Goal: Task Accomplishment & Management: Manage account settings

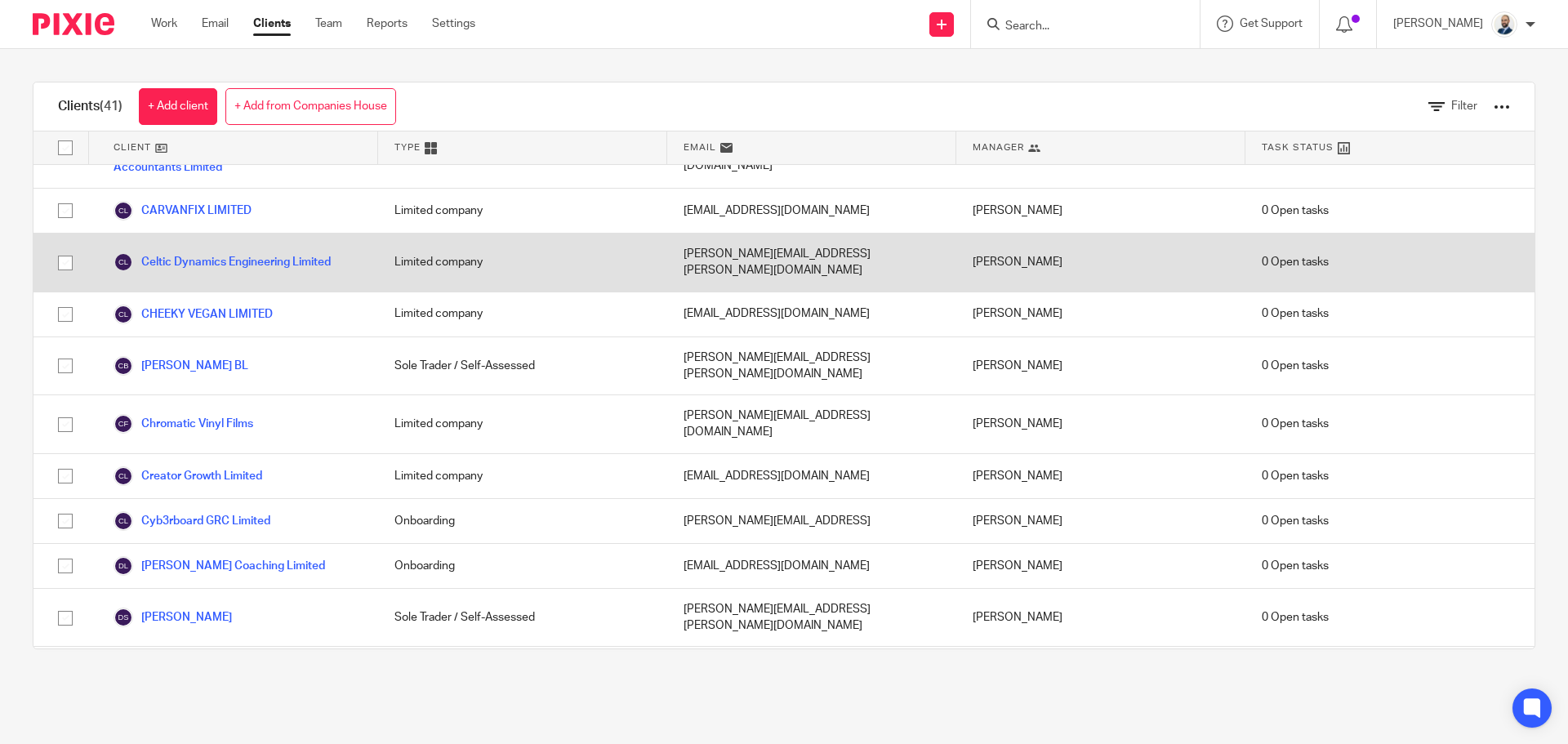
scroll to position [245, 0]
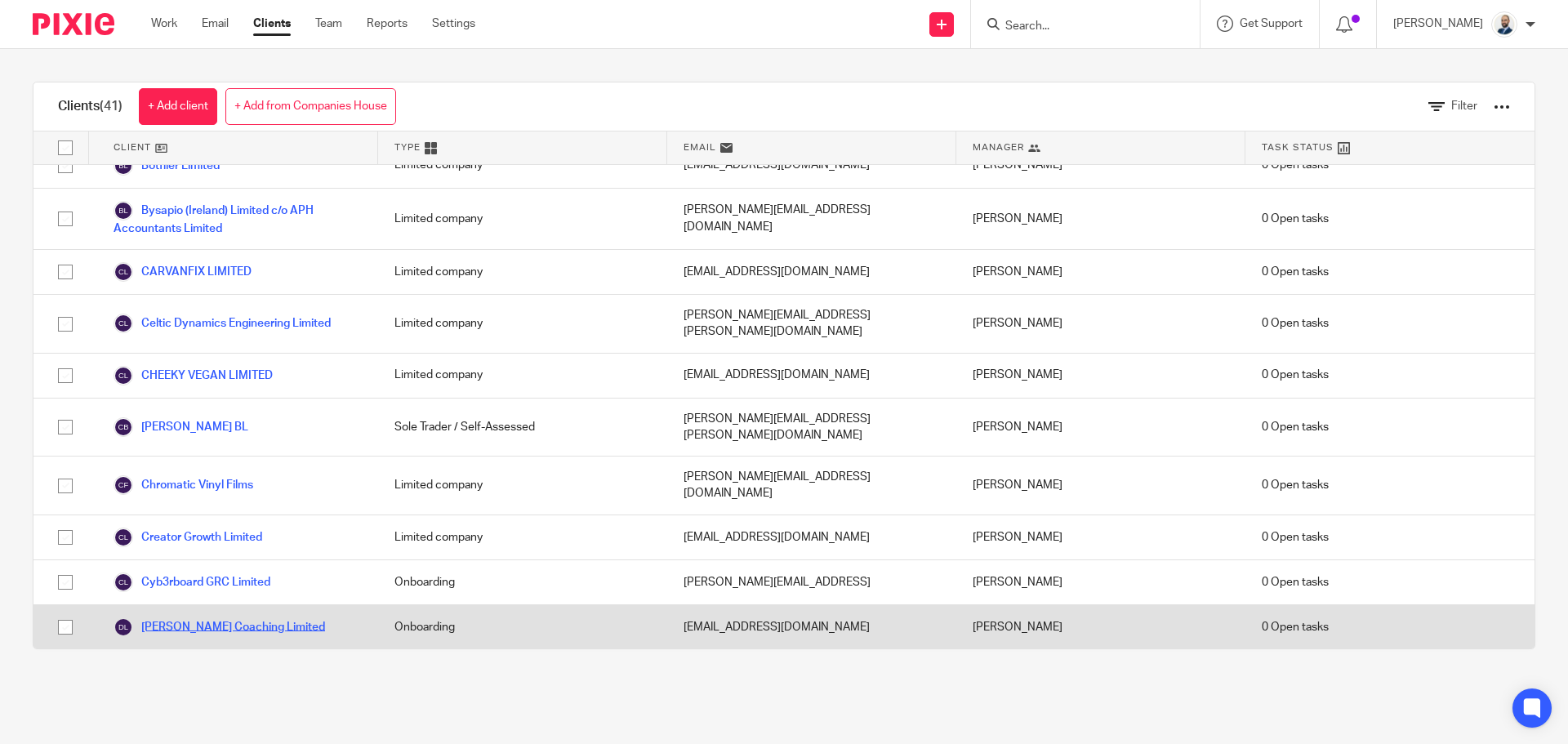
drag, startPoint x: 174, startPoint y: 510, endPoint x: 153, endPoint y: 558, distance: 52.4
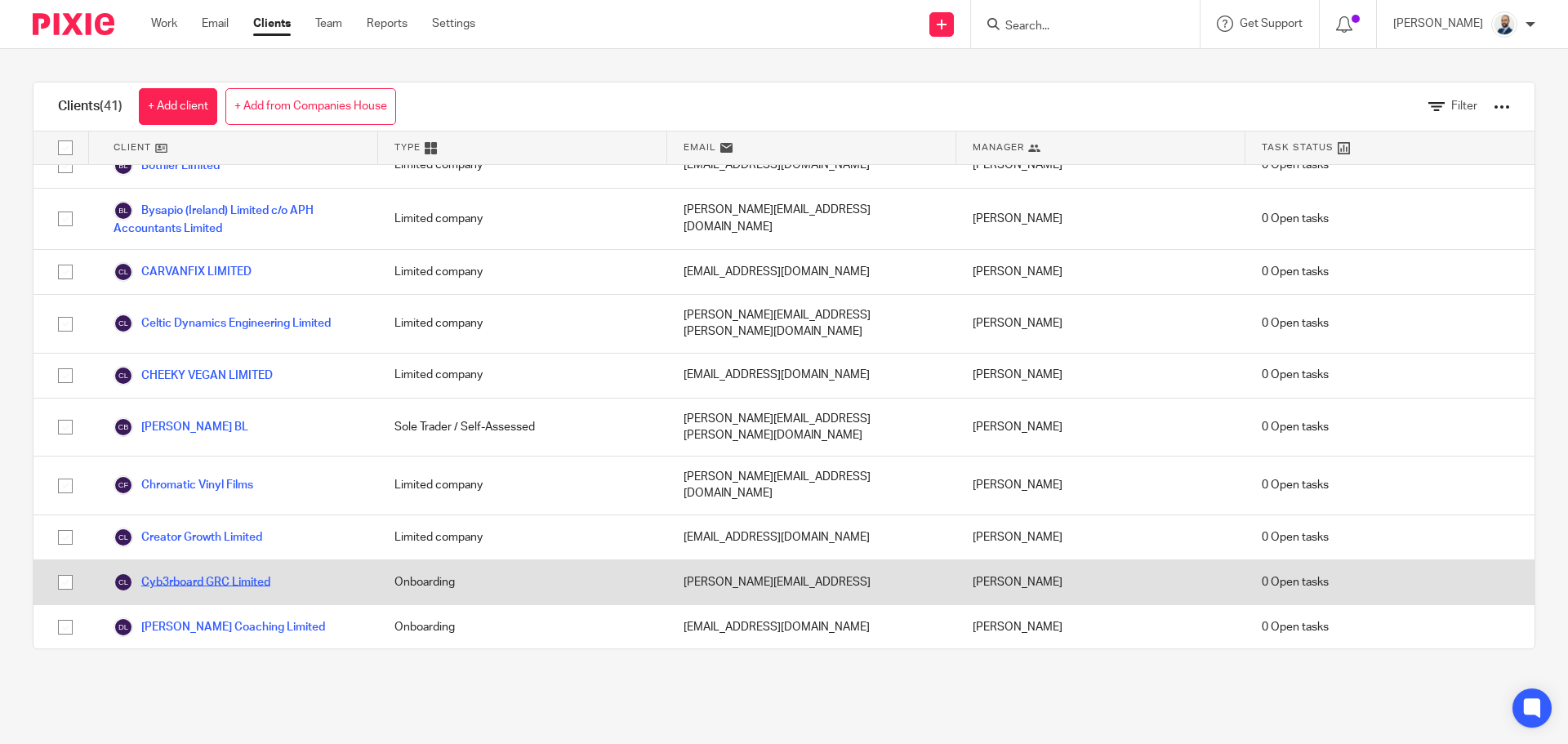
click at [171, 573] on link "Cyb3rboard GRC Limited" at bounding box center [191, 582] width 157 height 20
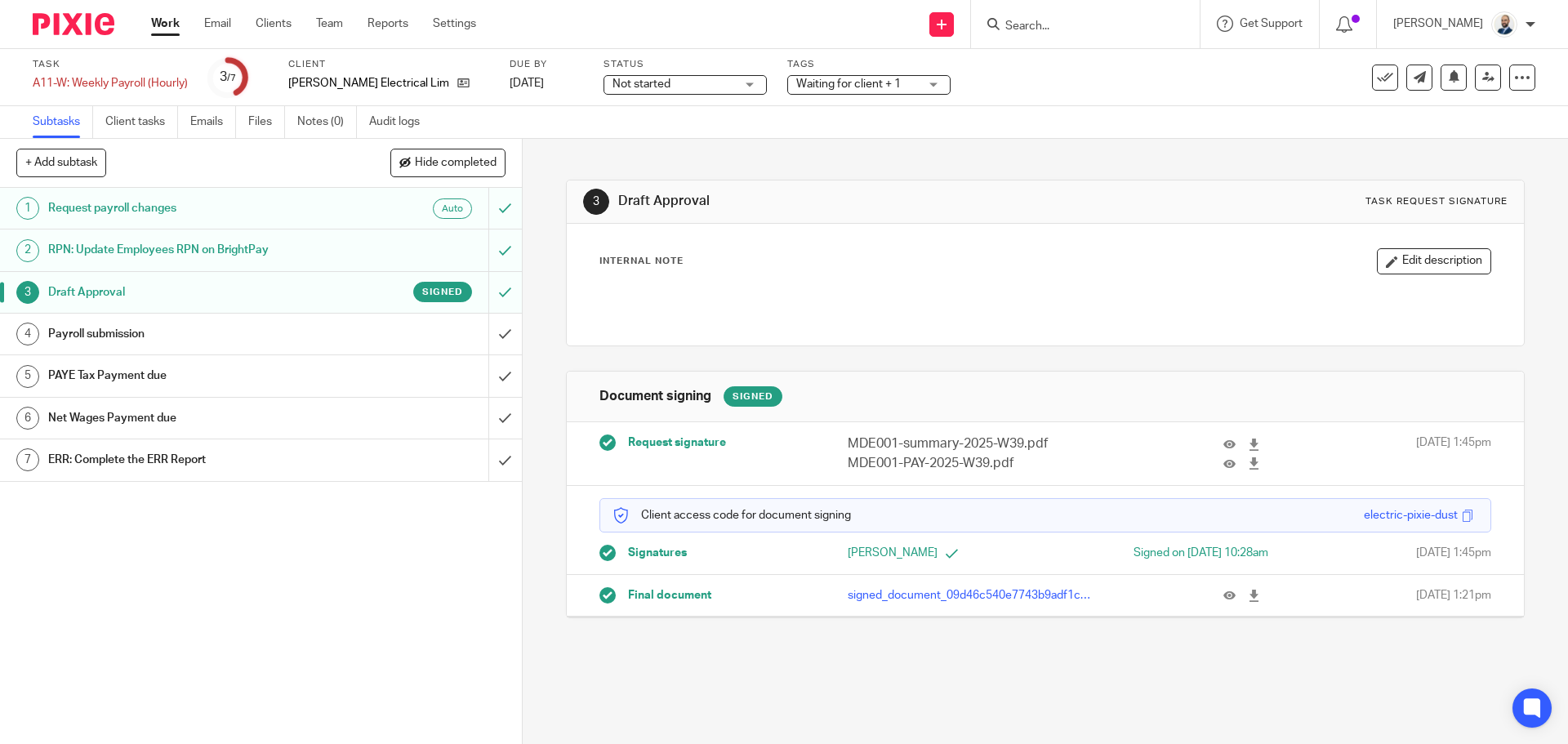
click at [394, 342] on div "Payroll submission" at bounding box center [261, 334] width 424 height 25
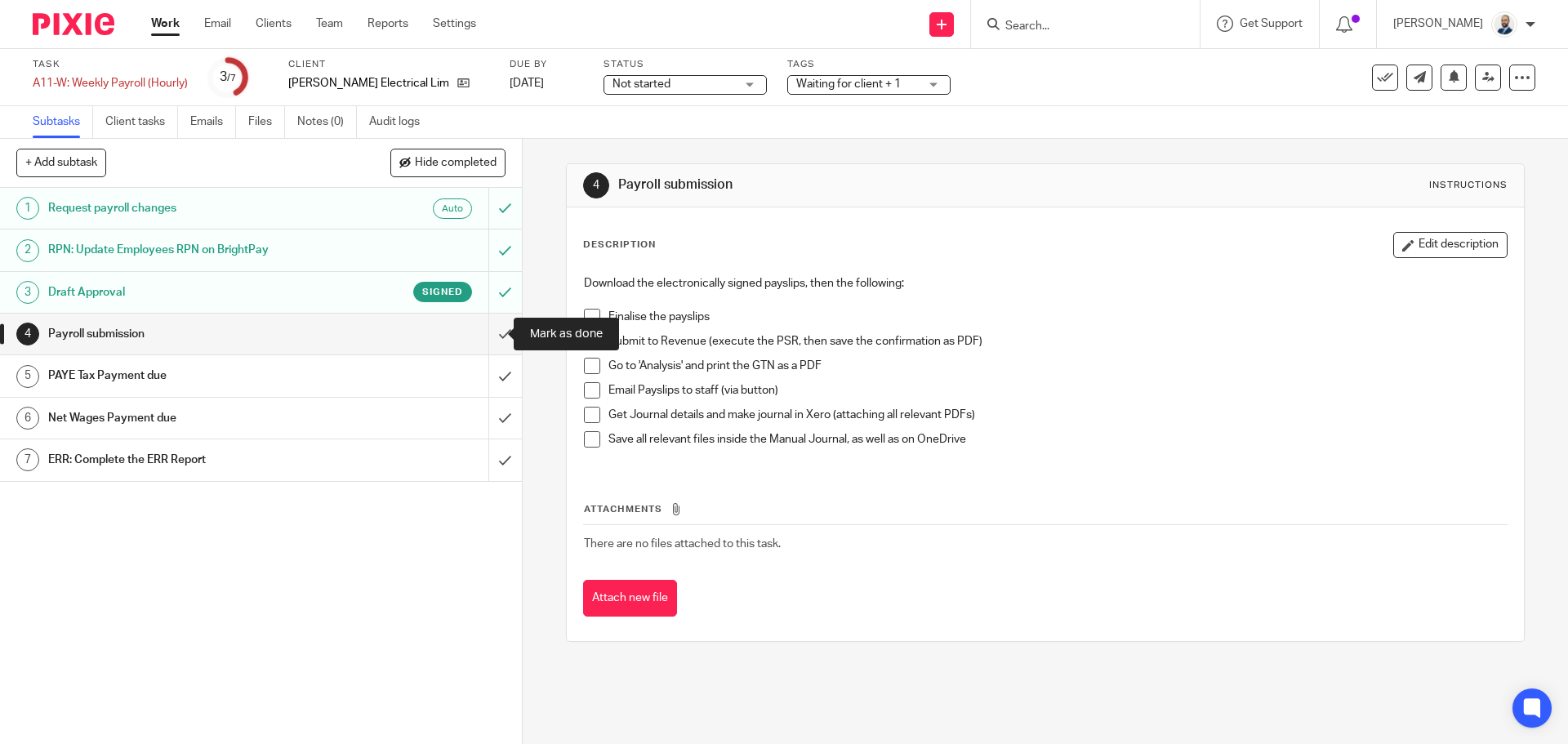
click at [400, 338] on div "Payroll submission" at bounding box center [261, 334] width 424 height 25
click at [584, 341] on span at bounding box center [591, 341] width 16 height 16
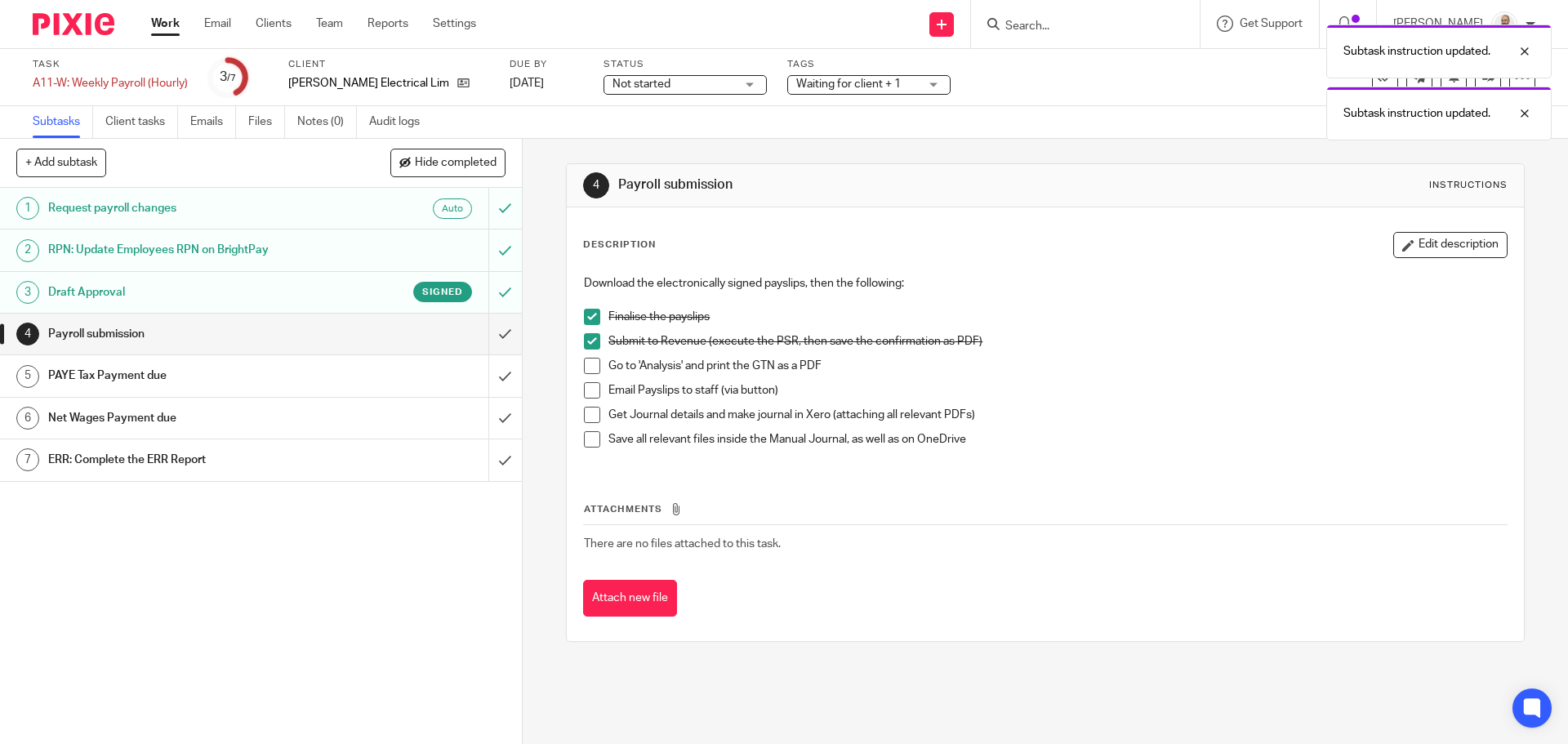
click at [587, 362] on span at bounding box center [591, 365] width 16 height 16
click at [585, 385] on span at bounding box center [591, 390] width 16 height 16
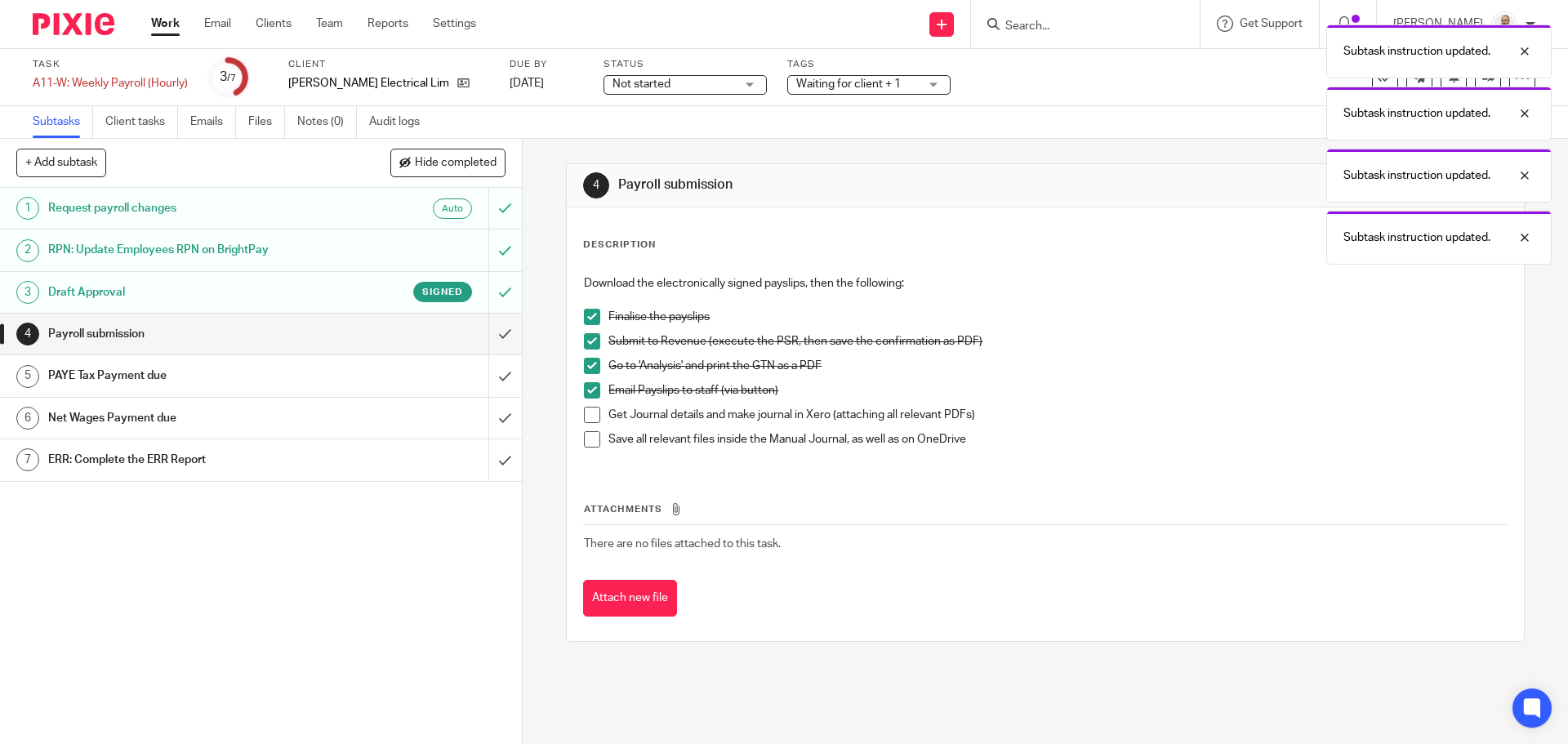
click at [585, 410] on span at bounding box center [591, 415] width 16 height 16
click at [584, 433] on span at bounding box center [591, 439] width 16 height 16
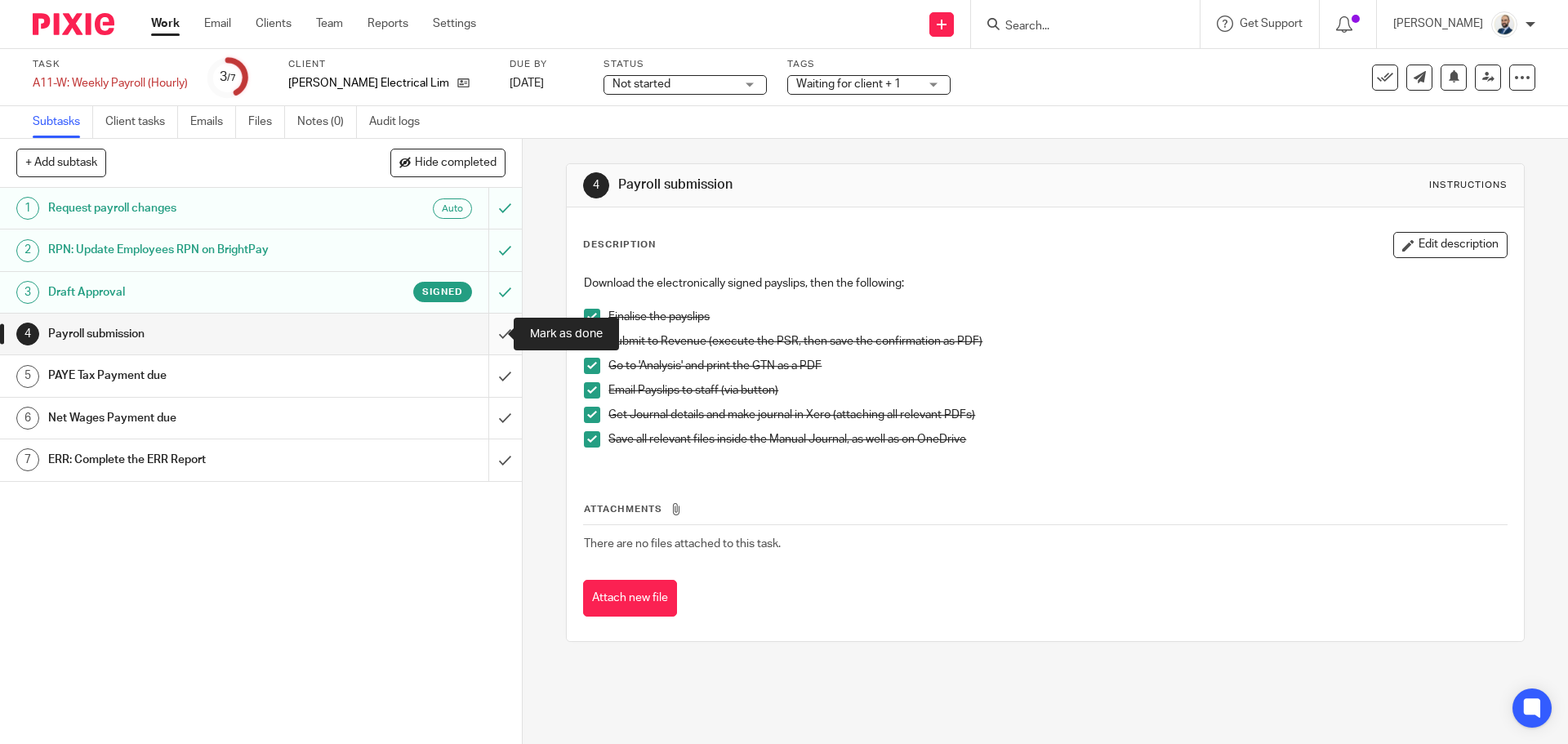
click at [495, 337] on input "submit" at bounding box center [261, 334] width 522 height 41
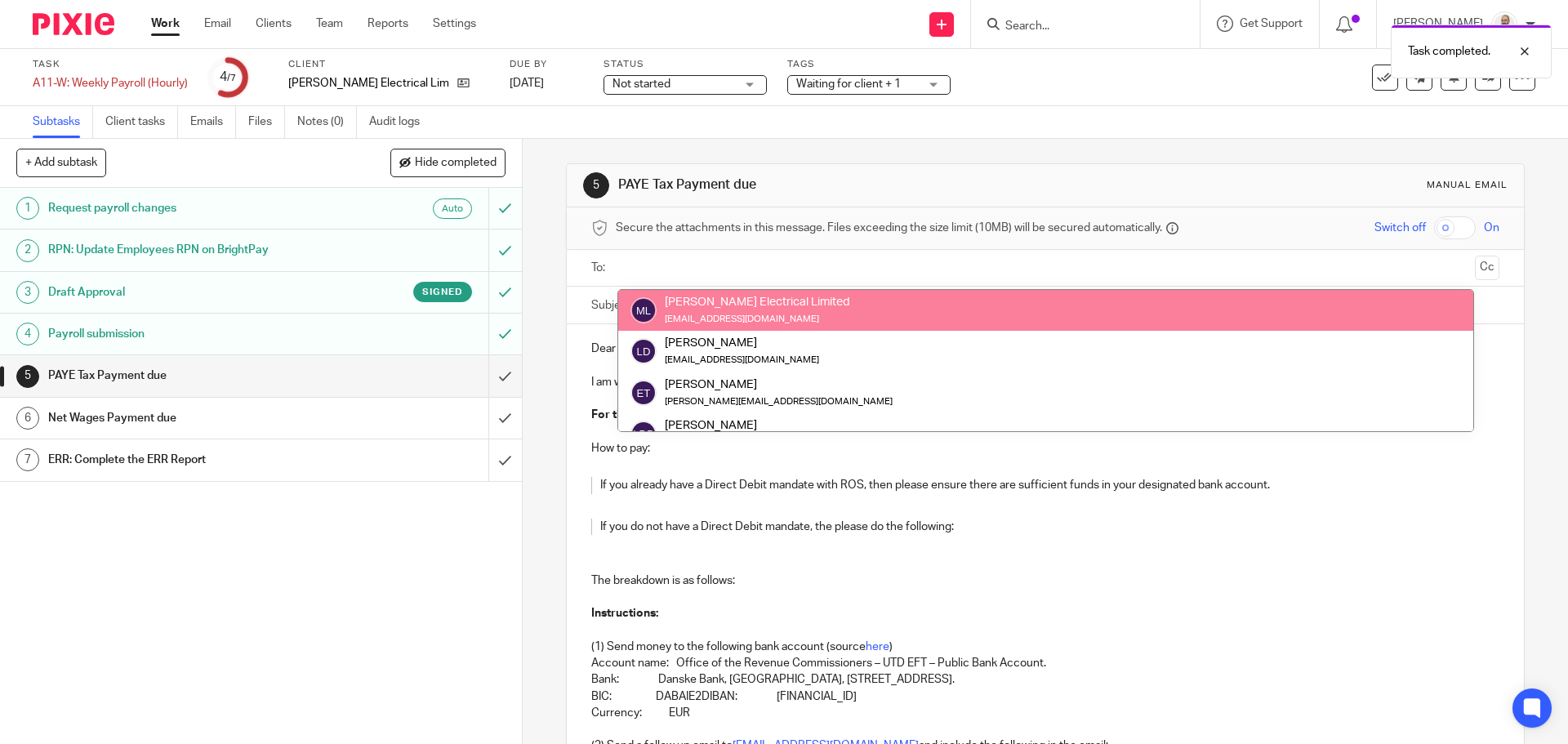
drag, startPoint x: 0, startPoint y: 0, endPoint x: 692, endPoint y: 311, distance: 758.7
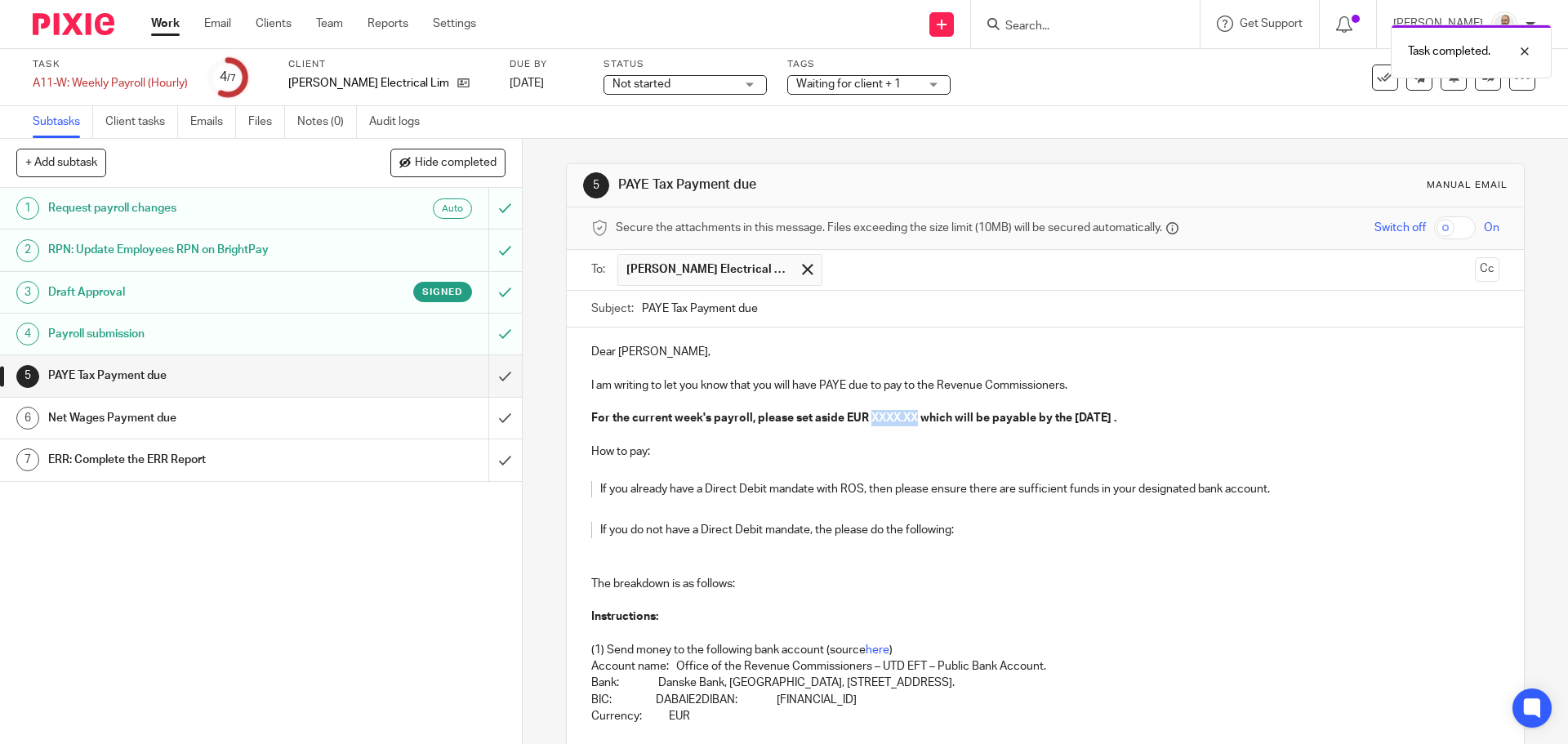
drag, startPoint x: 865, startPoint y: 421, endPoint x: 917, endPoint y: 420, distance: 52.0
click at [917, 420] on strong "For the current week's payroll, please set aside EUR XXXX.XX which will be paya…" at bounding box center [854, 419] width 525 height 11
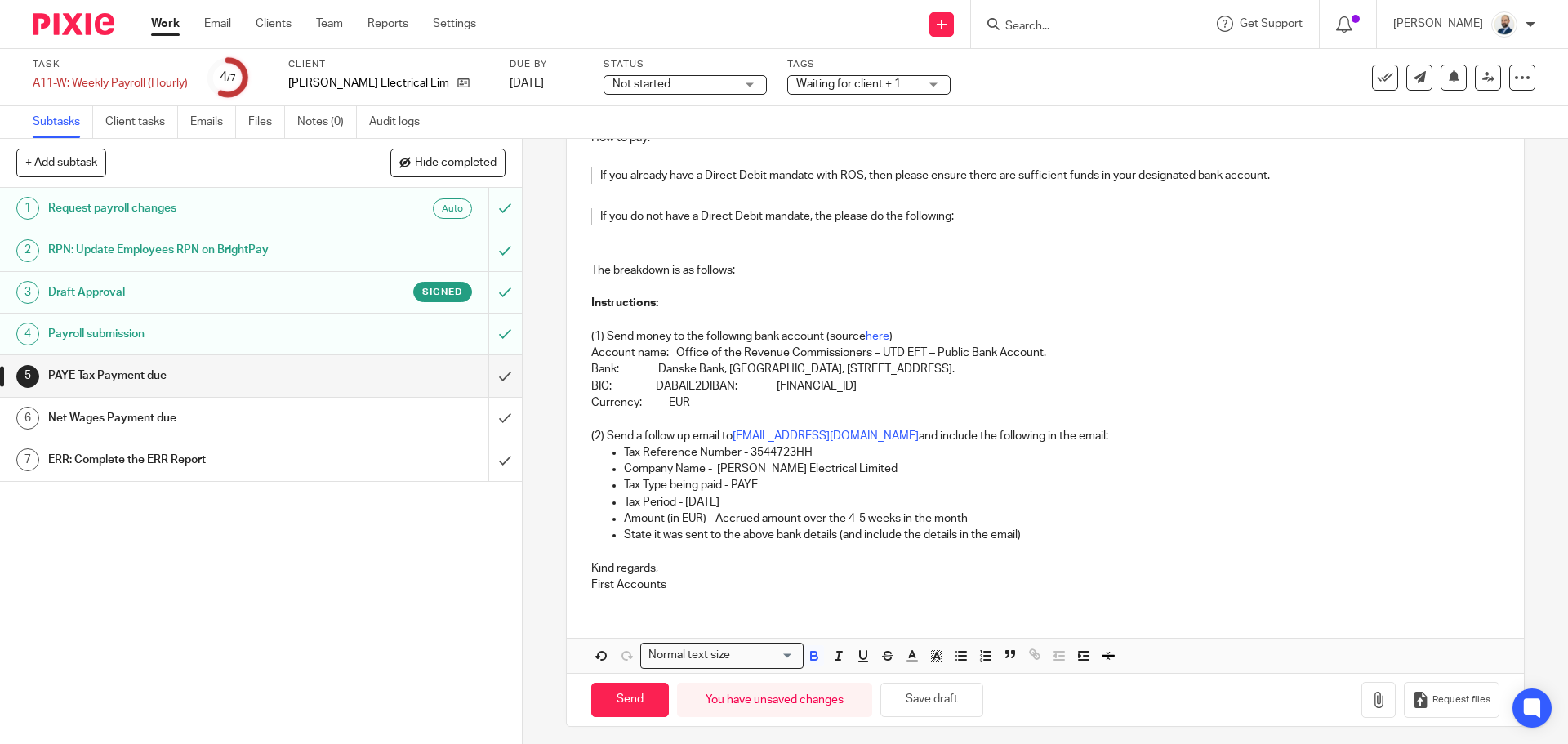
scroll to position [321, 0]
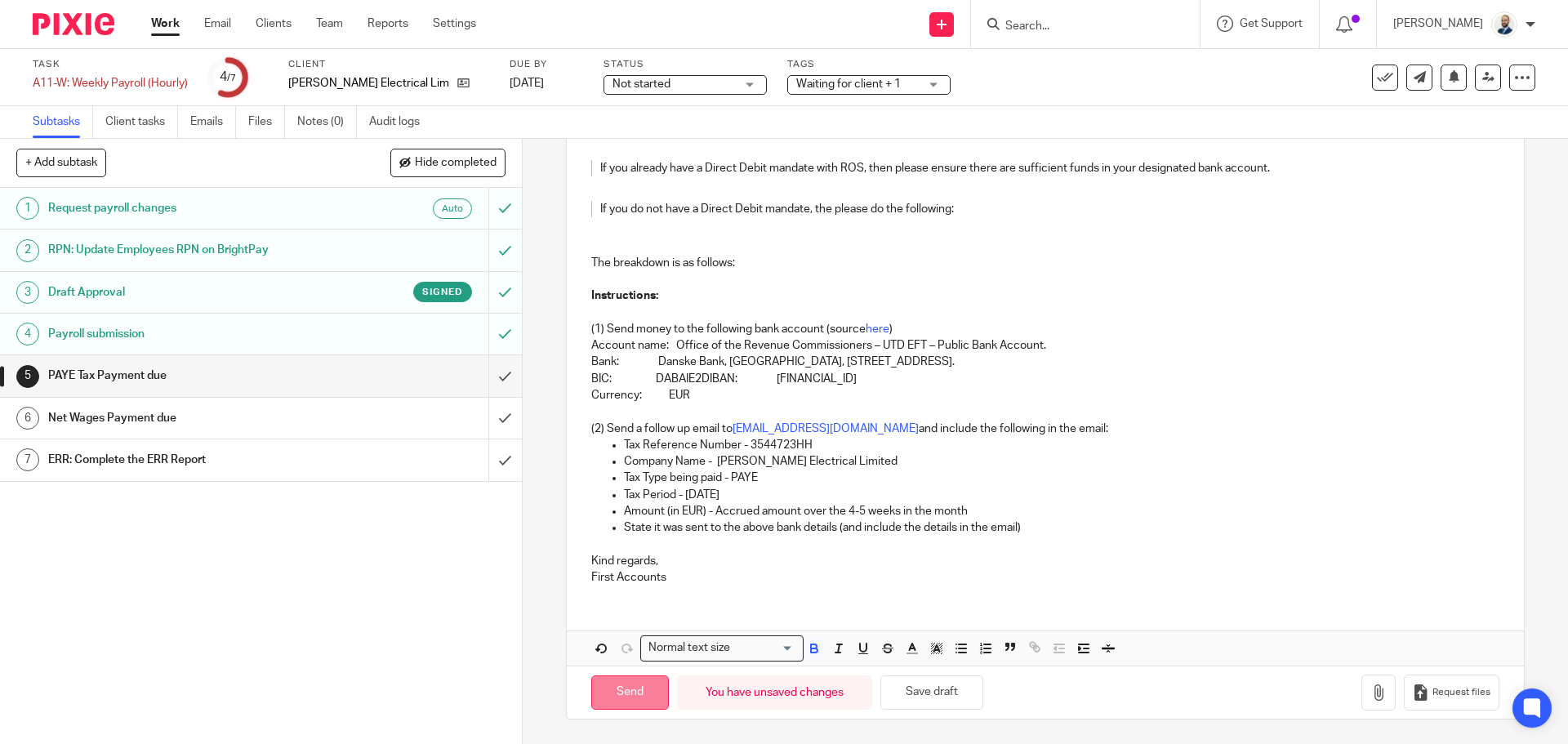
click at [600, 691] on input "Send" at bounding box center [630, 693] width 78 height 35
type input "Sent"
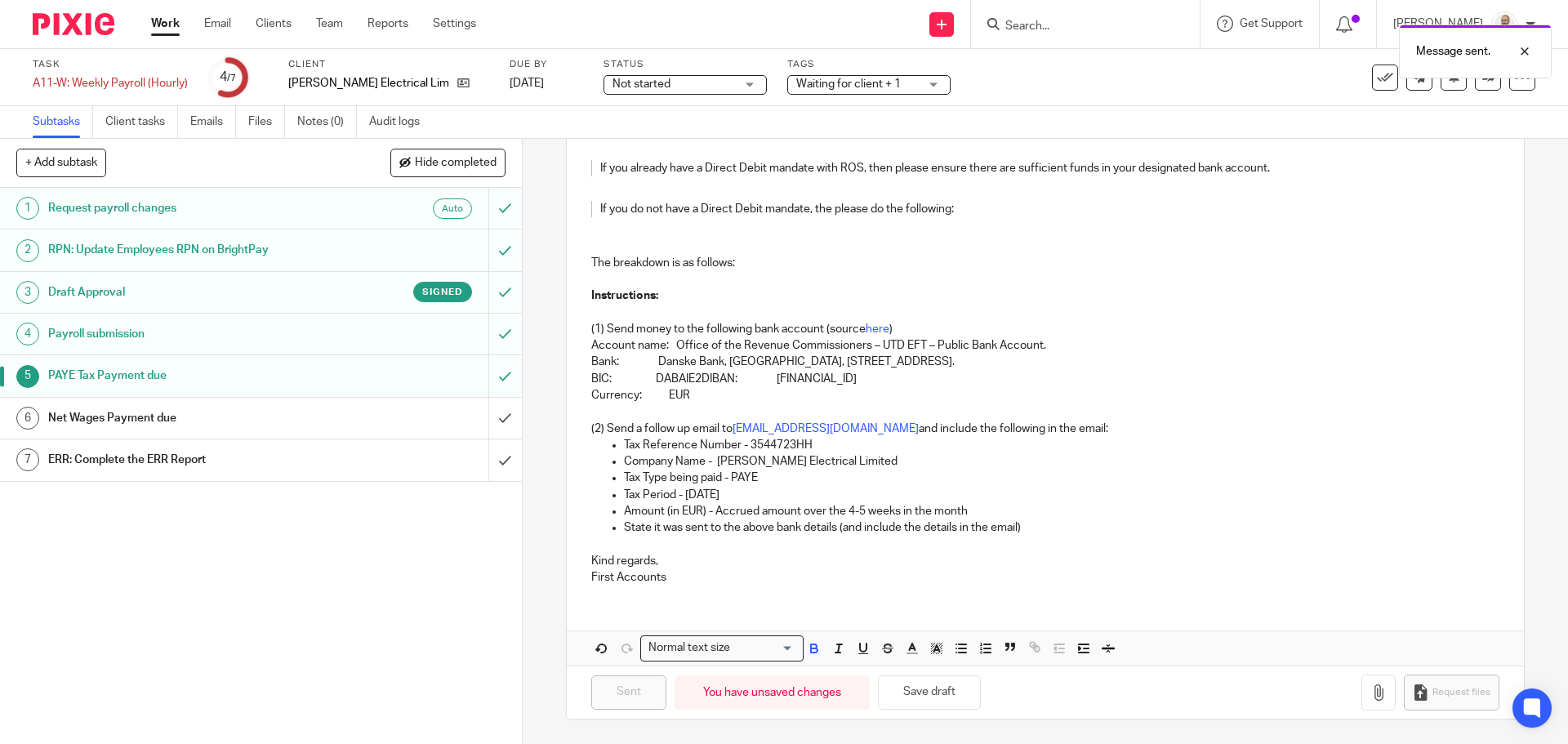
click at [296, 412] on h1 "Net Wages Payment due" at bounding box center [189, 419] width 282 height 25
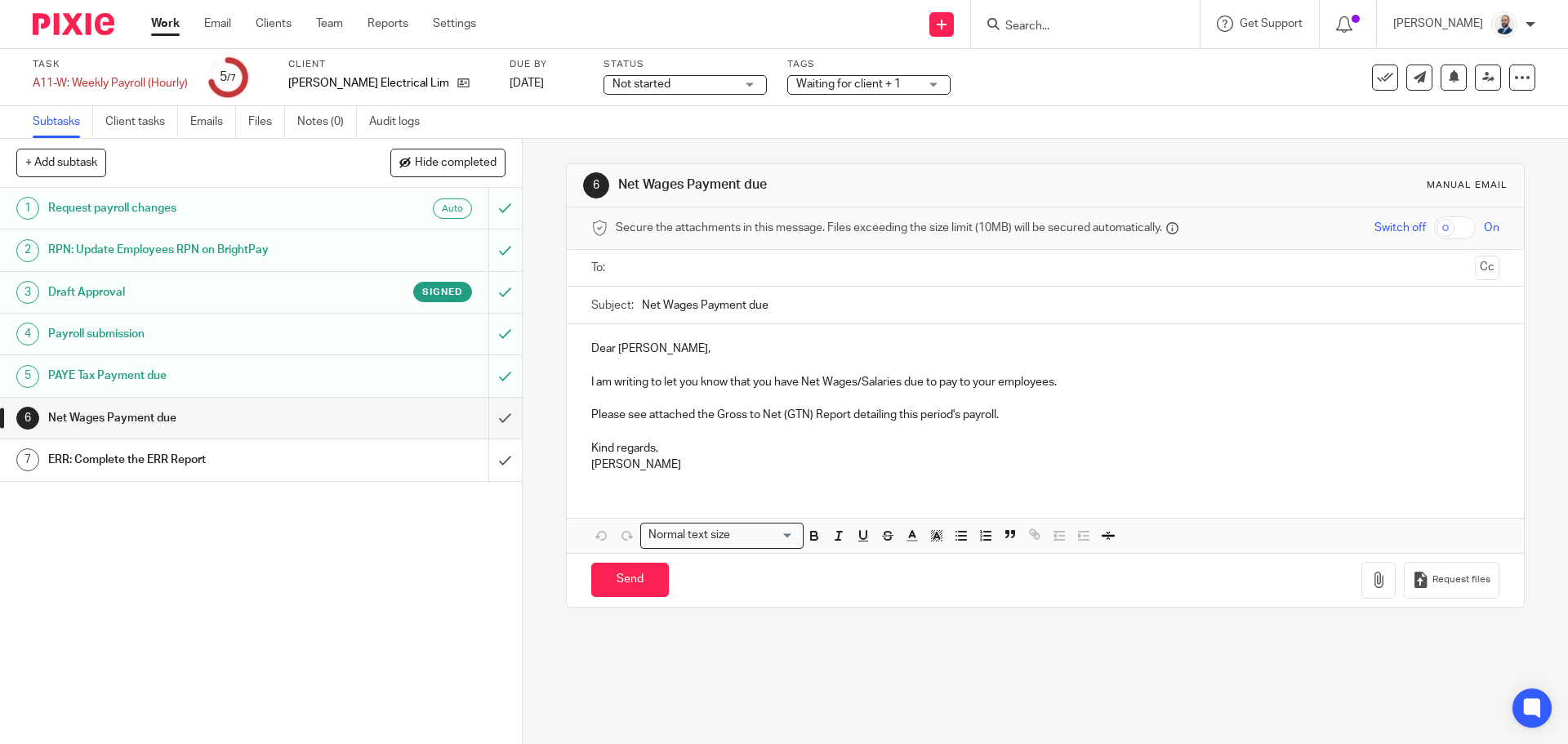
click at [705, 269] on input "text" at bounding box center [1044, 268] width 846 height 19
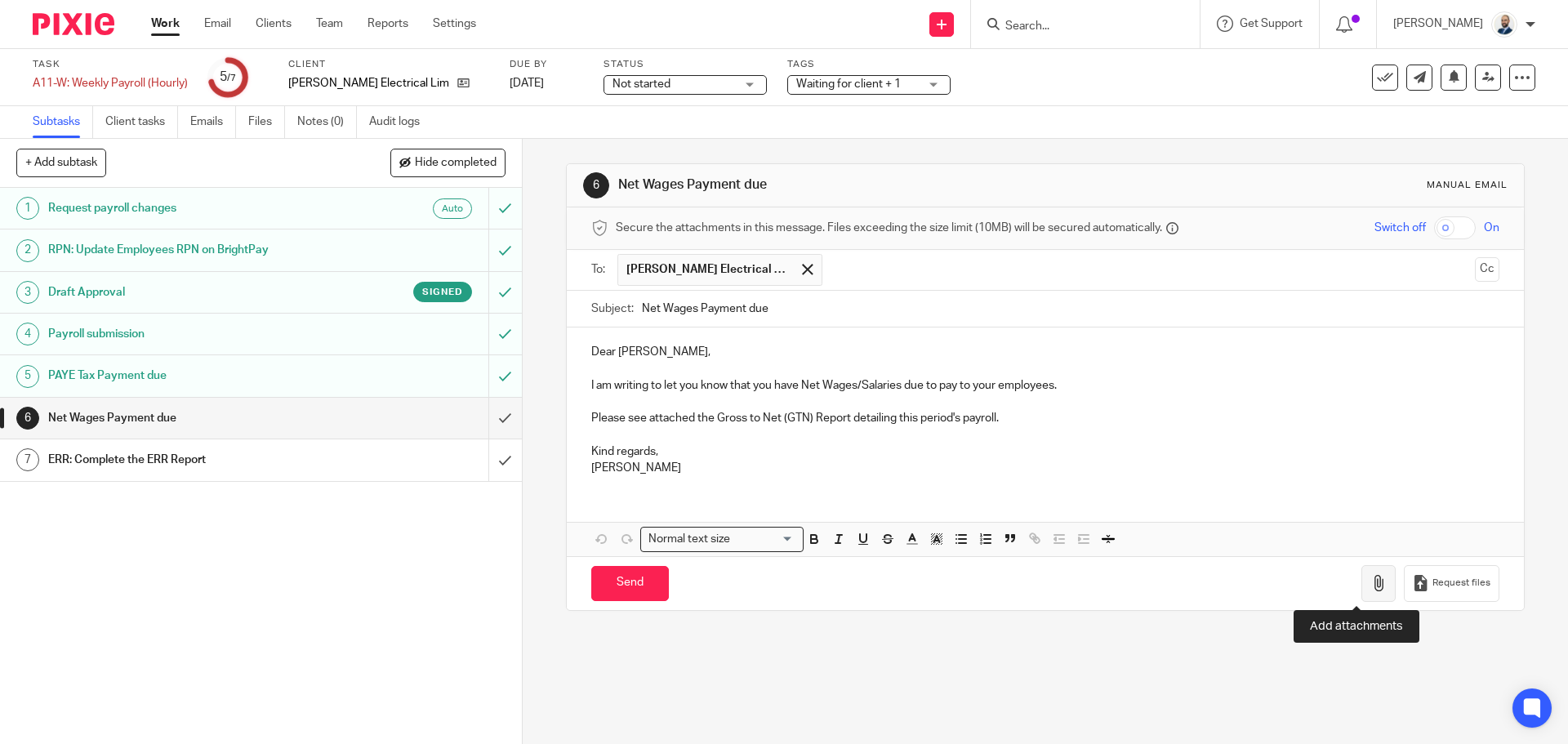
click at [1365, 591] on button "button" at bounding box center [1378, 583] width 34 height 37
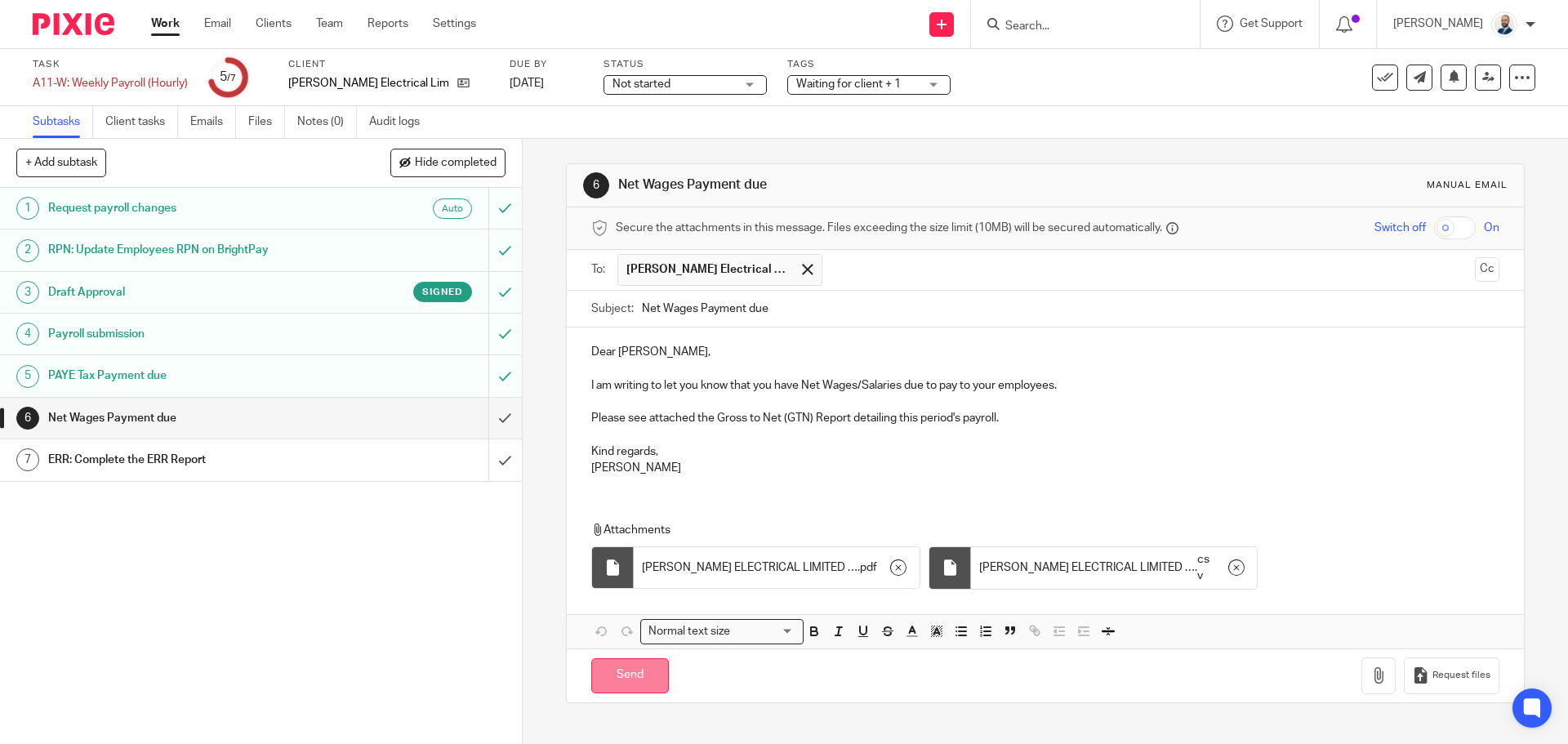
click at [628, 666] on input "Send" at bounding box center [630, 675] width 78 height 35
type input "Sent"
click at [426, 446] on link "7 ERR: Complete the ERR Report" at bounding box center [244, 460] width 489 height 41
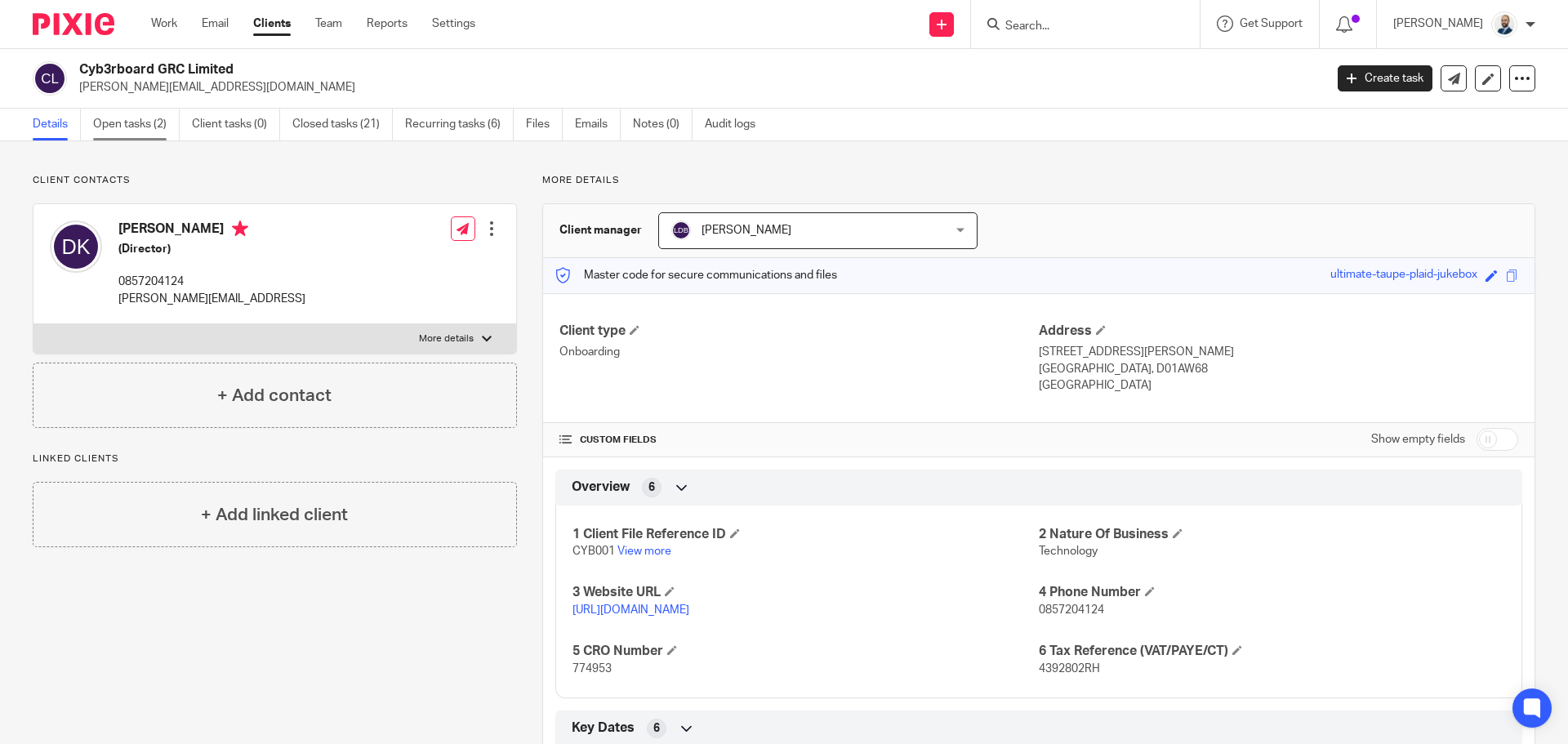
click at [145, 132] on link "Open tasks (2)" at bounding box center [136, 124] width 87 height 31
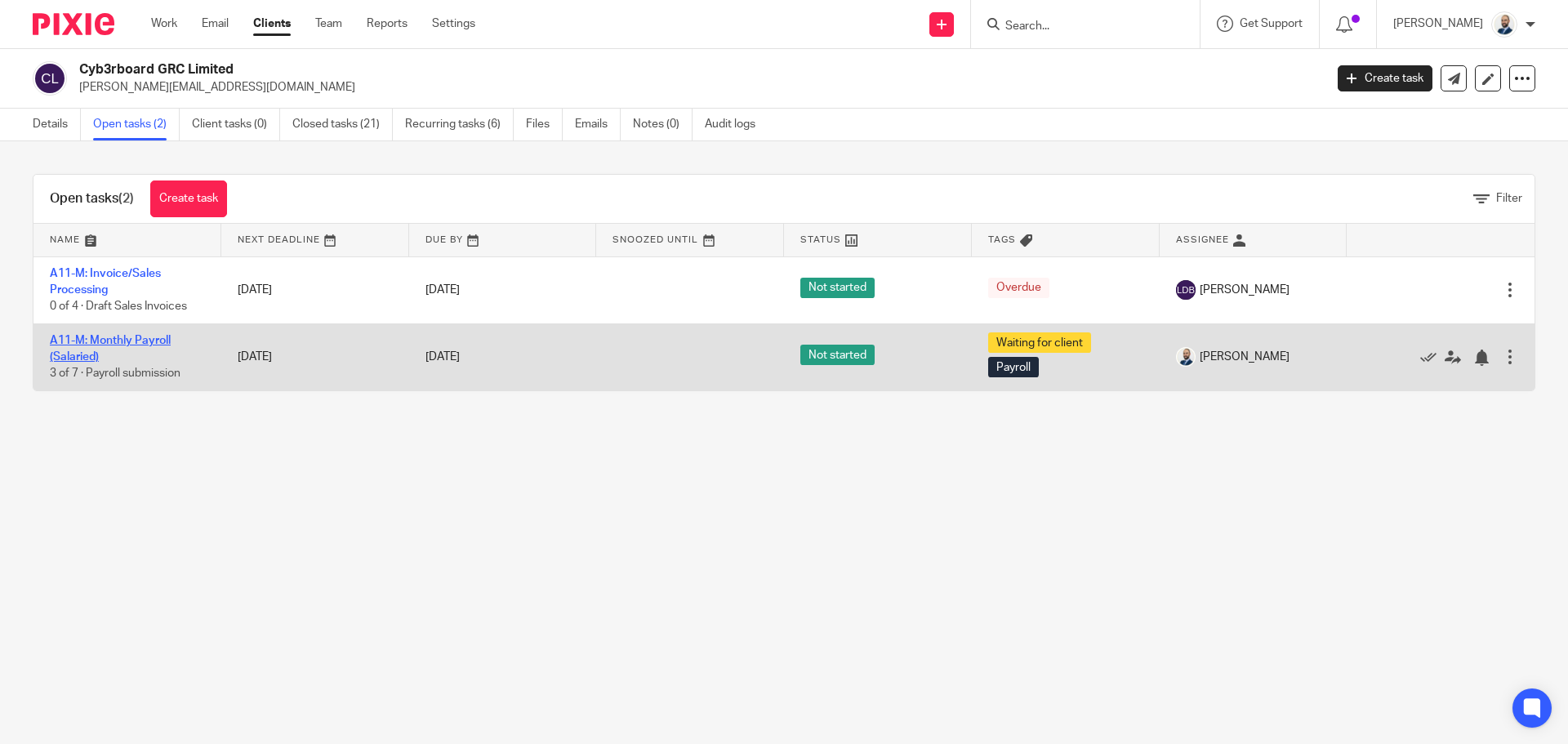
click at [130, 339] on link "A11-M: Monthly Payroll (Salaried)" at bounding box center [109, 348] width 121 height 28
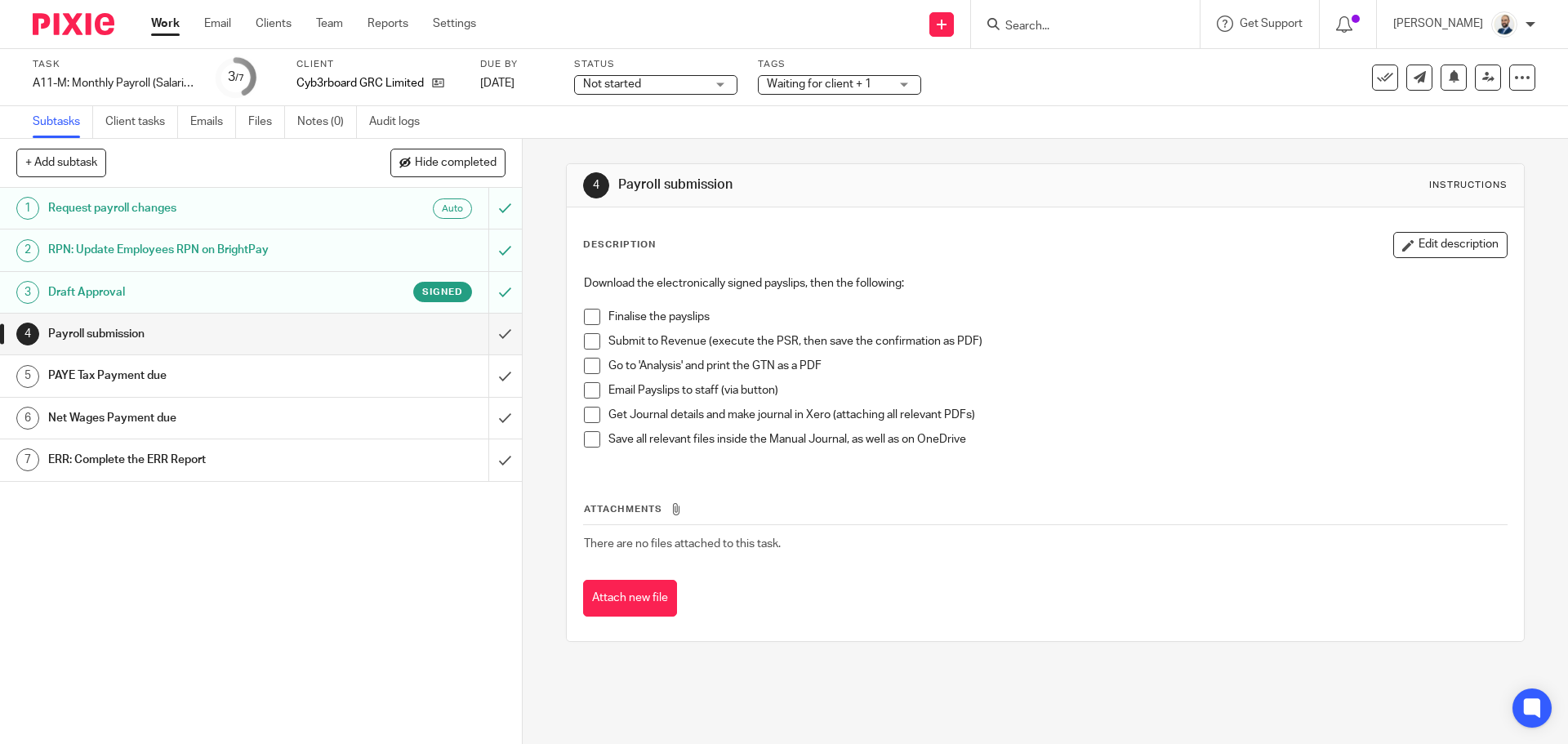
drag, startPoint x: 586, startPoint y: 312, endPoint x: 590, endPoint y: 339, distance: 27.3
click at [586, 313] on span at bounding box center [591, 317] width 16 height 16
click at [590, 339] on span at bounding box center [591, 341] width 16 height 16
click at [595, 367] on span at bounding box center [591, 365] width 16 height 16
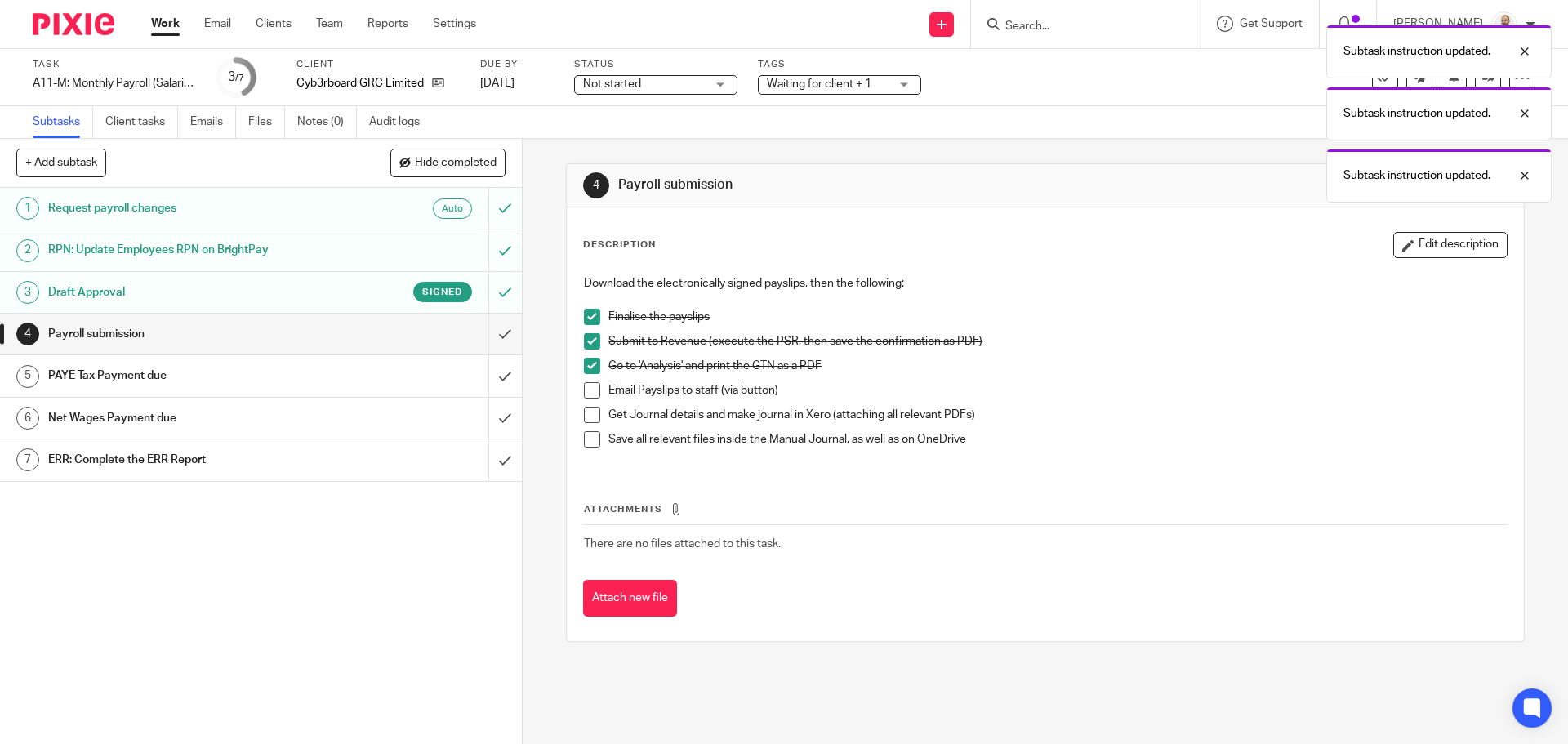
click at [591, 388] on span at bounding box center [591, 390] width 16 height 16
click at [587, 412] on span at bounding box center [591, 415] width 16 height 16
click at [586, 442] on span at bounding box center [591, 439] width 16 height 16
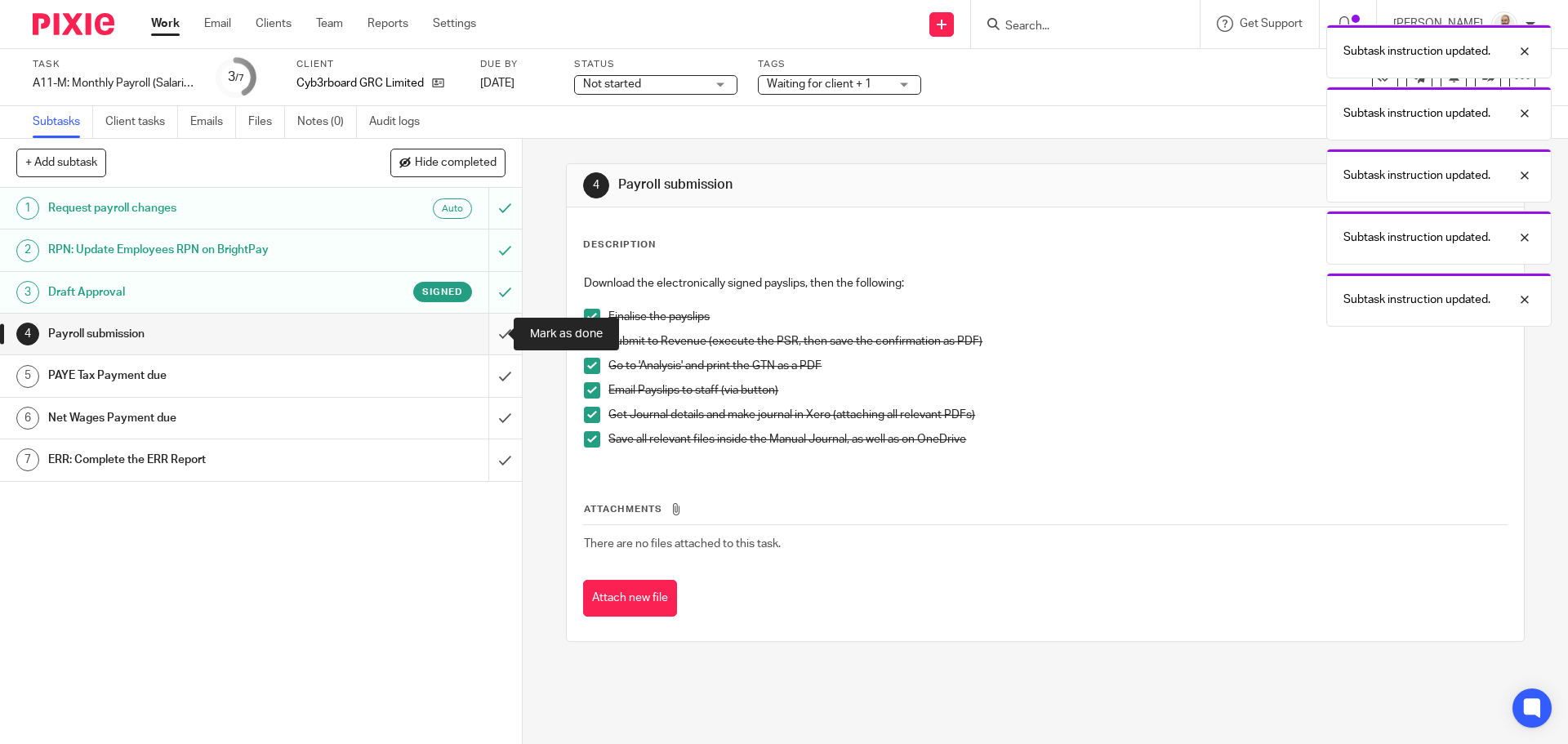
click at [499, 332] on input "submit" at bounding box center [261, 334] width 522 height 41
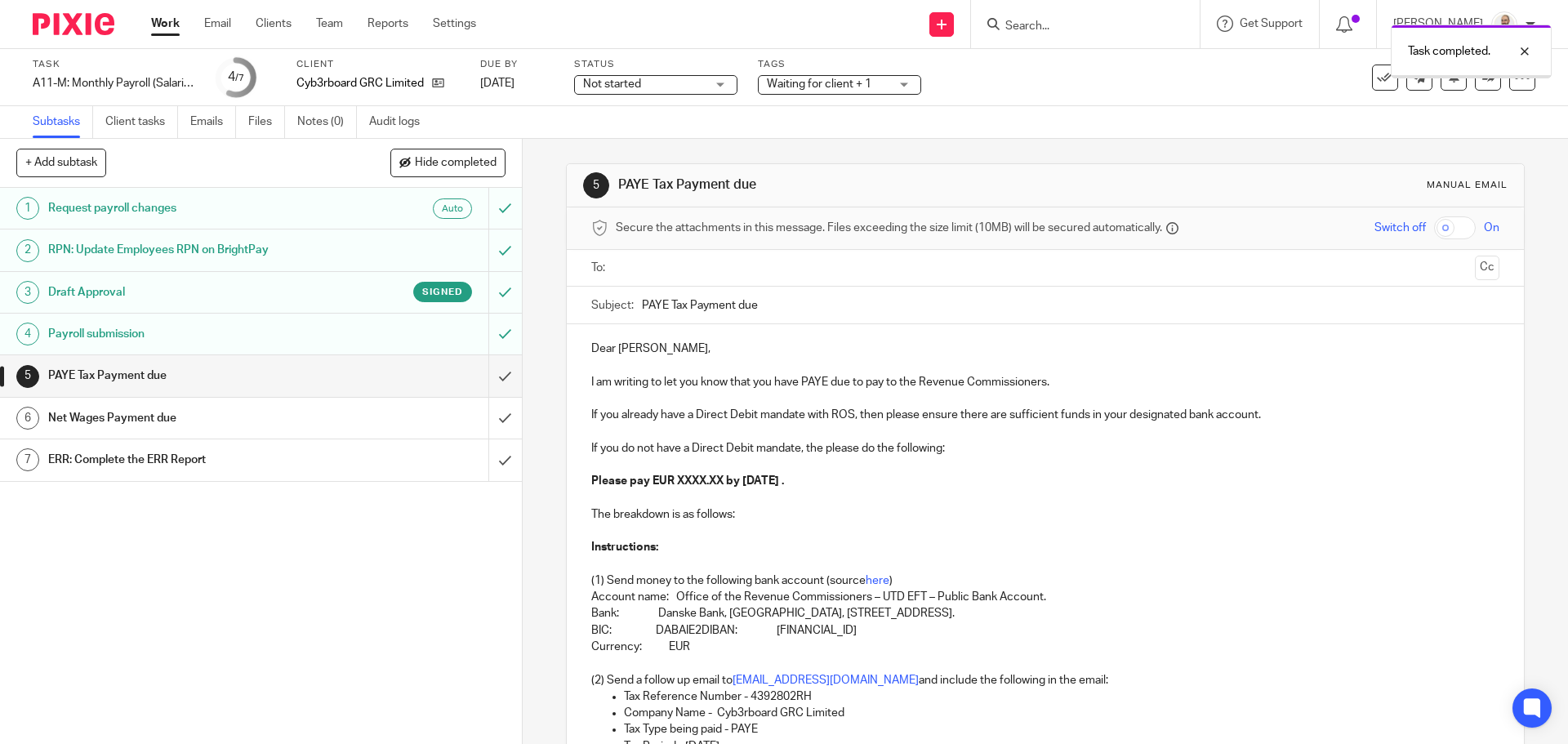
click at [679, 255] on ul at bounding box center [1045, 268] width 857 height 27
click at [675, 265] on input "text" at bounding box center [1044, 268] width 846 height 19
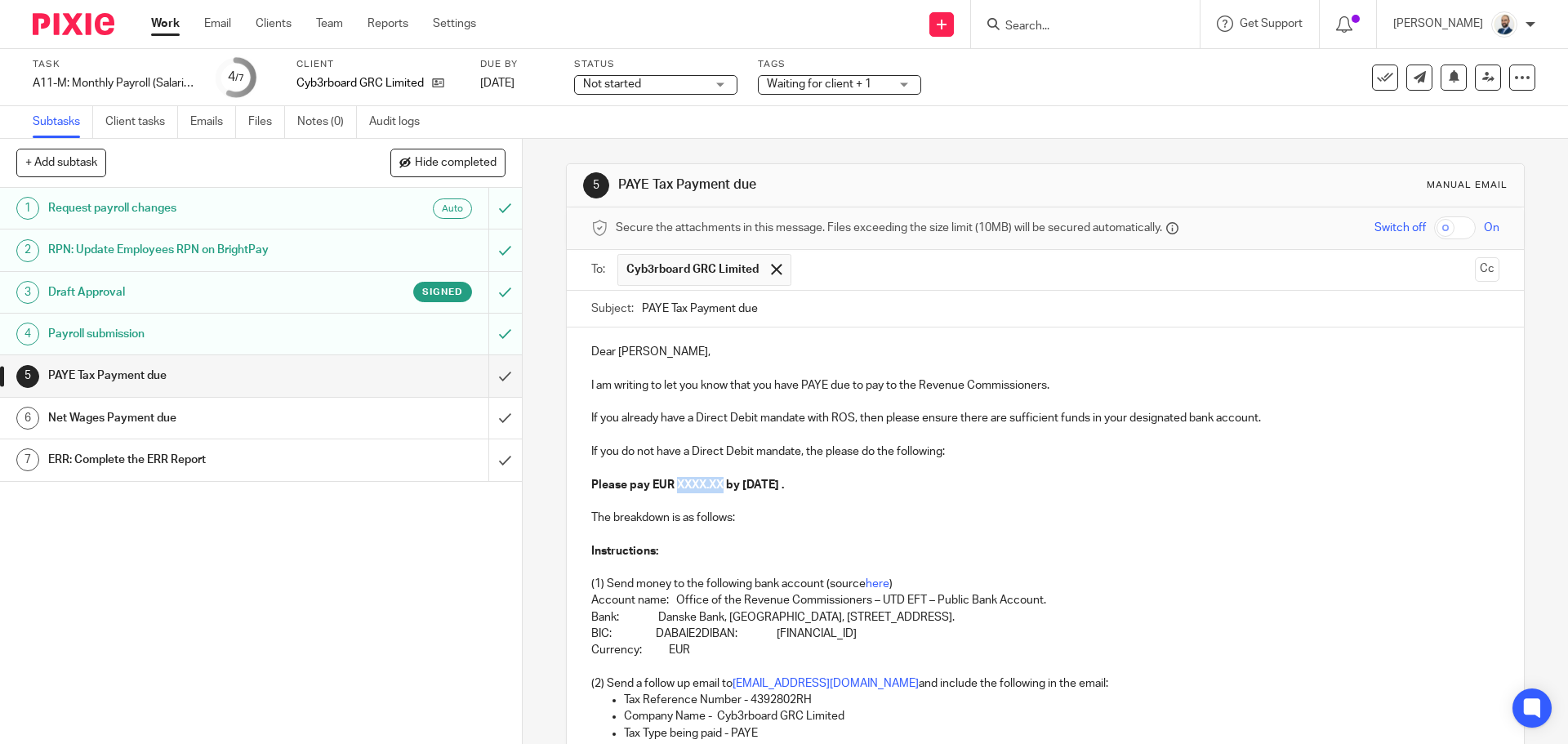
drag, startPoint x: 722, startPoint y: 487, endPoint x: 673, endPoint y: 480, distance: 49.5
click at [673, 480] on strong "Please pay EUR XXXX.XX by 14th October 2025 ." at bounding box center [687, 485] width 193 height 11
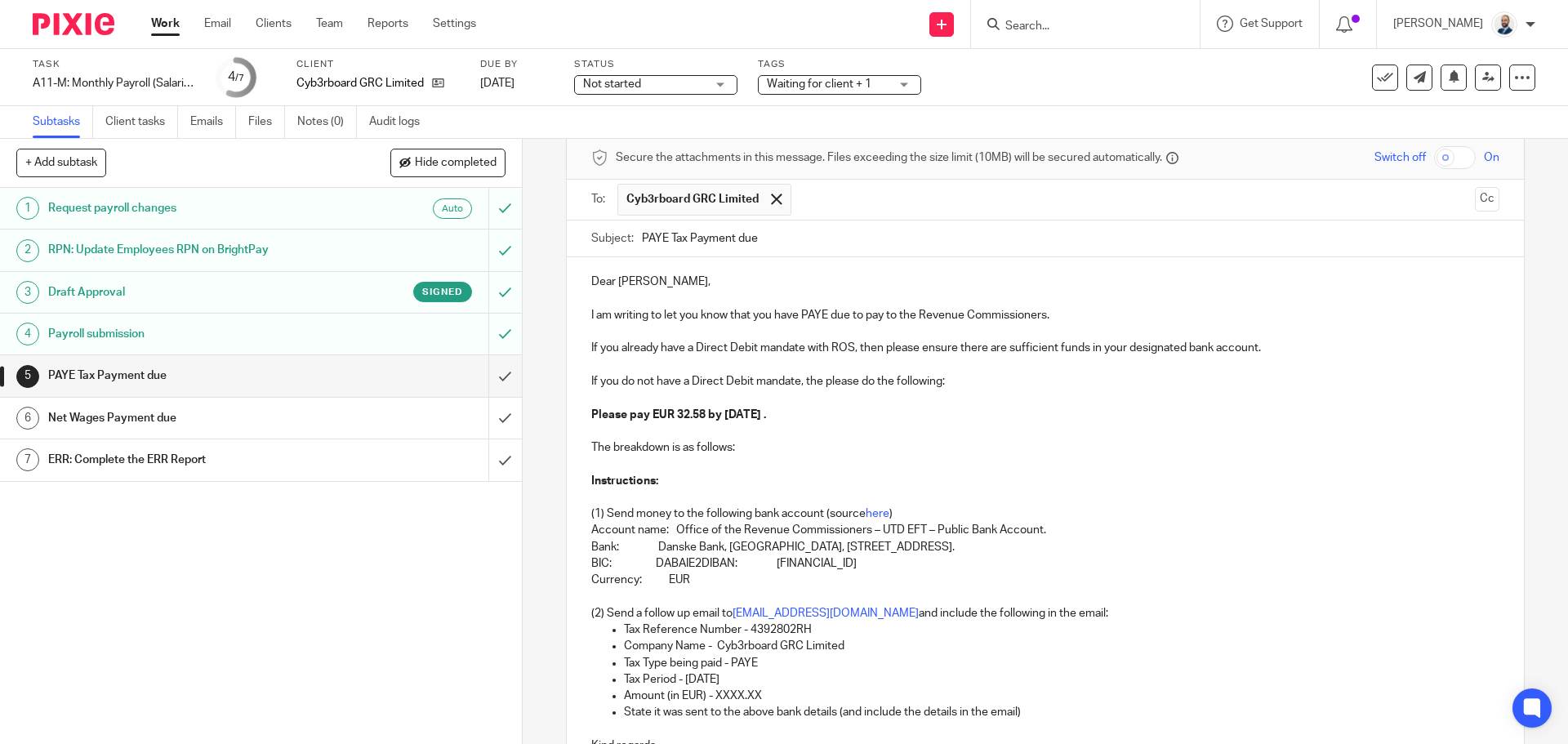
scroll to position [164, 0]
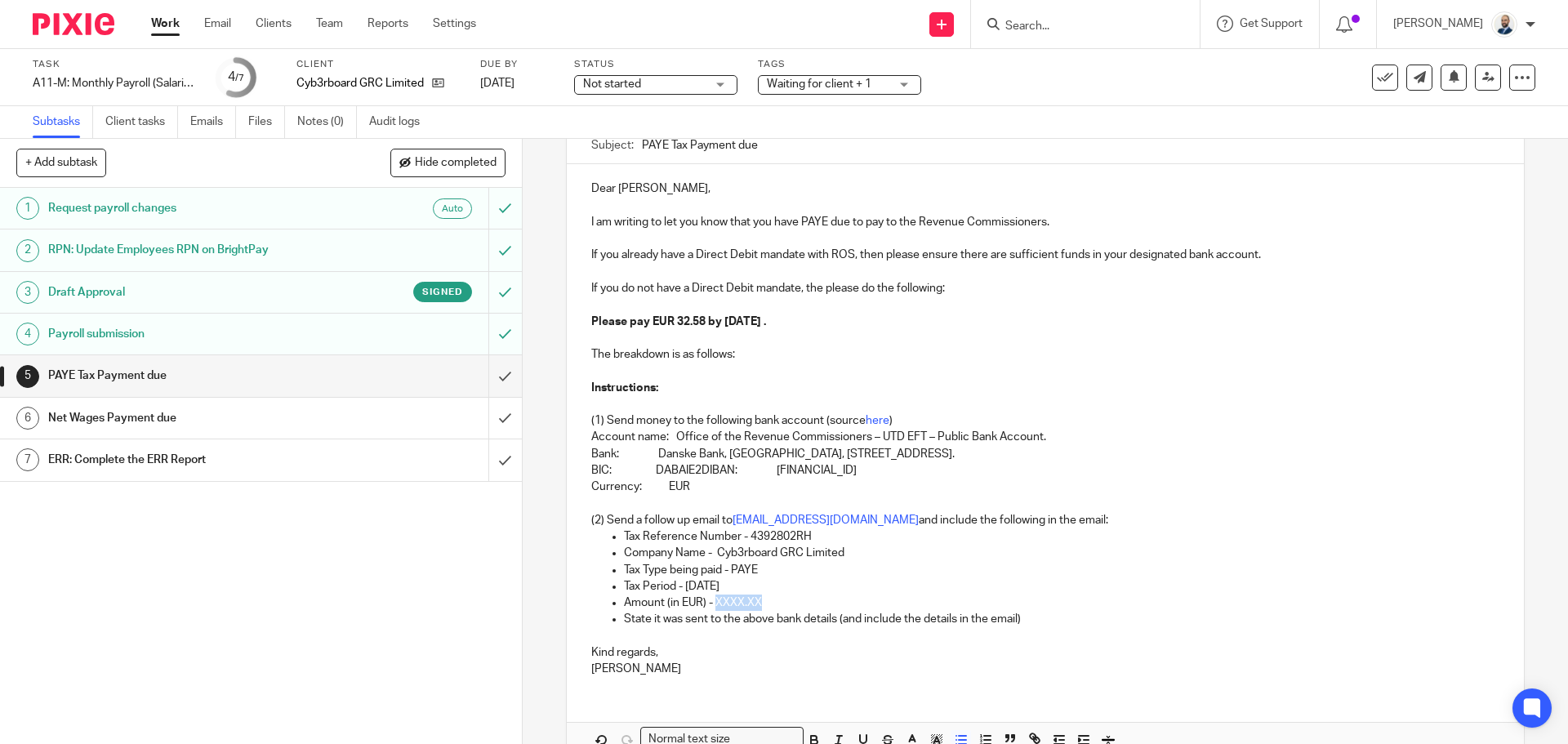
drag, startPoint x: 761, startPoint y: 598, endPoint x: 712, endPoint y: 601, distance: 49.1
click at [712, 601] on p "Amount (in EUR) - XXXX.XX" at bounding box center [1061, 602] width 875 height 16
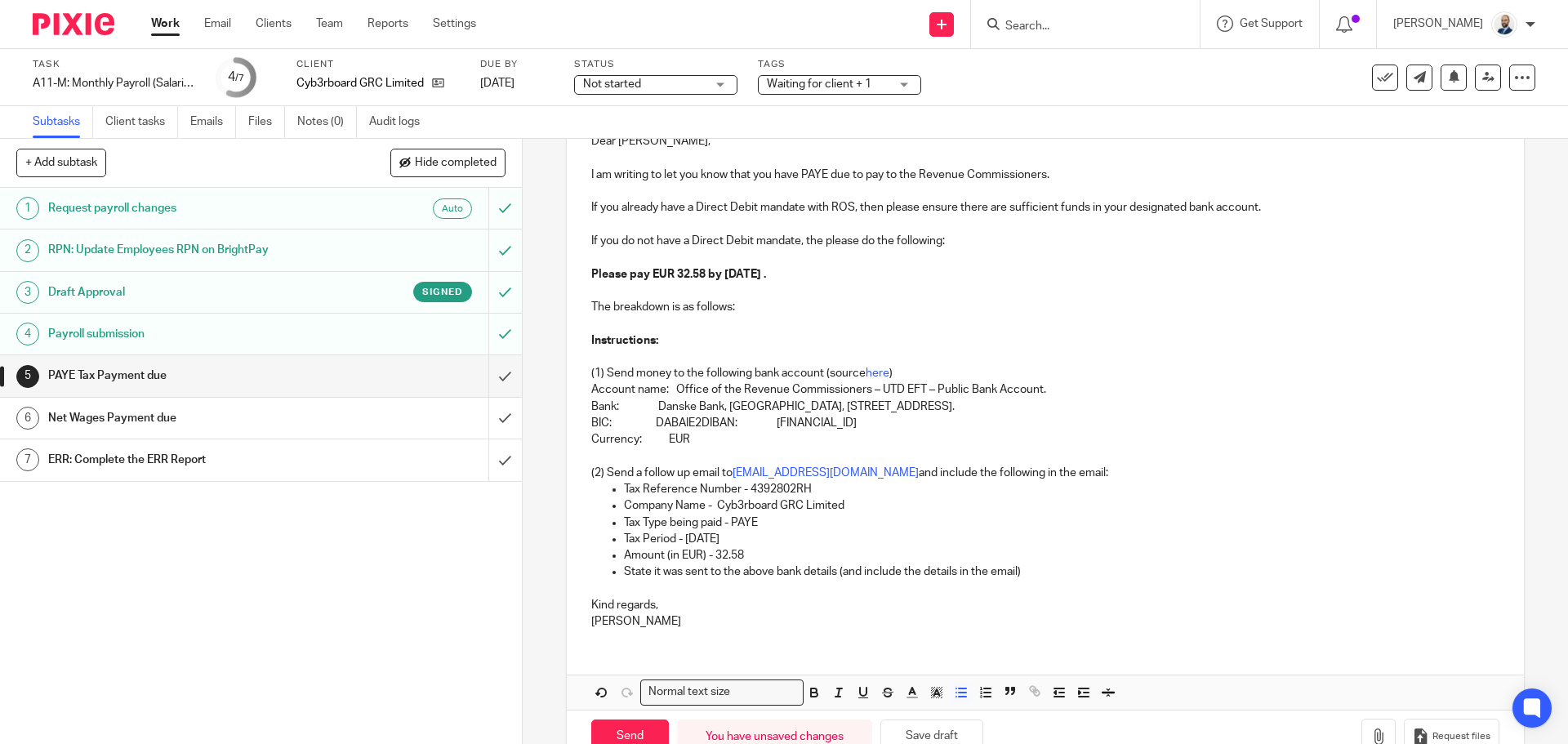
scroll to position [256, 0]
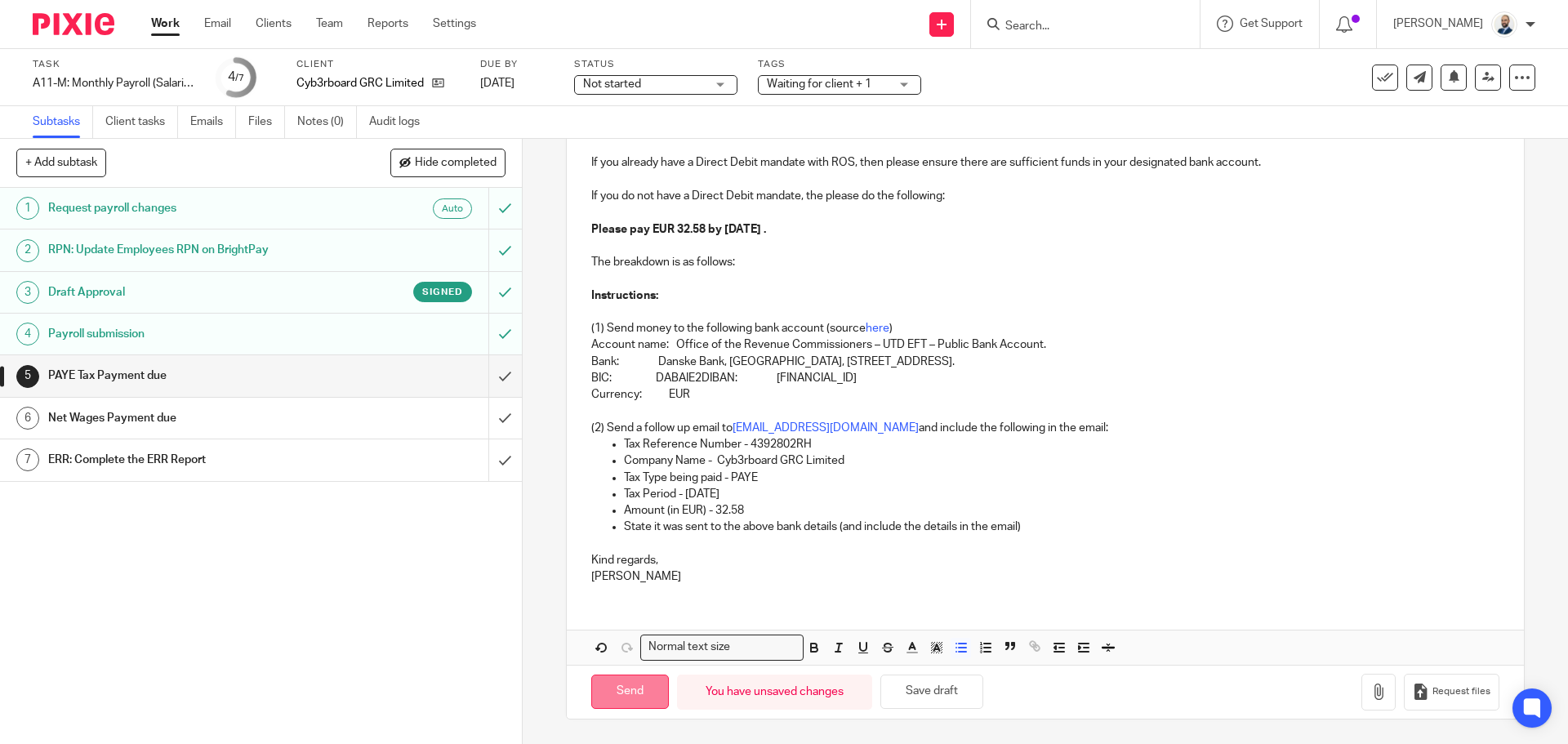
click at [649, 698] on input "Send" at bounding box center [630, 692] width 78 height 35
type input "Sent"
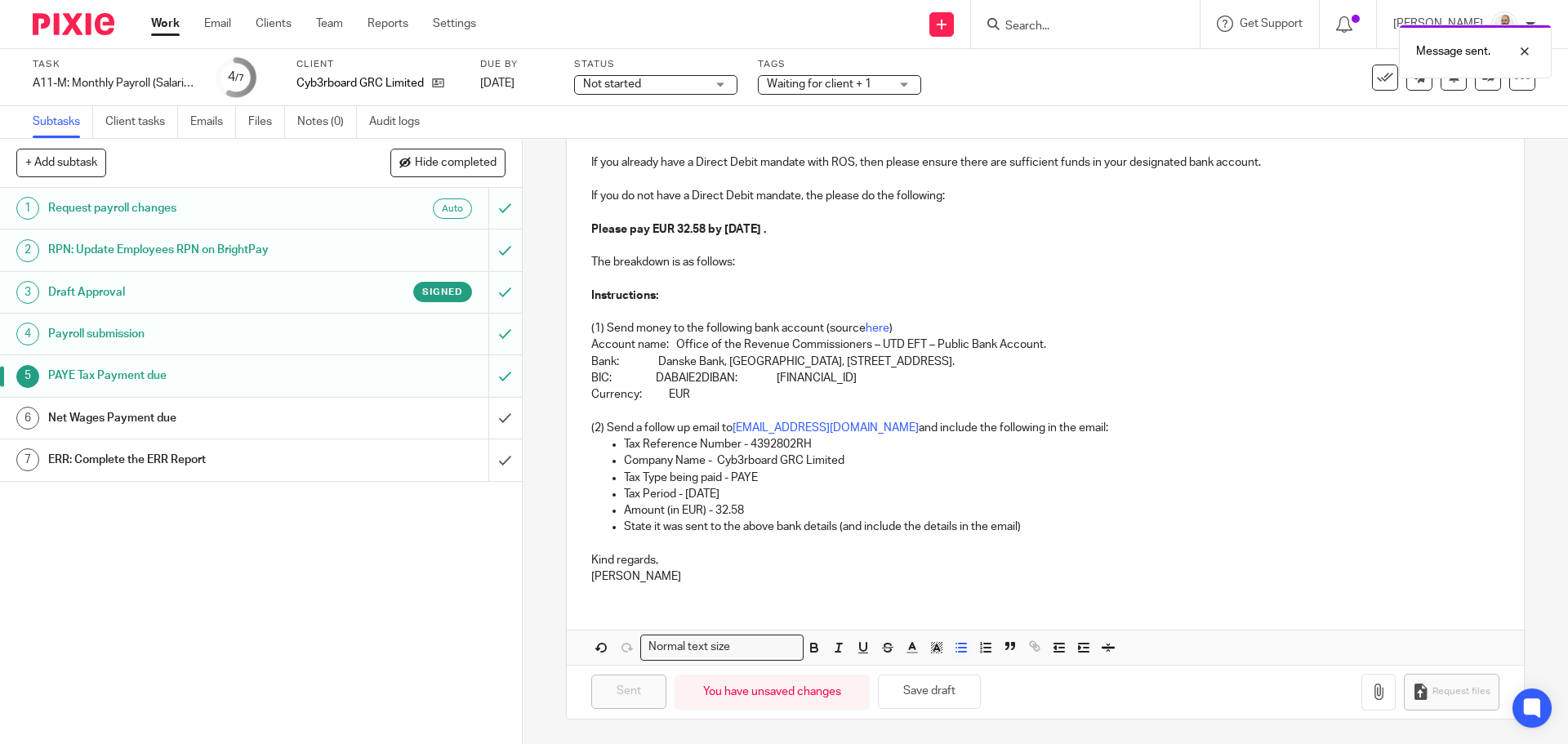
click at [441, 417] on div "Net Wages Payment due" at bounding box center [261, 419] width 424 height 25
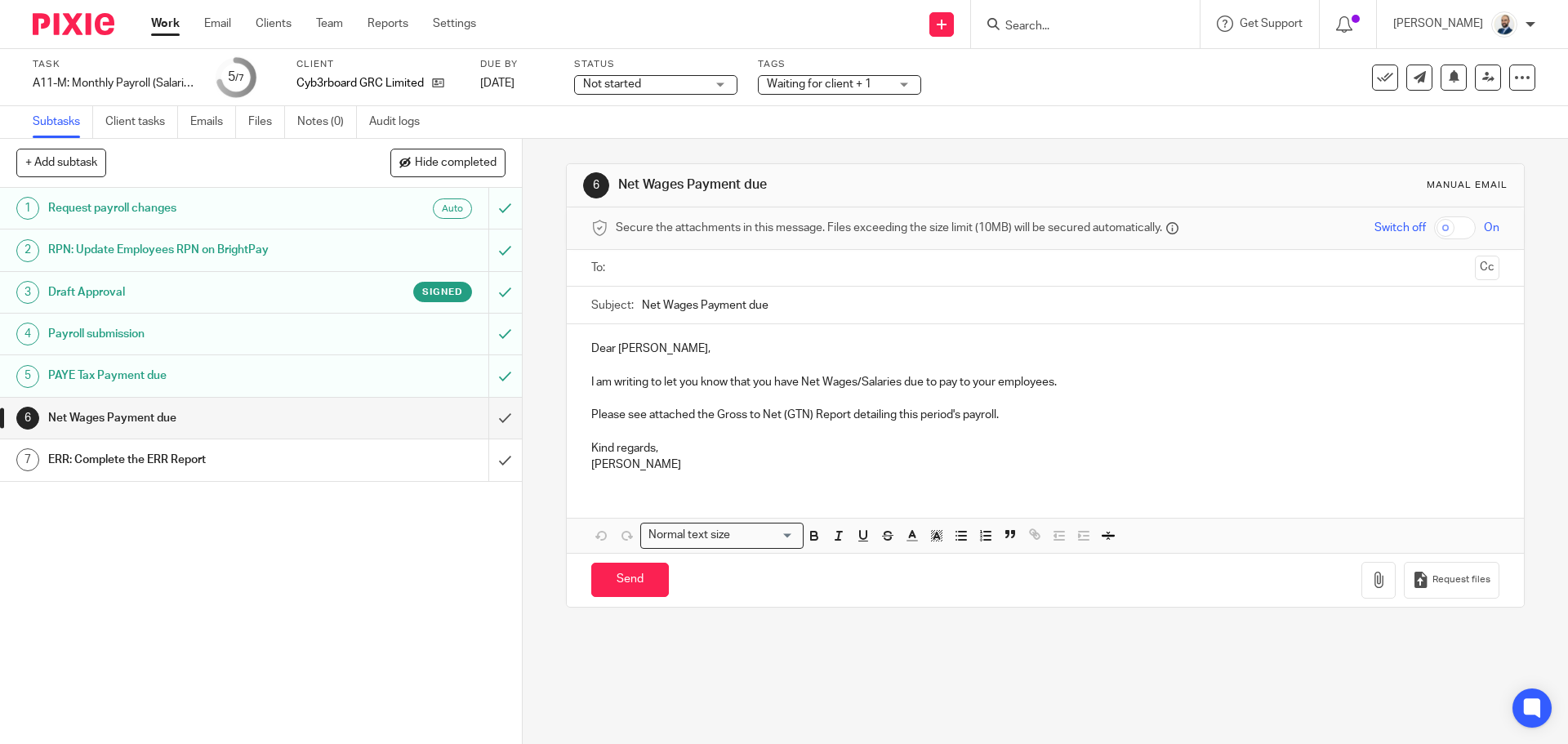
click at [648, 257] on ul at bounding box center [1045, 268] width 857 height 27
click at [682, 293] on input "Net Wages Payment due" at bounding box center [1070, 304] width 857 height 37
click at [682, 277] on ul at bounding box center [1045, 268] width 857 height 27
click at [685, 274] on input "text" at bounding box center [1044, 268] width 846 height 19
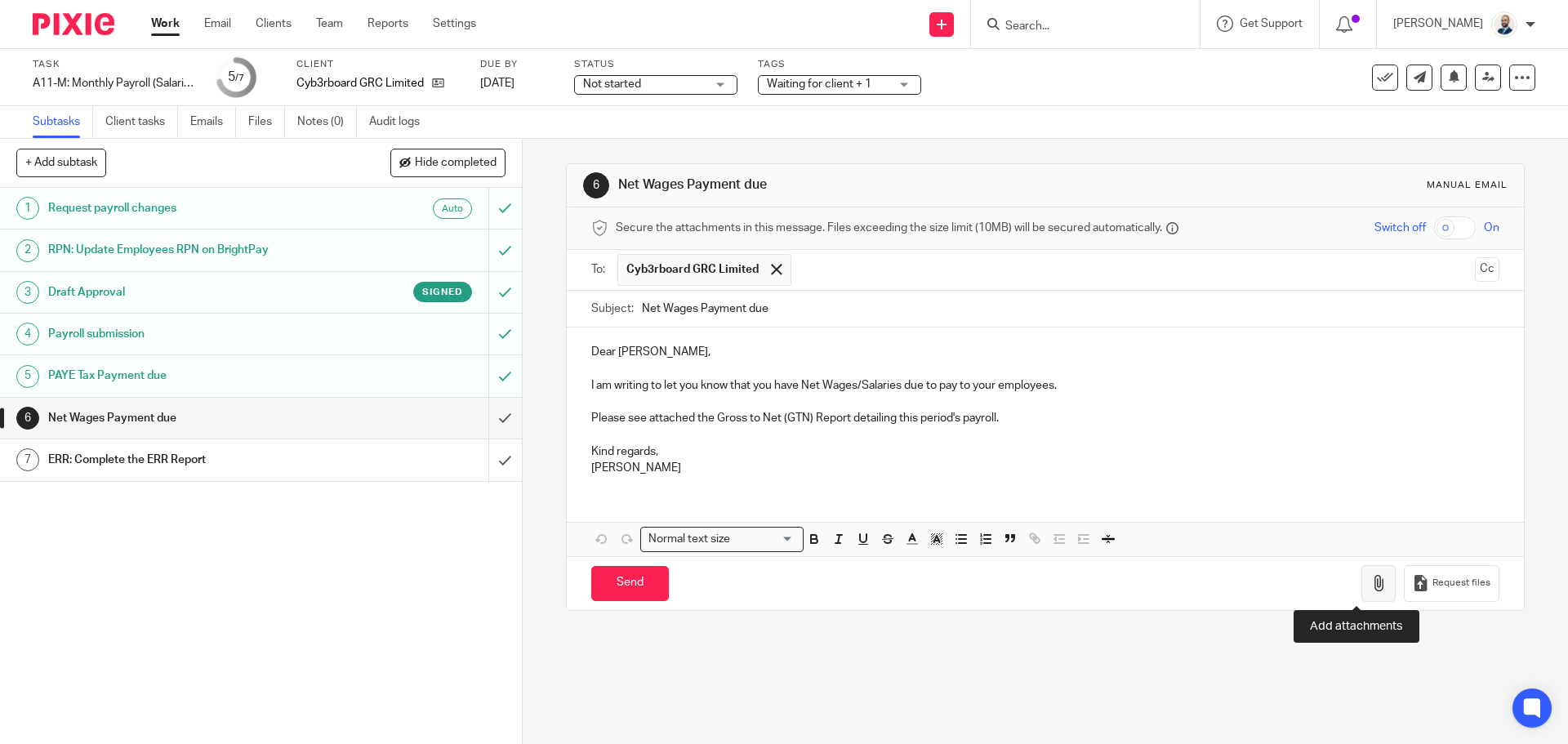
click at [1369, 596] on button "button" at bounding box center [1378, 583] width 34 height 37
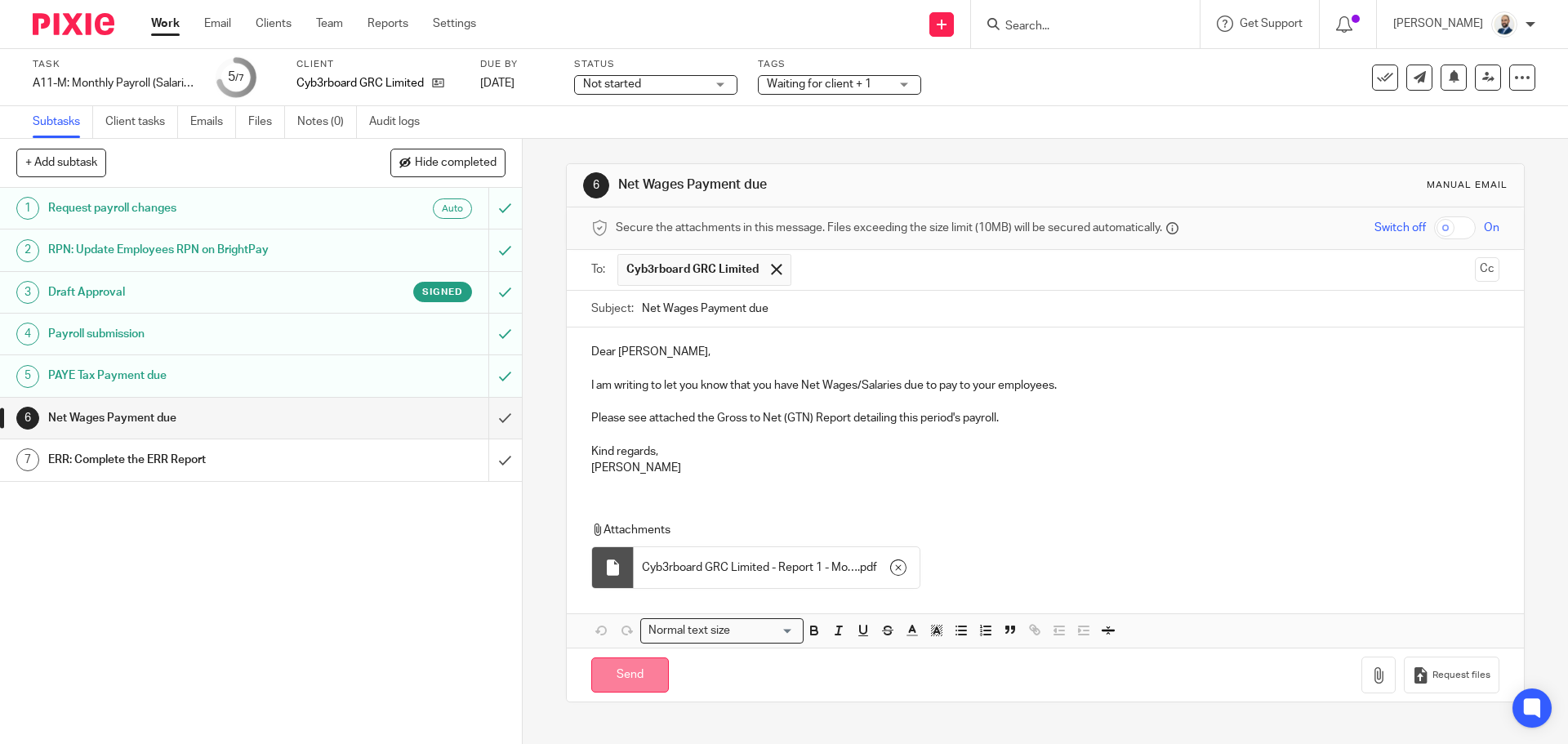
click at [629, 668] on input "Send" at bounding box center [630, 675] width 78 height 35
type input "Sent"
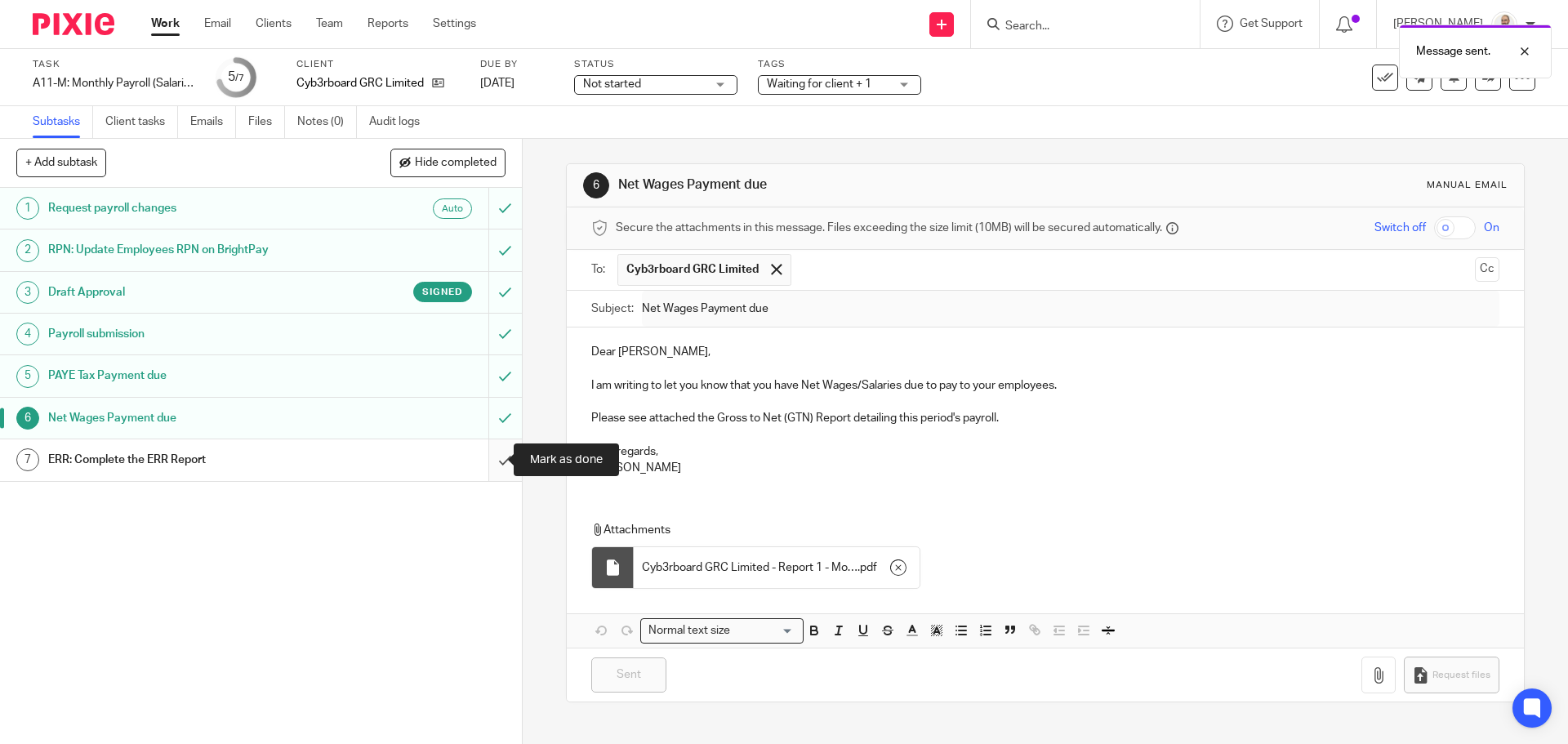
click at [483, 471] on input "submit" at bounding box center [261, 460] width 522 height 41
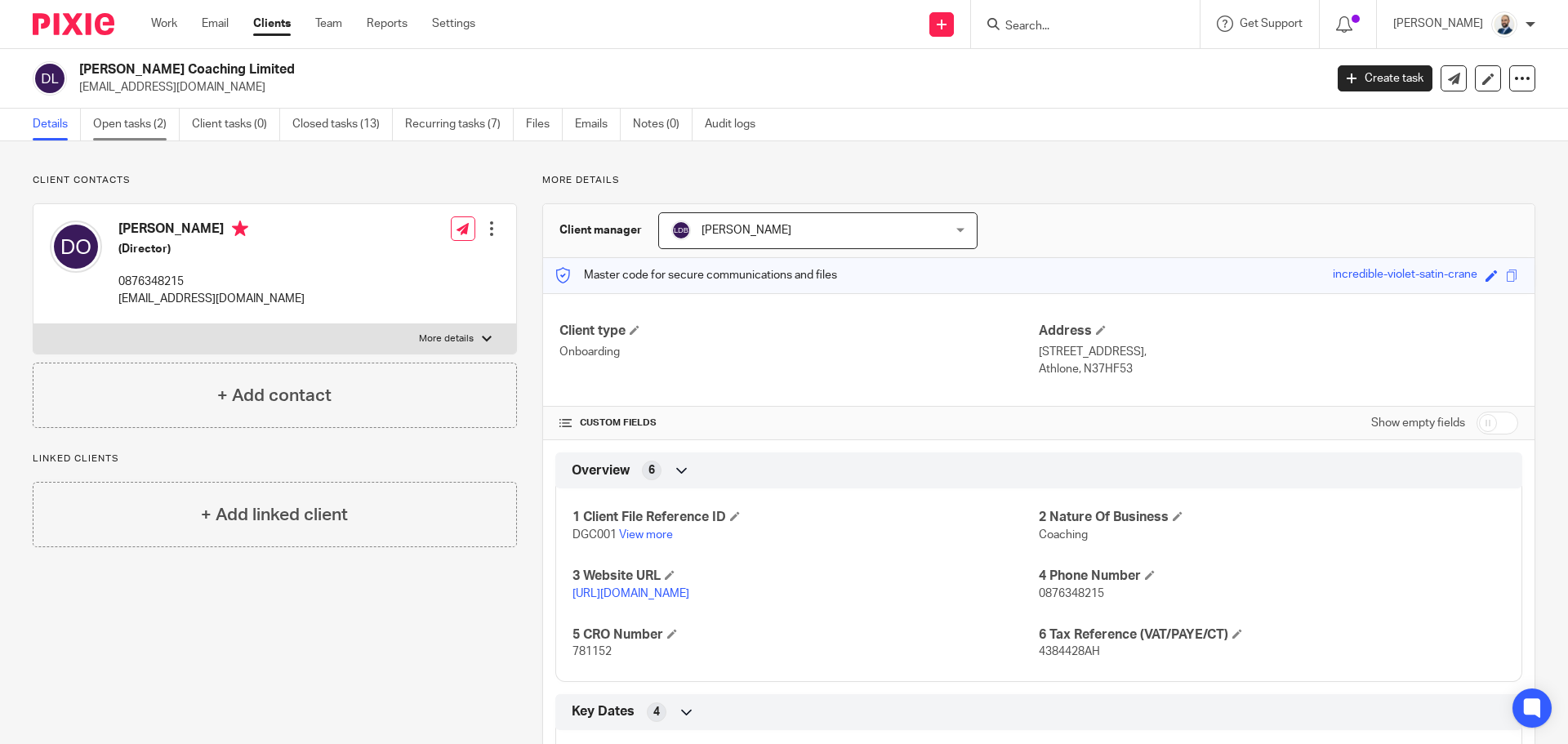
click at [157, 111] on link "Open tasks (2)" at bounding box center [136, 124] width 87 height 31
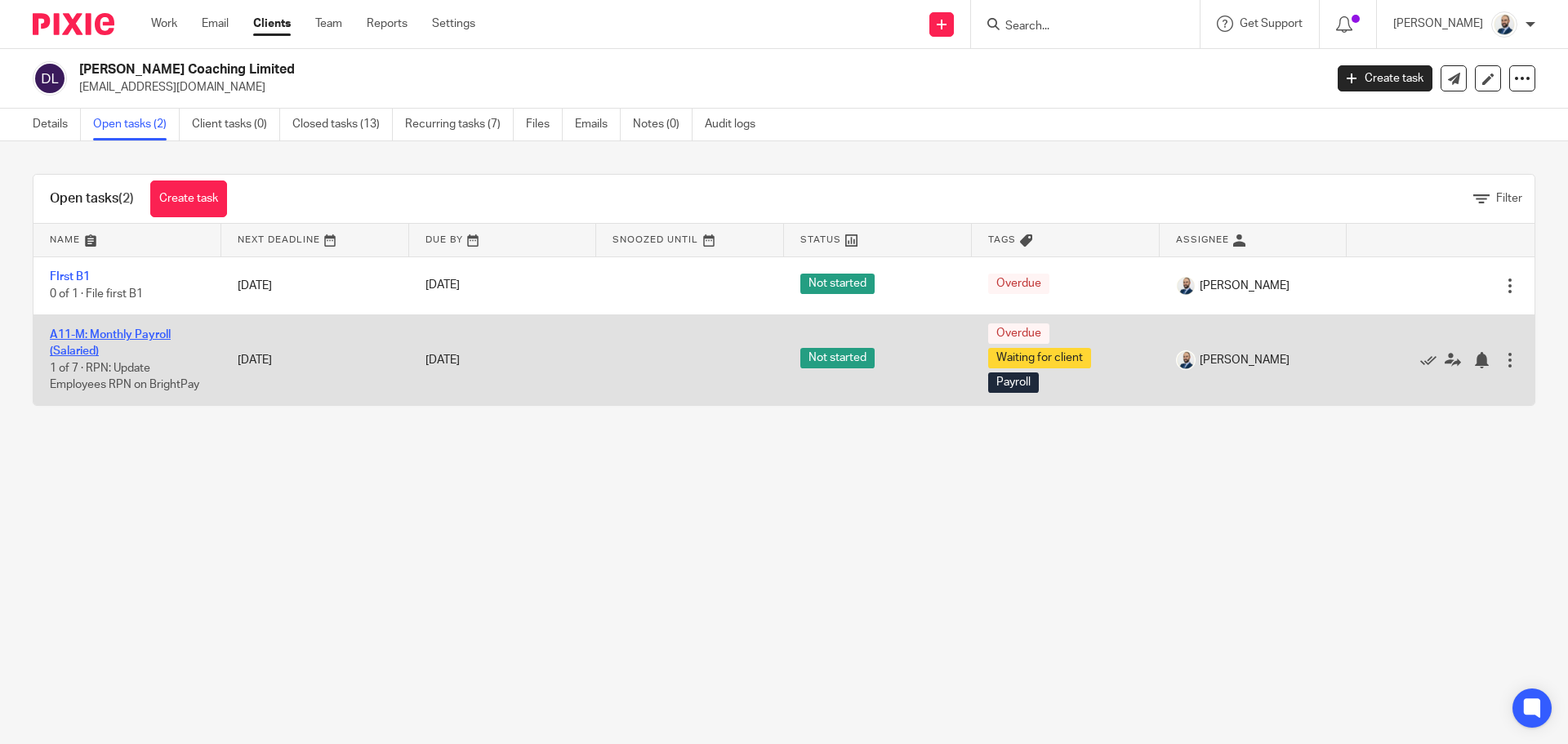
click at [106, 333] on link "A11-M: Monthly Payroll (Salaried)" at bounding box center [109, 343] width 121 height 28
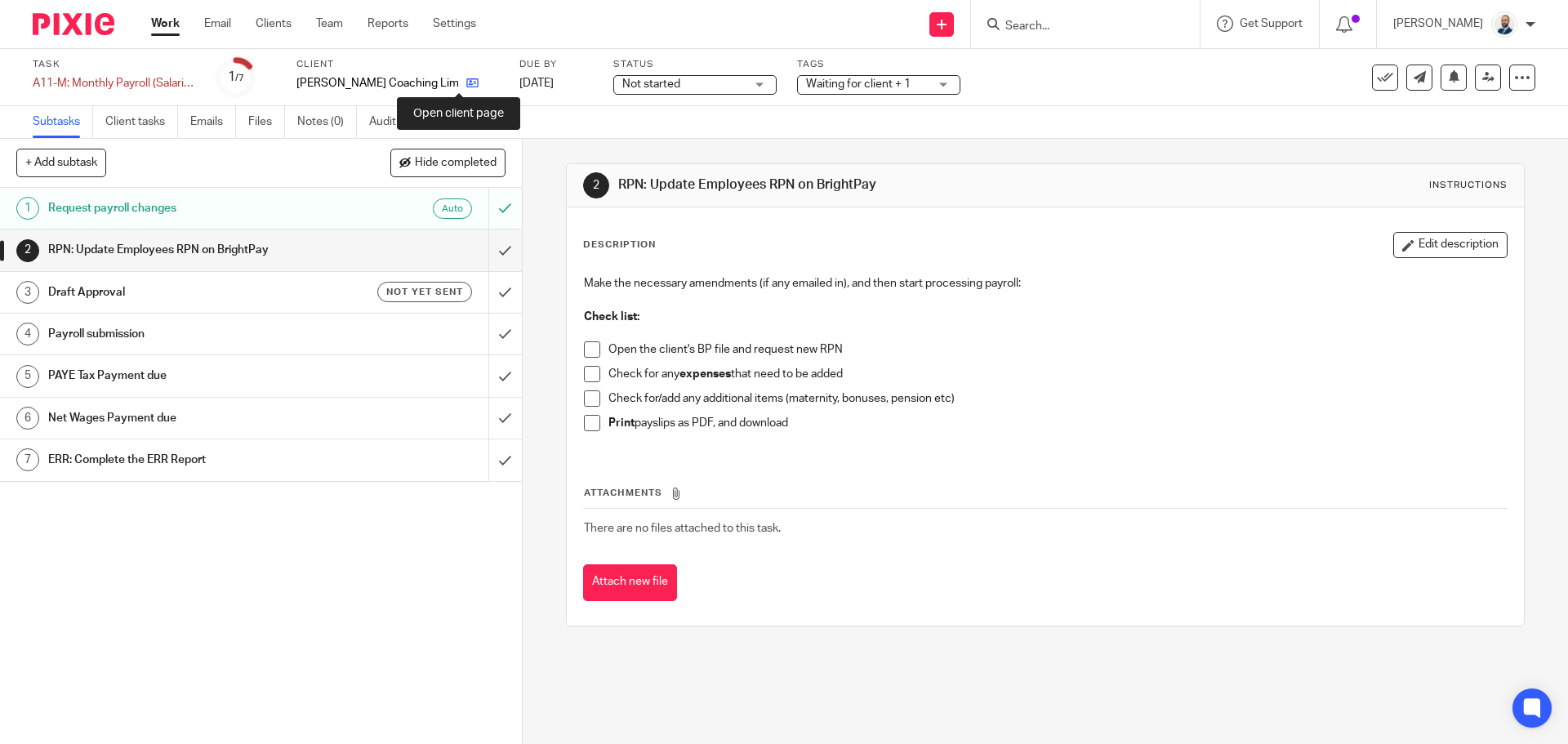
click at [466, 85] on icon at bounding box center [472, 83] width 12 height 12
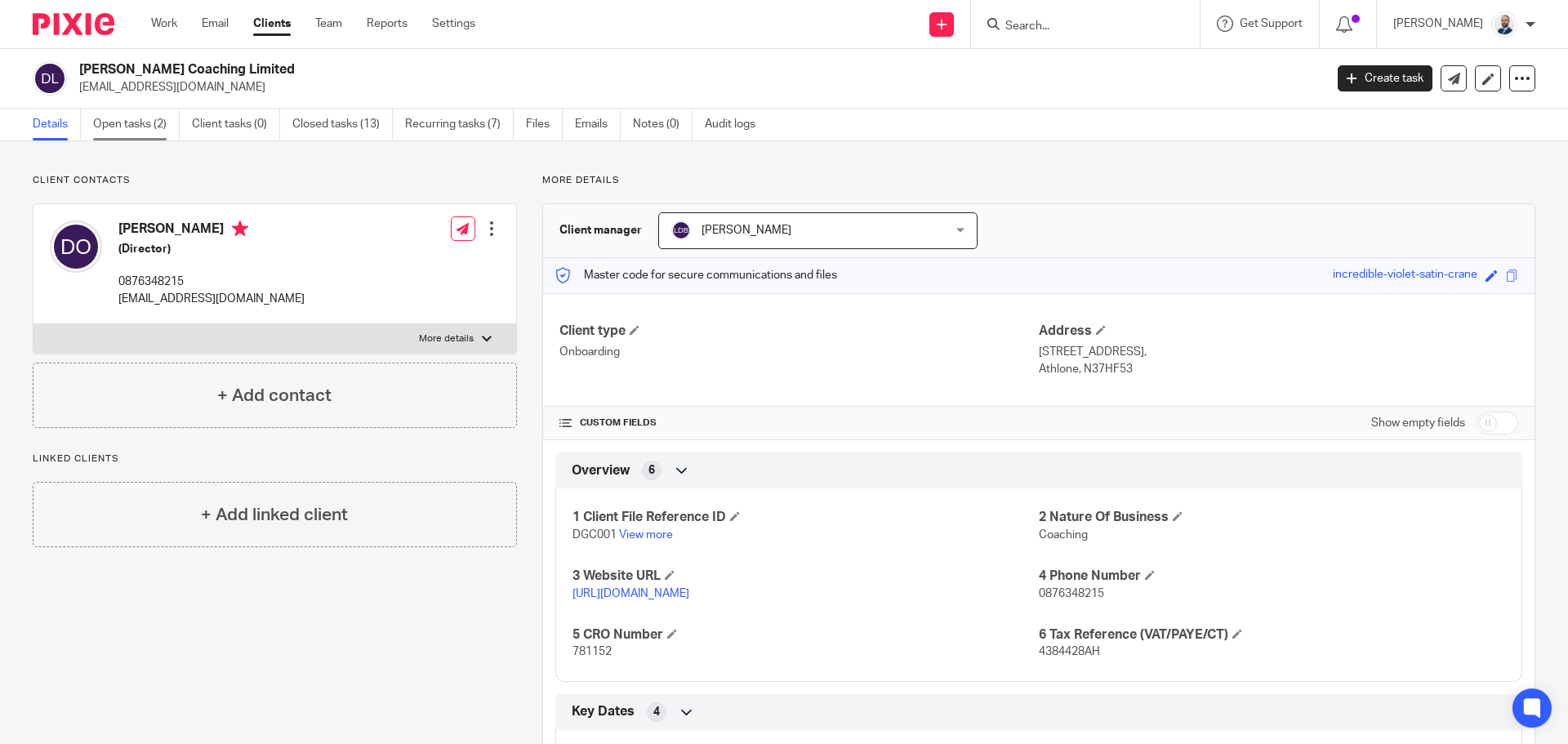
click at [98, 135] on link "Open tasks (2)" at bounding box center [136, 124] width 87 height 31
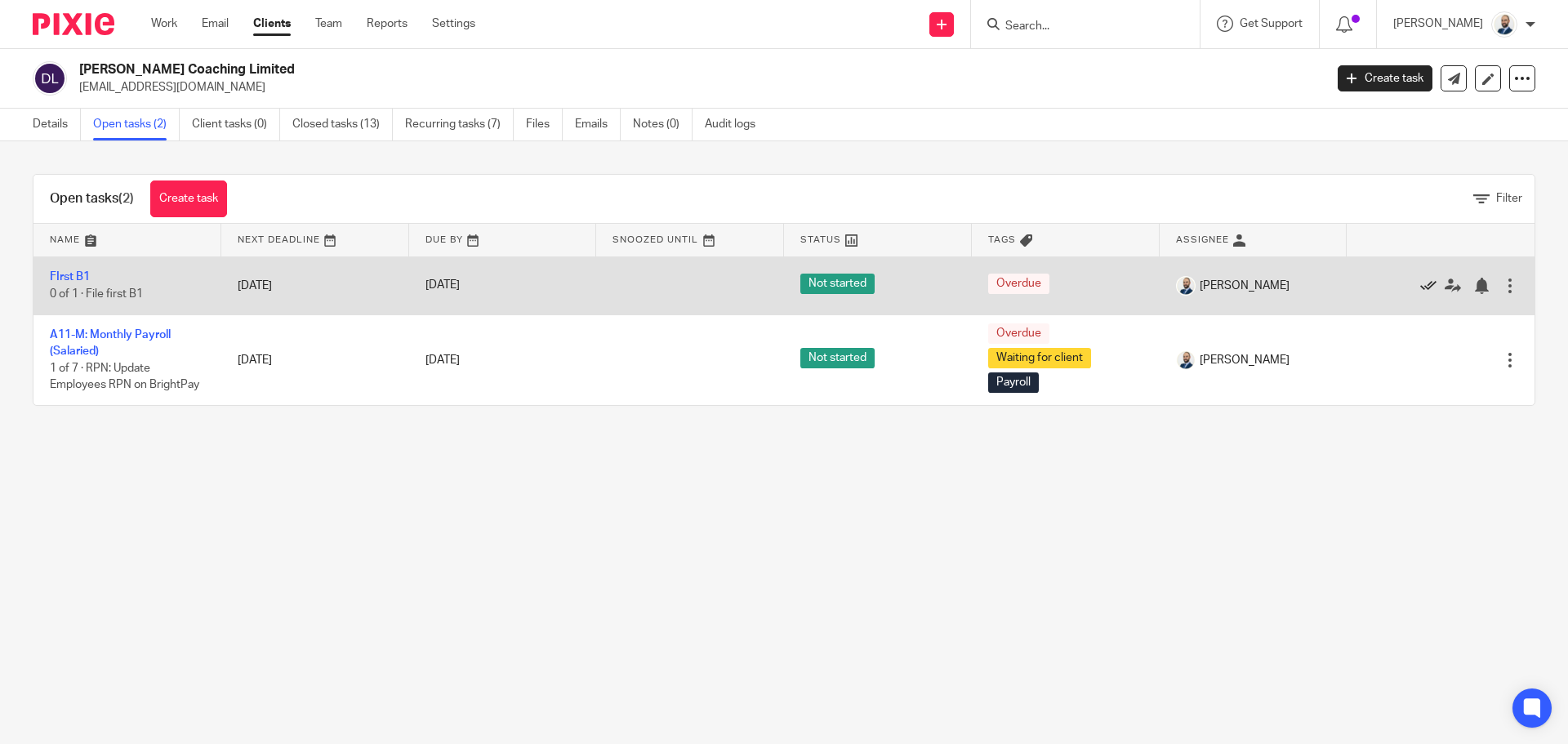
click at [1420, 284] on icon at bounding box center [1427, 285] width 16 height 16
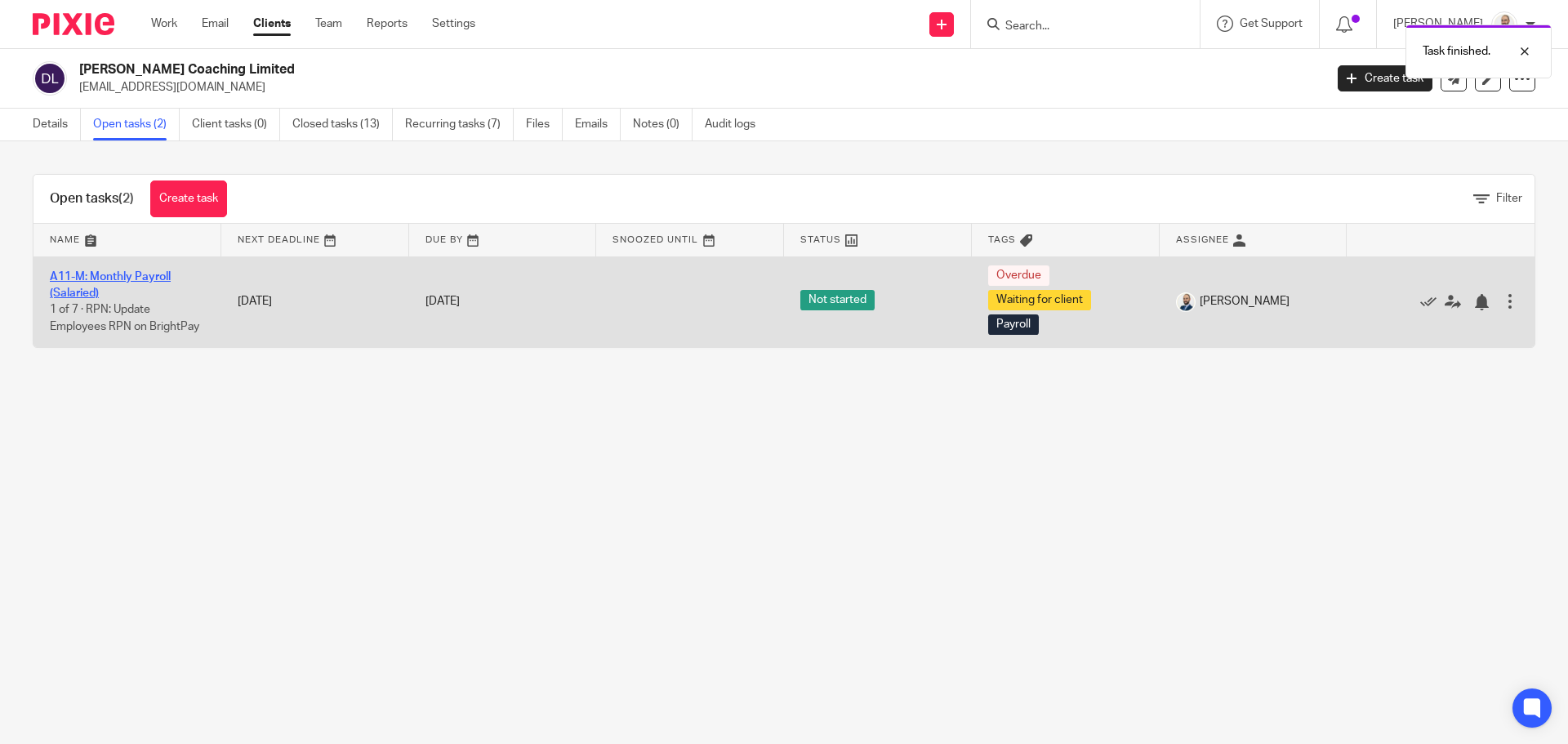
click at [154, 278] on link "A11-M: Monthly Payroll (Salaried)" at bounding box center [109, 284] width 121 height 28
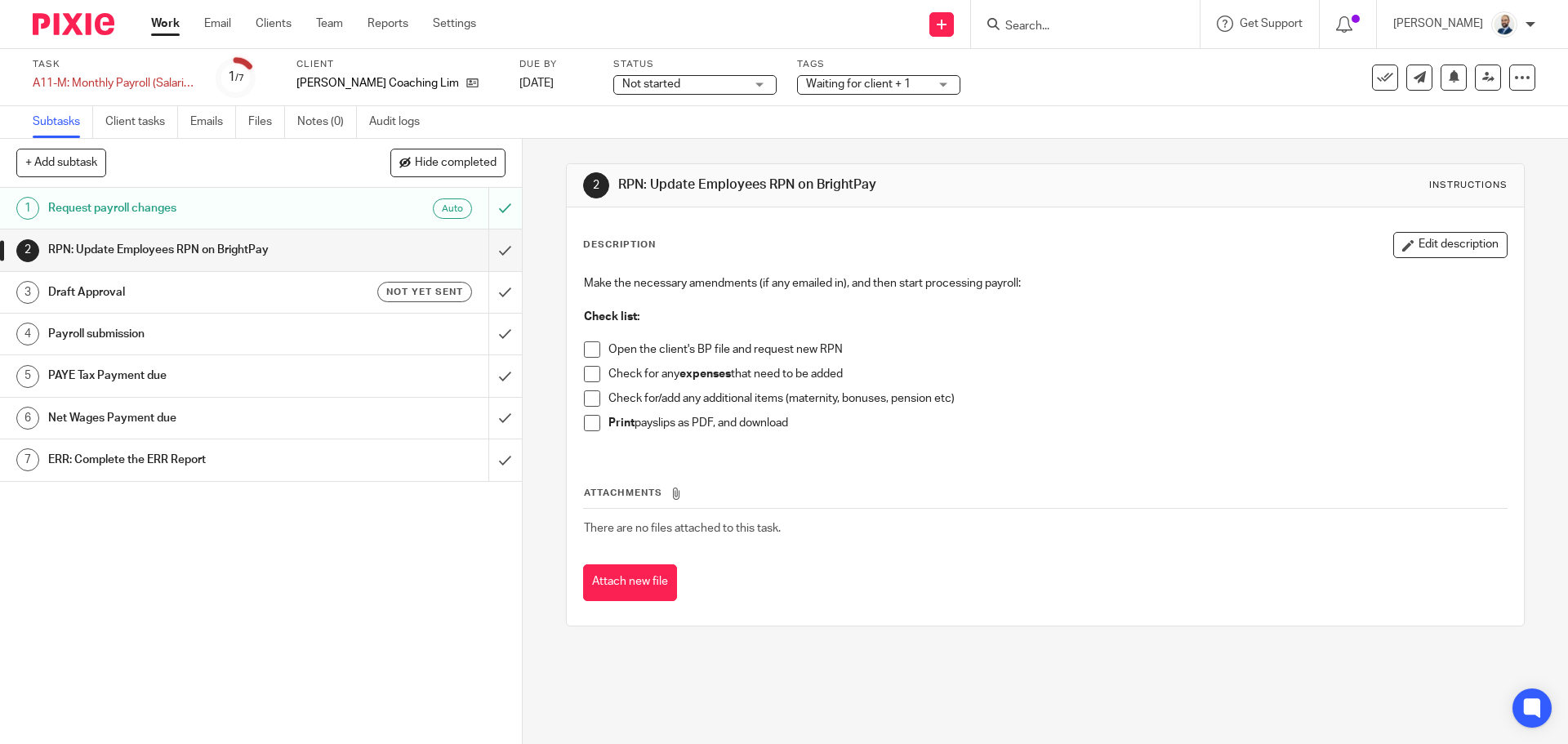
click at [575, 343] on div "Make the necessary amendments (if any emailed in), and then start processing pa…" at bounding box center [1044, 360] width 939 height 185
drag, startPoint x: 580, startPoint y: 344, endPoint x: 582, endPoint y: 353, distance: 9.2
click at [584, 346] on span at bounding box center [591, 349] width 16 height 16
drag, startPoint x: 587, startPoint y: 374, endPoint x: 587, endPoint y: 393, distance: 19.0
click at [587, 376] on span at bounding box center [591, 374] width 16 height 16
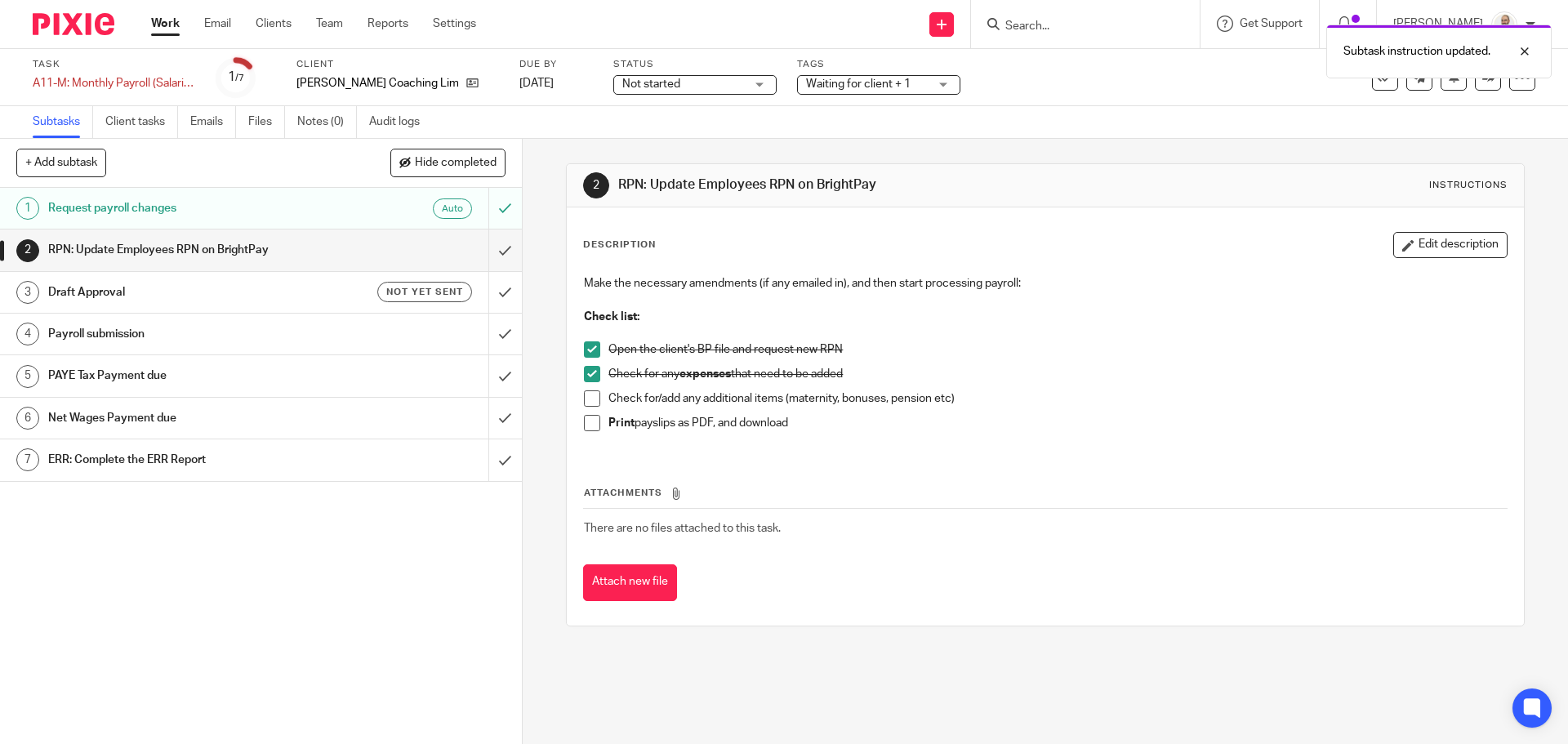
click at [587, 401] on span at bounding box center [591, 398] width 16 height 16
click at [589, 412] on li "Check for/add any additional items (maternity, bonuses, pension etc)" at bounding box center [1044, 402] width 921 height 25
drag, startPoint x: 586, startPoint y: 417, endPoint x: 573, endPoint y: 403, distance: 19.1
click at [586, 419] on span at bounding box center [591, 422] width 16 height 16
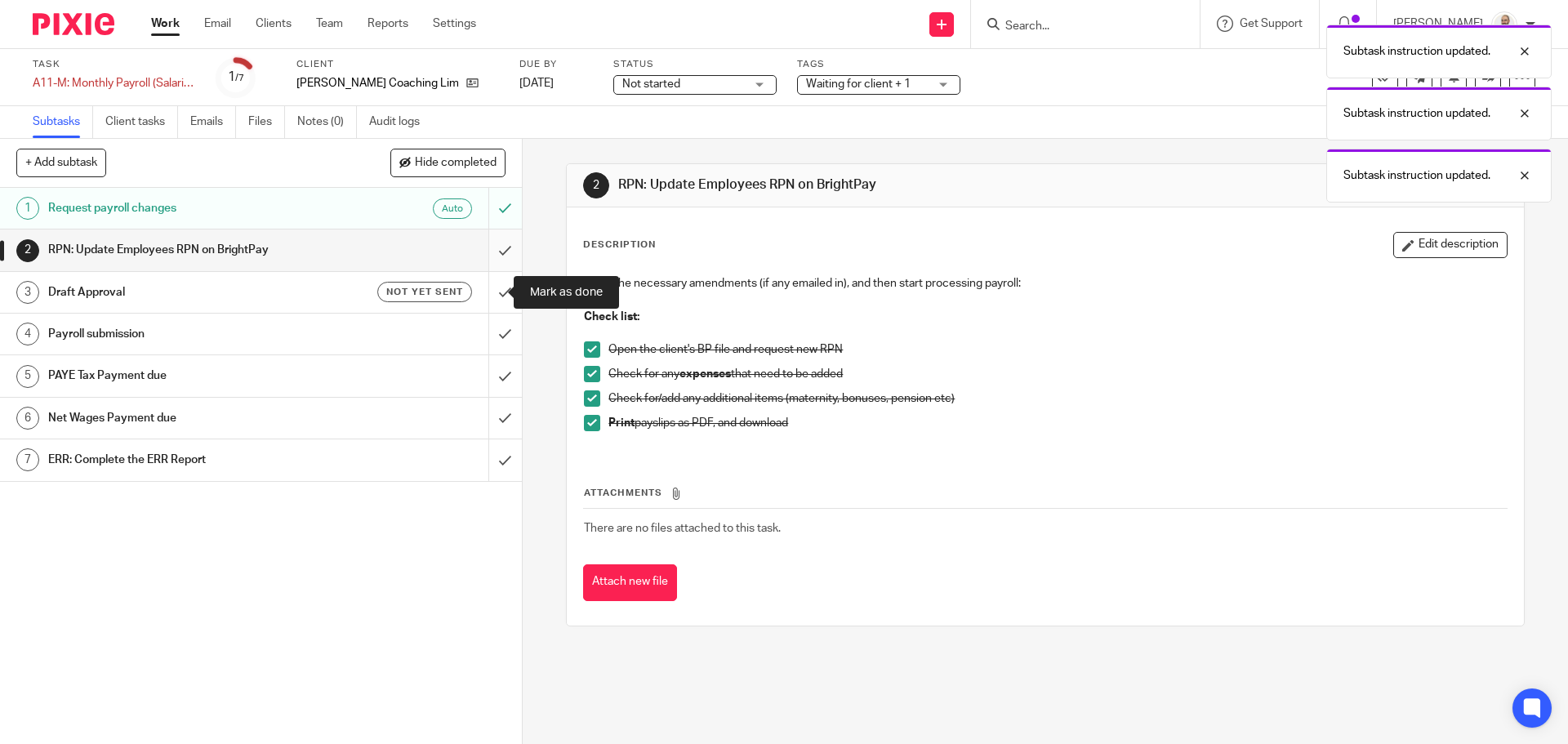
click at [484, 245] on input "submit" at bounding box center [261, 249] width 522 height 41
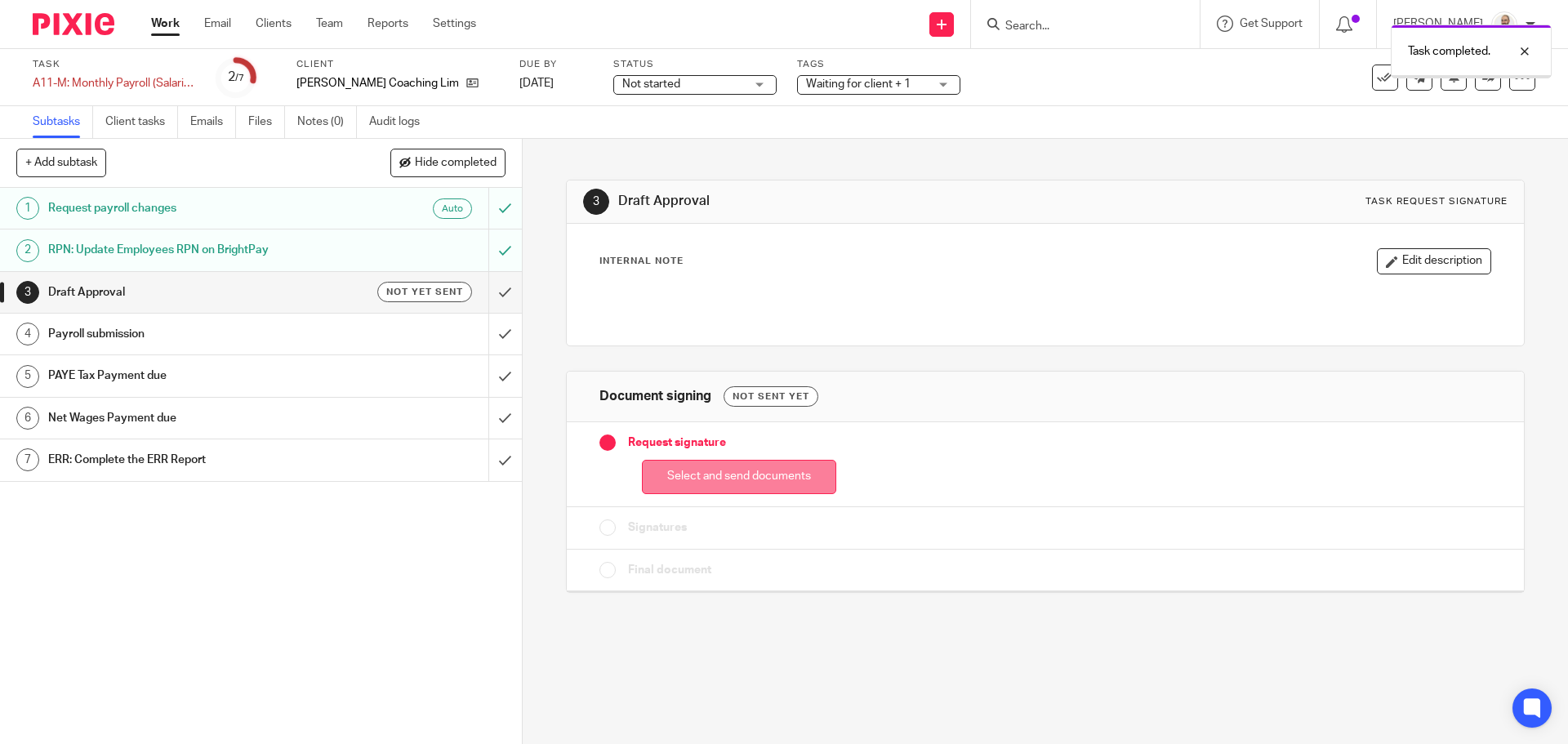
click at [686, 465] on button "Select and send documents" at bounding box center [739, 477] width 194 height 35
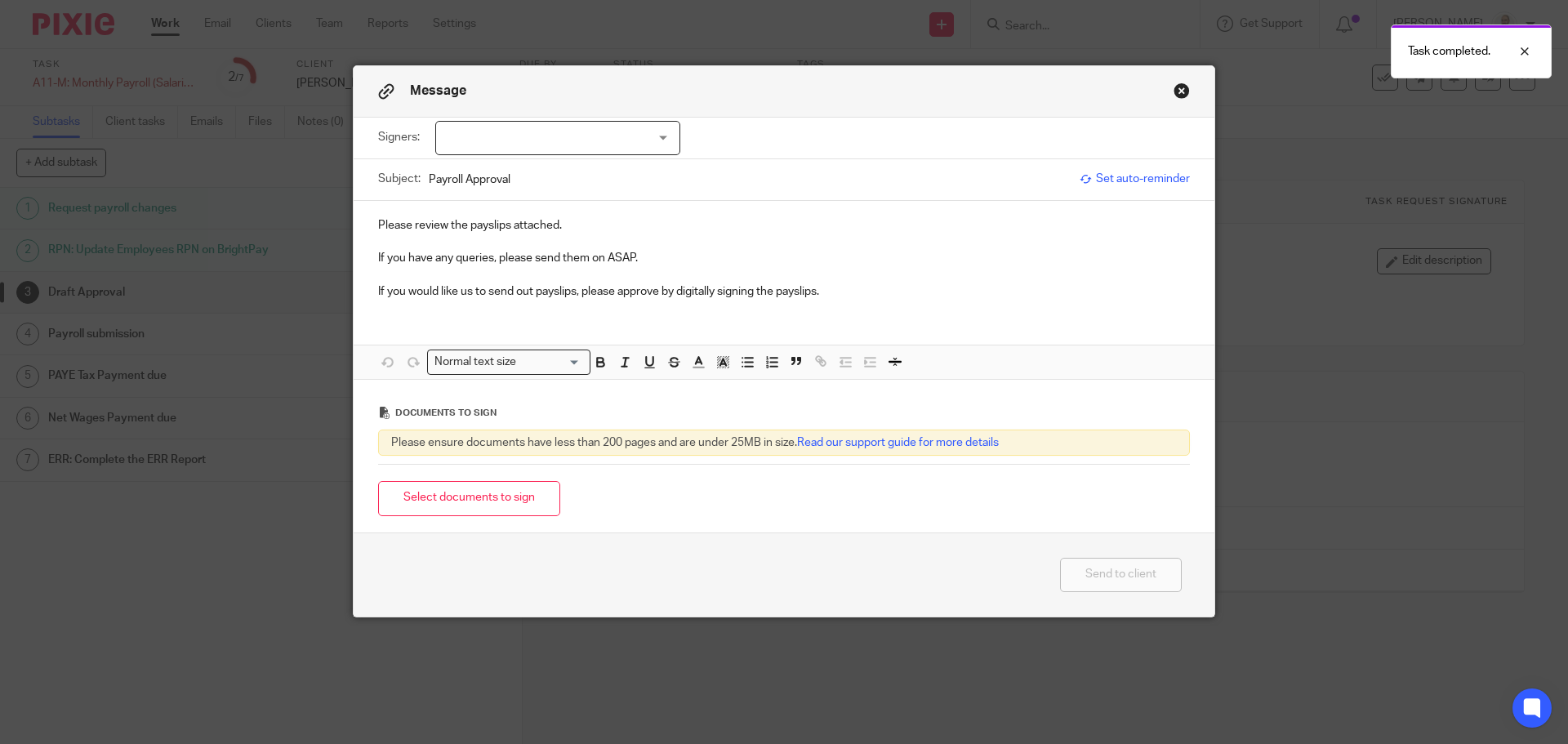
click at [627, 146] on div at bounding box center [558, 138] width 245 height 34
click at [589, 170] on li "[PERSON_NAME]" at bounding box center [552, 171] width 243 height 33
checkbox input "true"
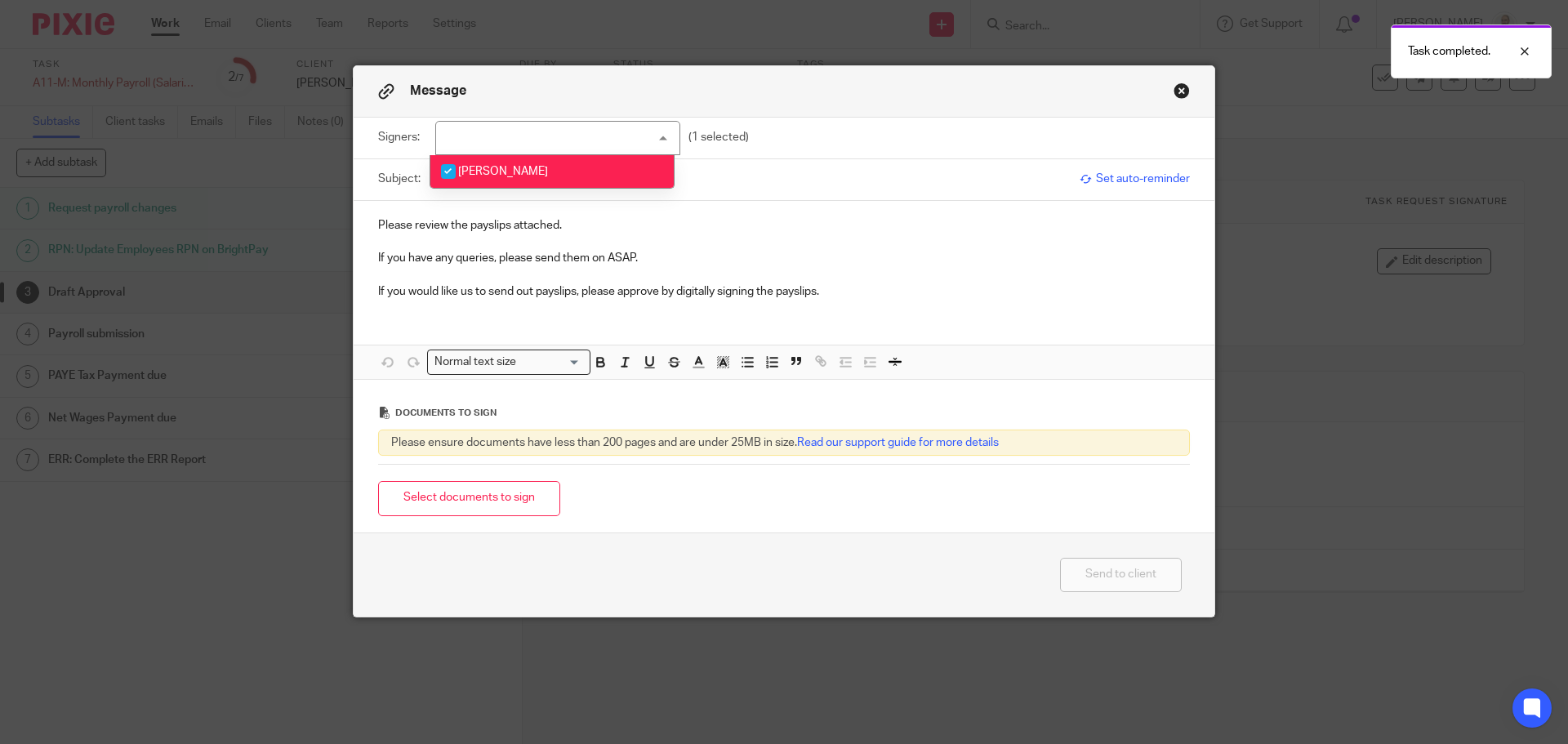
click at [552, 586] on div "Send to client" at bounding box center [784, 576] width 812 height 35
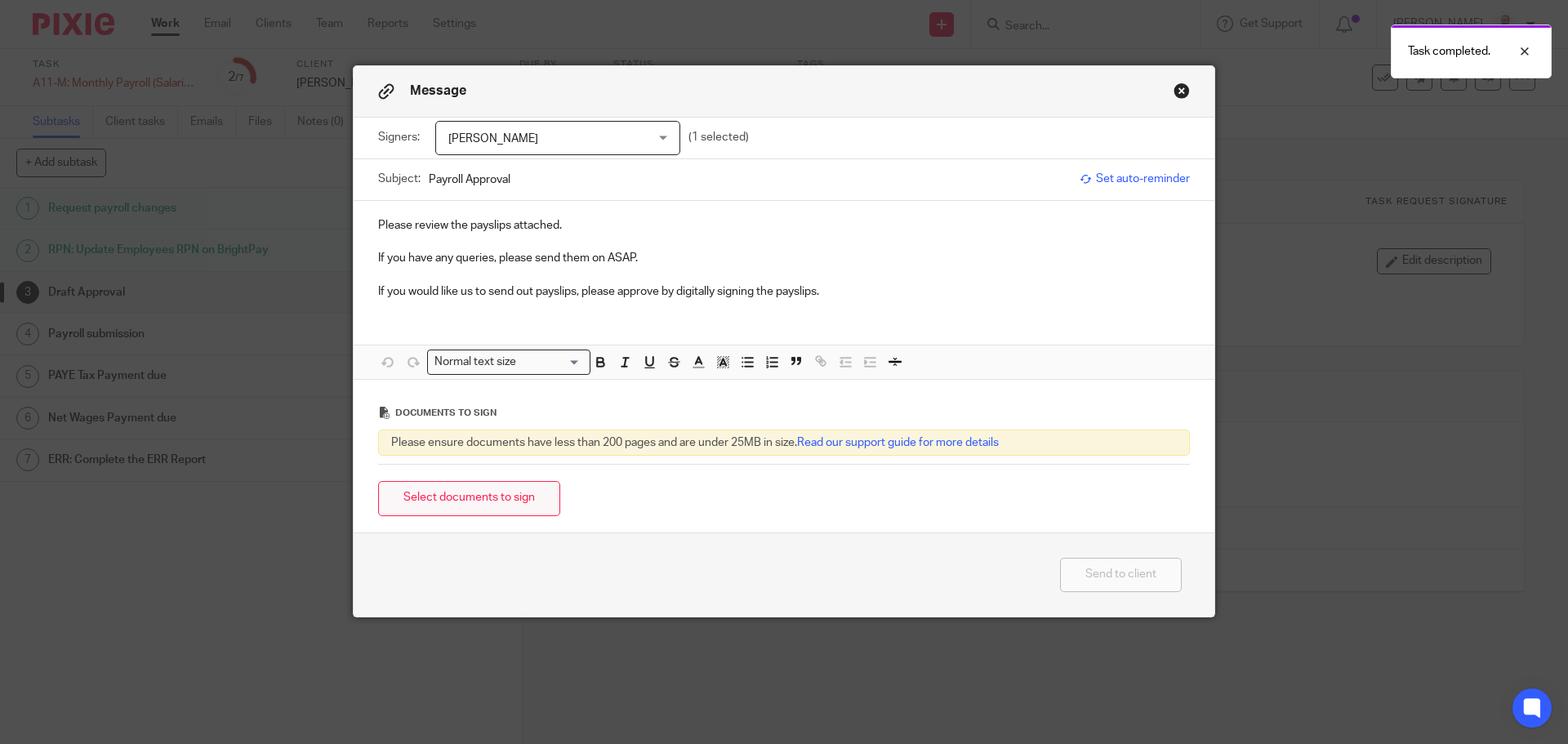
click at [520, 506] on button "Select documents to sign" at bounding box center [469, 499] width 182 height 35
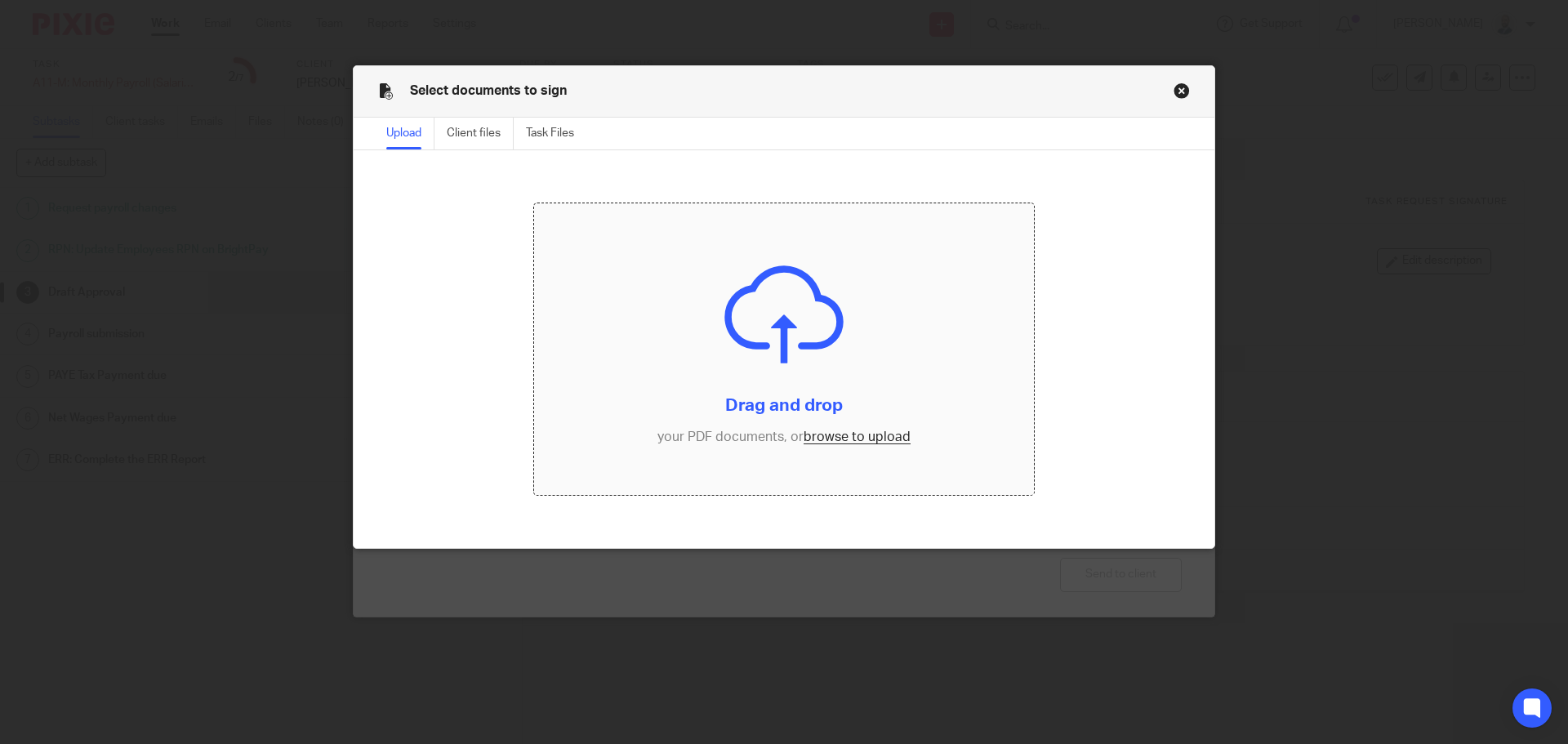
click at [848, 442] on input "file" at bounding box center [784, 349] width 500 height 292
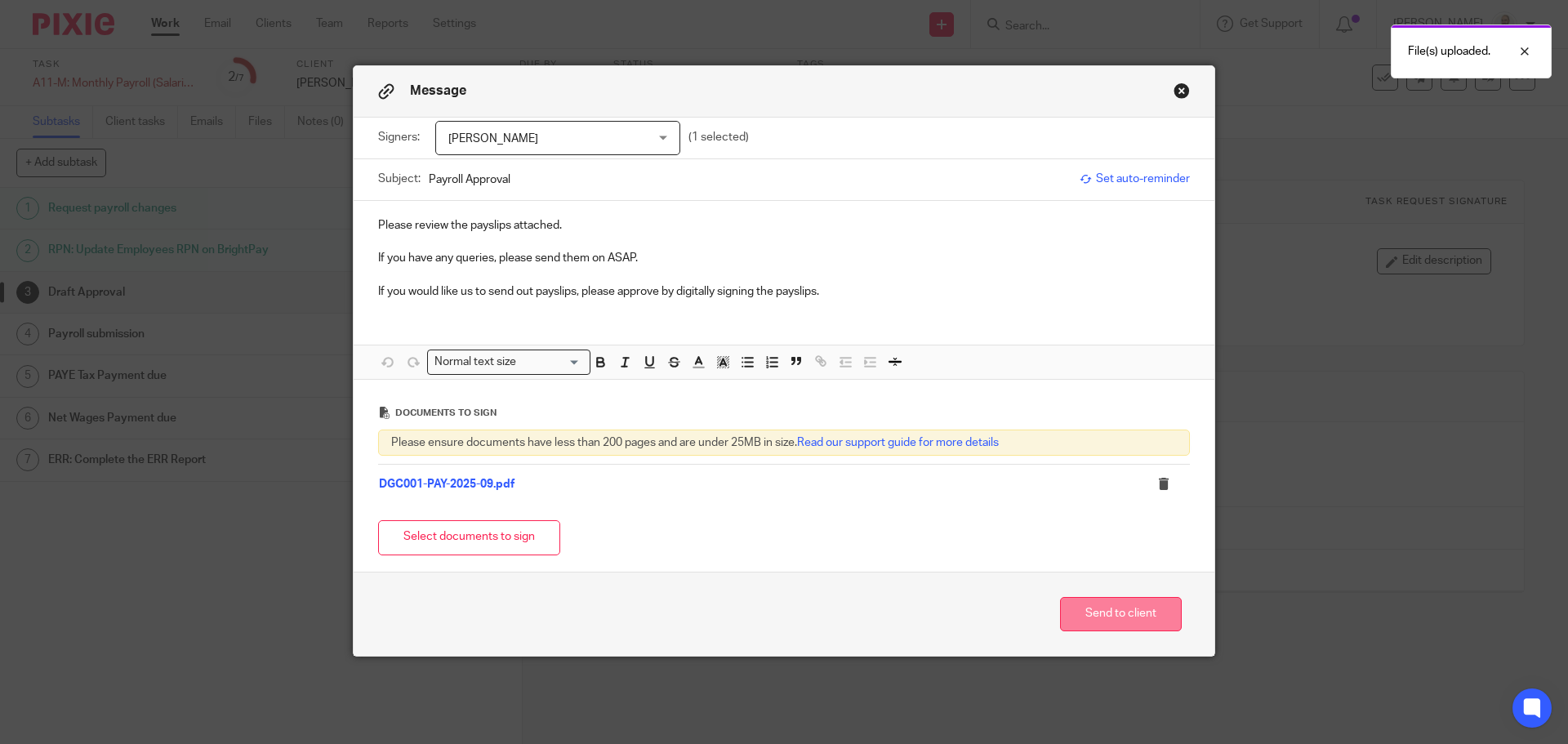
click at [1111, 621] on button "Send to client" at bounding box center [1121, 615] width 122 height 35
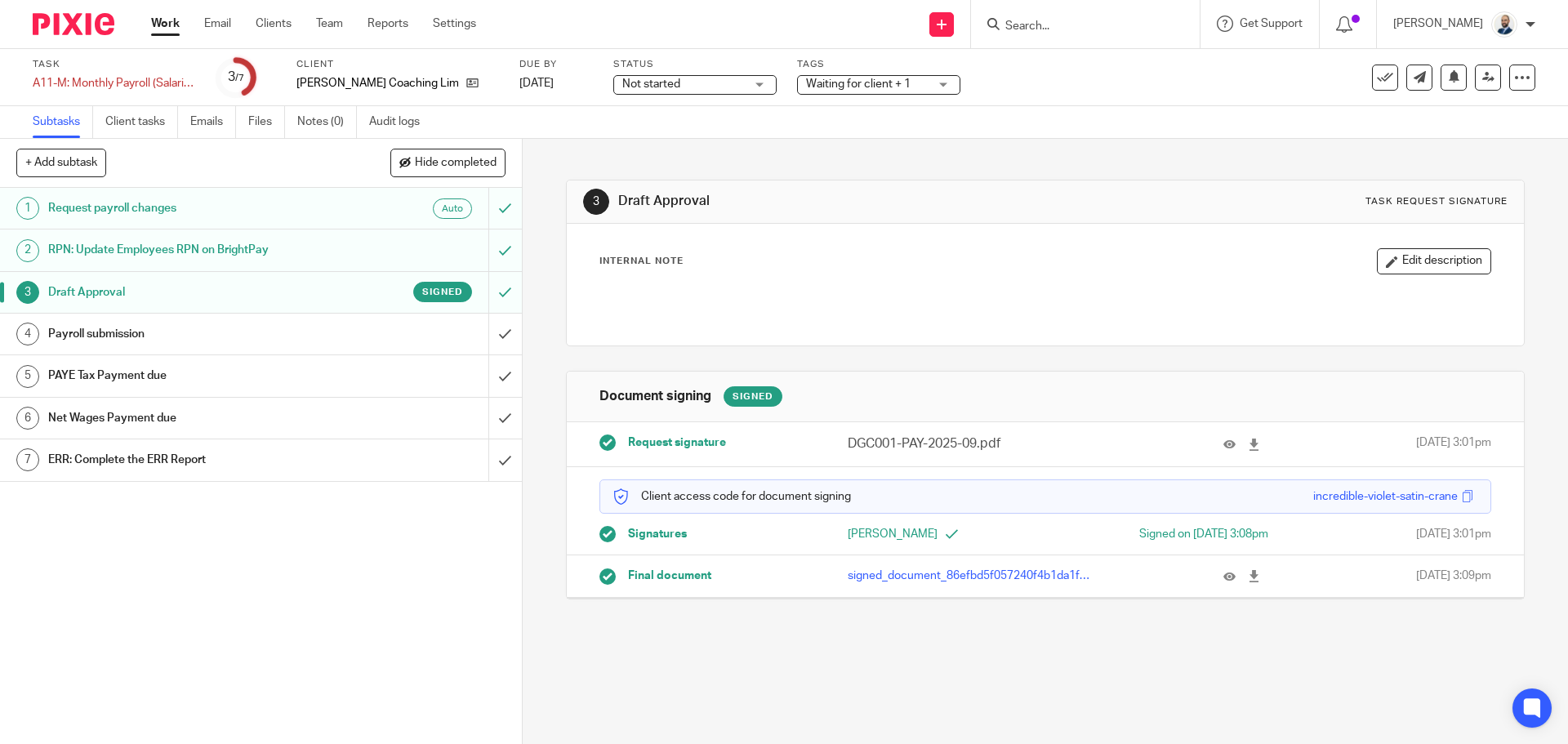
click at [411, 350] on link "4 Payroll submission" at bounding box center [244, 334] width 489 height 41
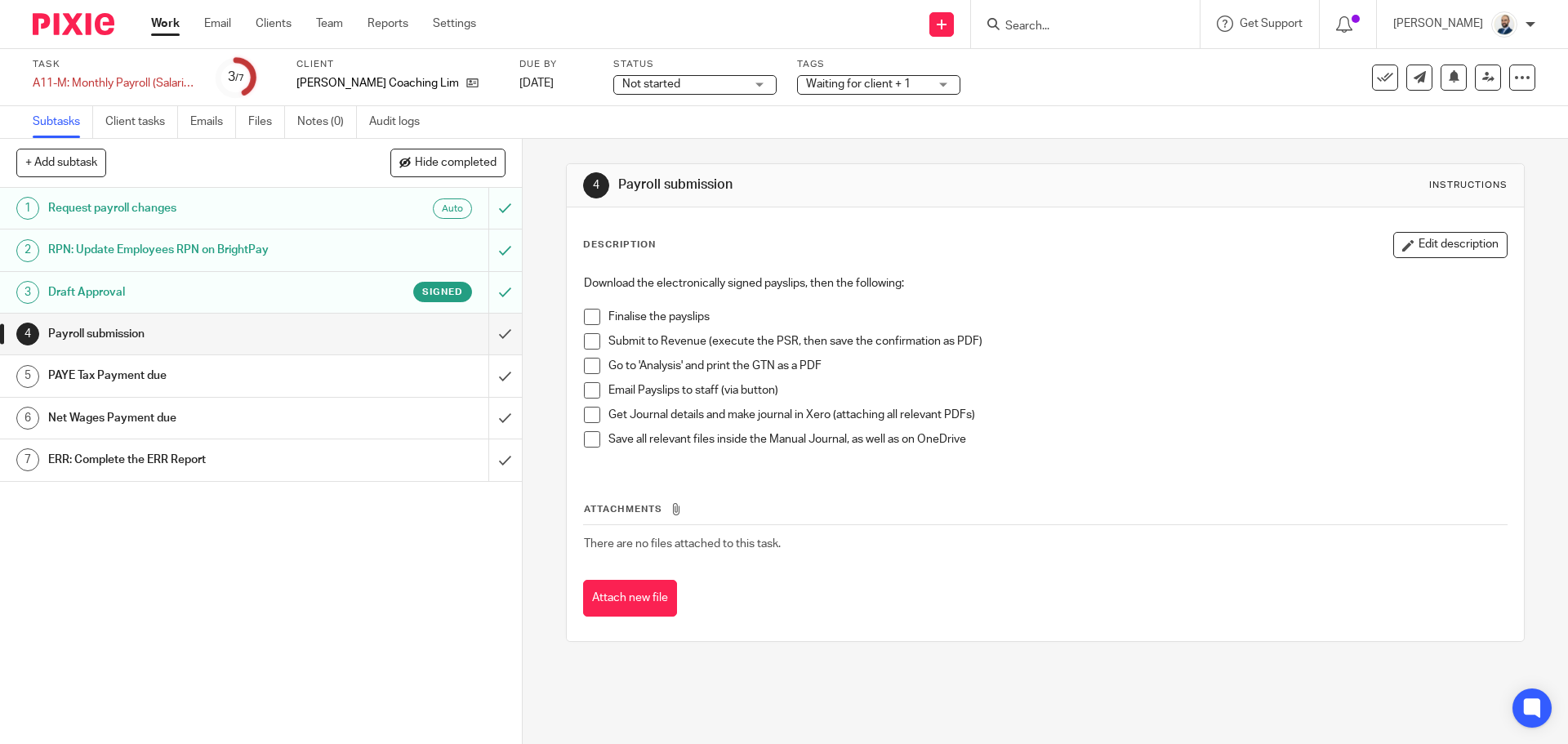
click at [592, 318] on span at bounding box center [591, 317] width 16 height 16
click at [590, 344] on span at bounding box center [591, 341] width 16 height 16
drag, startPoint x: 582, startPoint y: 364, endPoint x: 584, endPoint y: 373, distance: 9.2
click at [584, 365] on span at bounding box center [591, 365] width 16 height 16
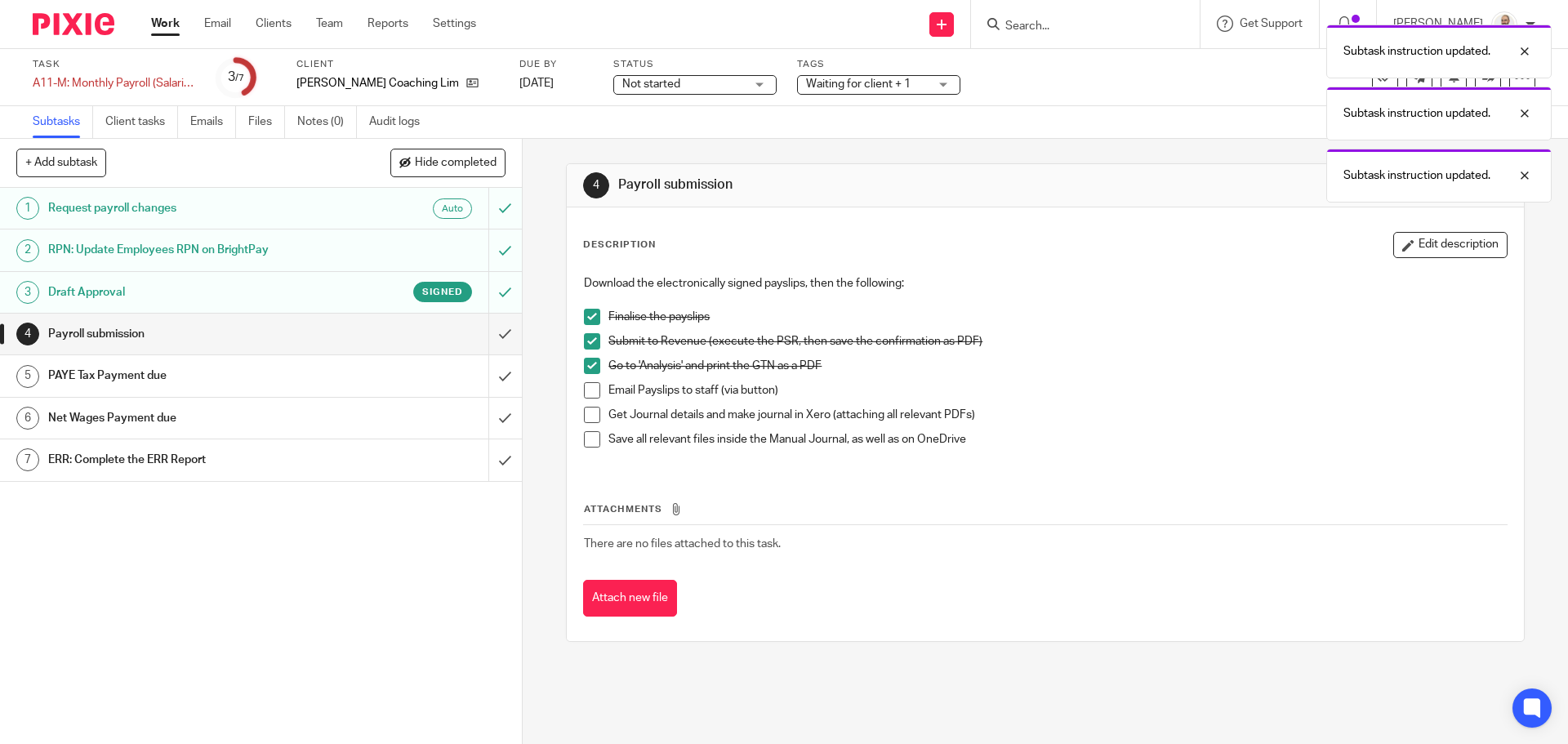
click at [587, 384] on span at bounding box center [591, 390] width 16 height 16
click at [584, 422] on span at bounding box center [591, 415] width 16 height 16
click at [584, 439] on span at bounding box center [591, 439] width 16 height 16
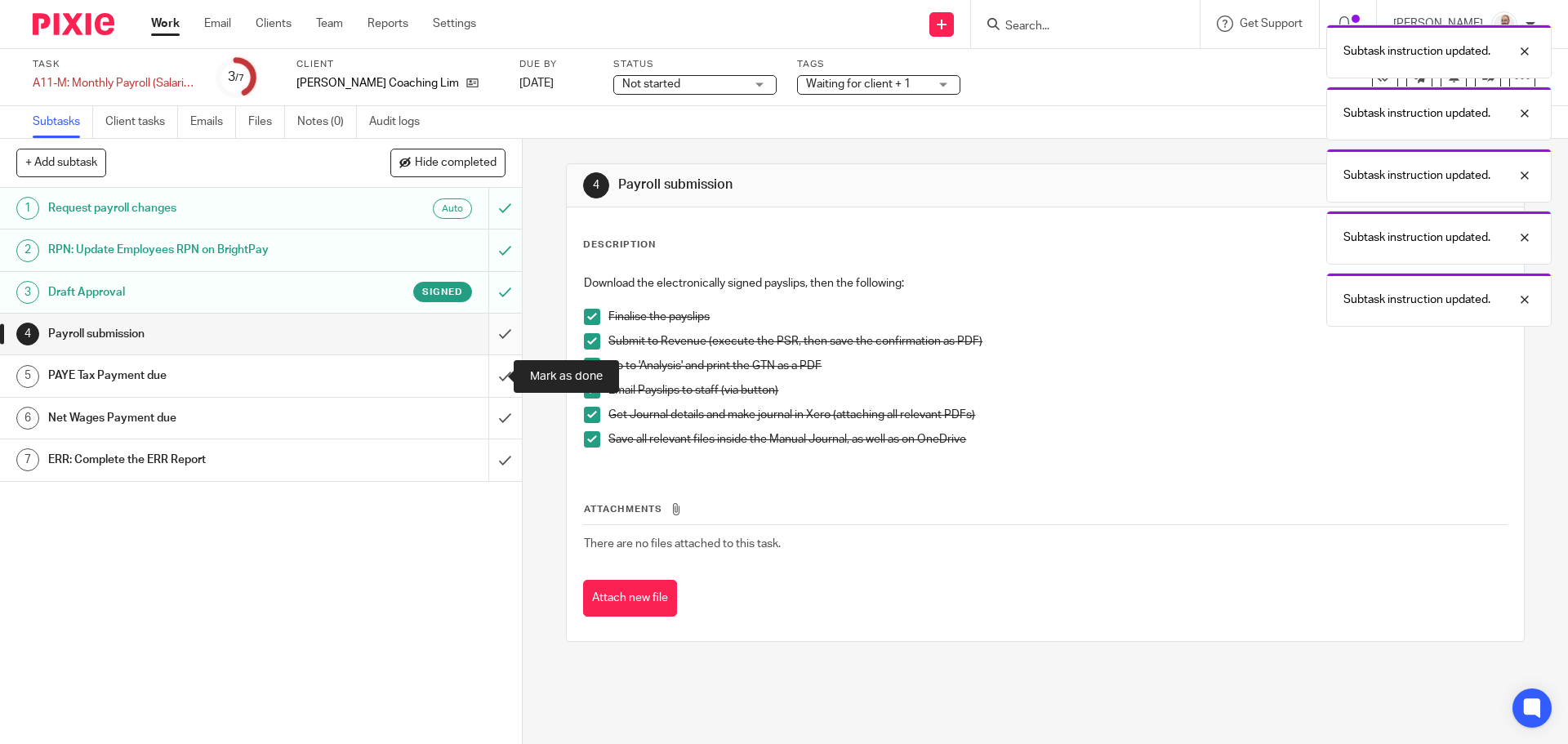
click at [497, 344] on input "submit" at bounding box center [261, 334] width 522 height 41
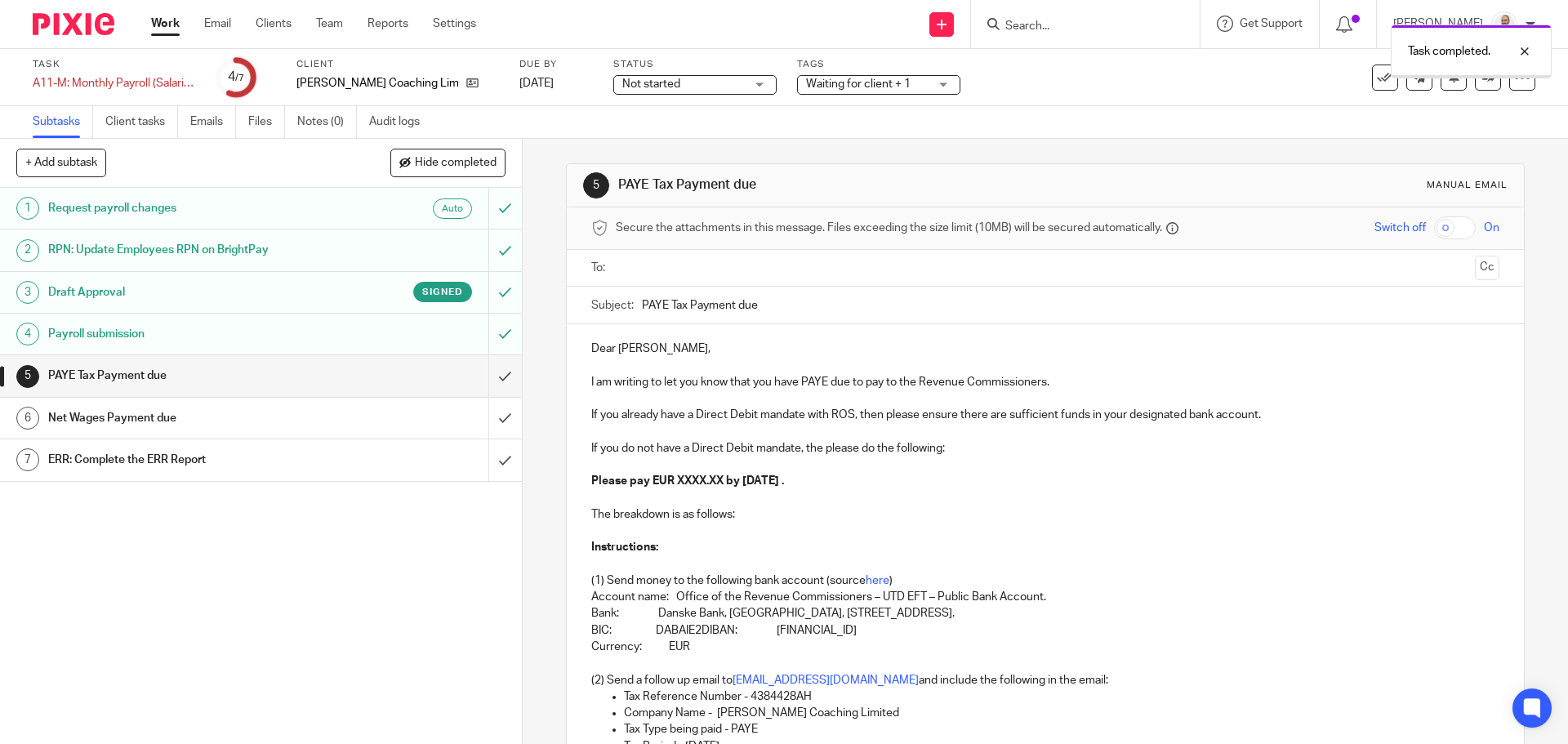
click at [720, 259] on input "text" at bounding box center [1044, 268] width 846 height 19
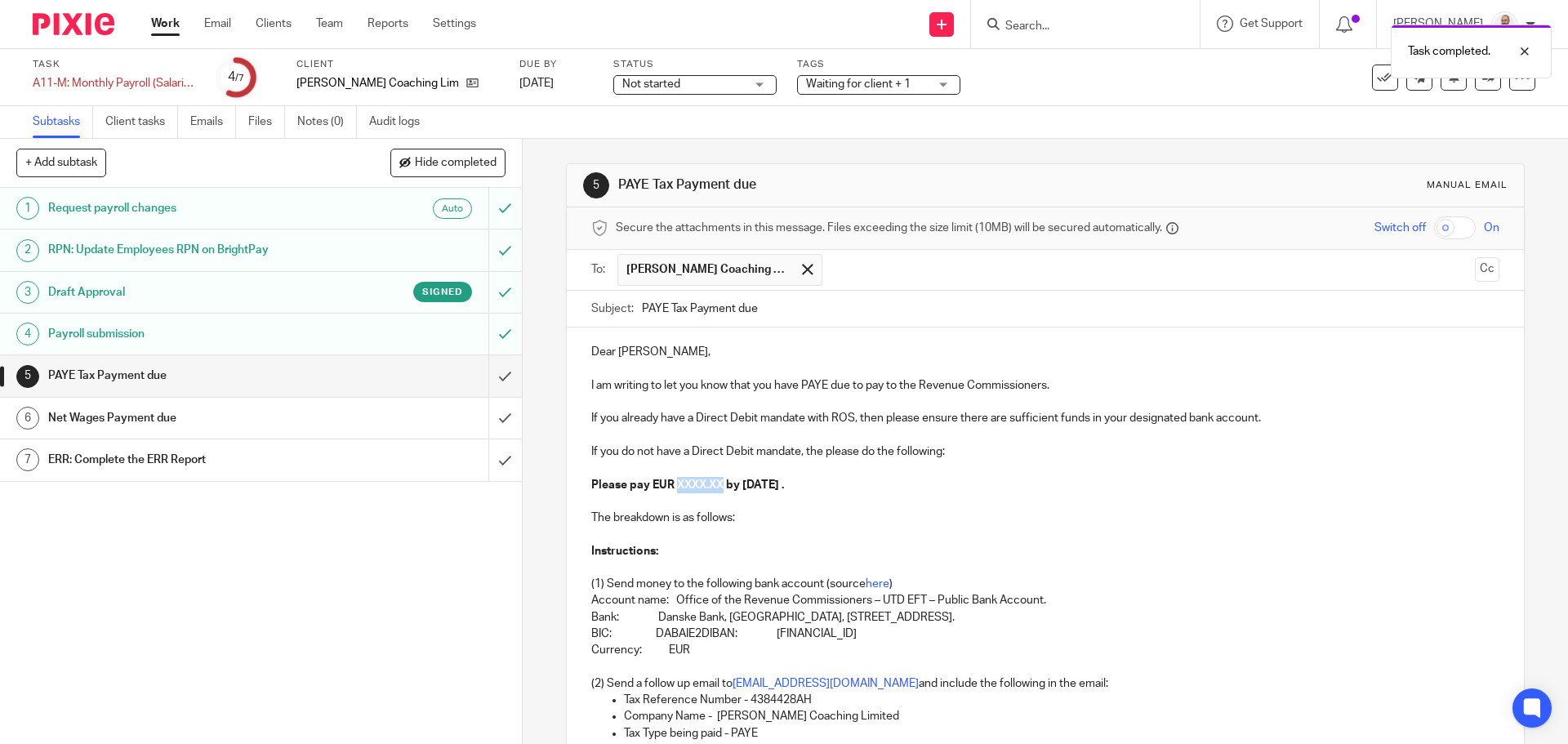
drag, startPoint x: 720, startPoint y: 483, endPoint x: 677, endPoint y: 483, distance: 43.0
click at [676, 483] on strong "Please pay EUR XXXX.XX by 14th October 2025 ." at bounding box center [687, 485] width 193 height 11
click at [707, 512] on div "Dear David, I am writing to let you know that you have PAYE due to pay to the R…" at bounding box center [1045, 590] width 957 height 525
click at [679, 485] on strong "Please pay EUR X153.33 by 14th October 2025 ." at bounding box center [686, 485] width 188 height 11
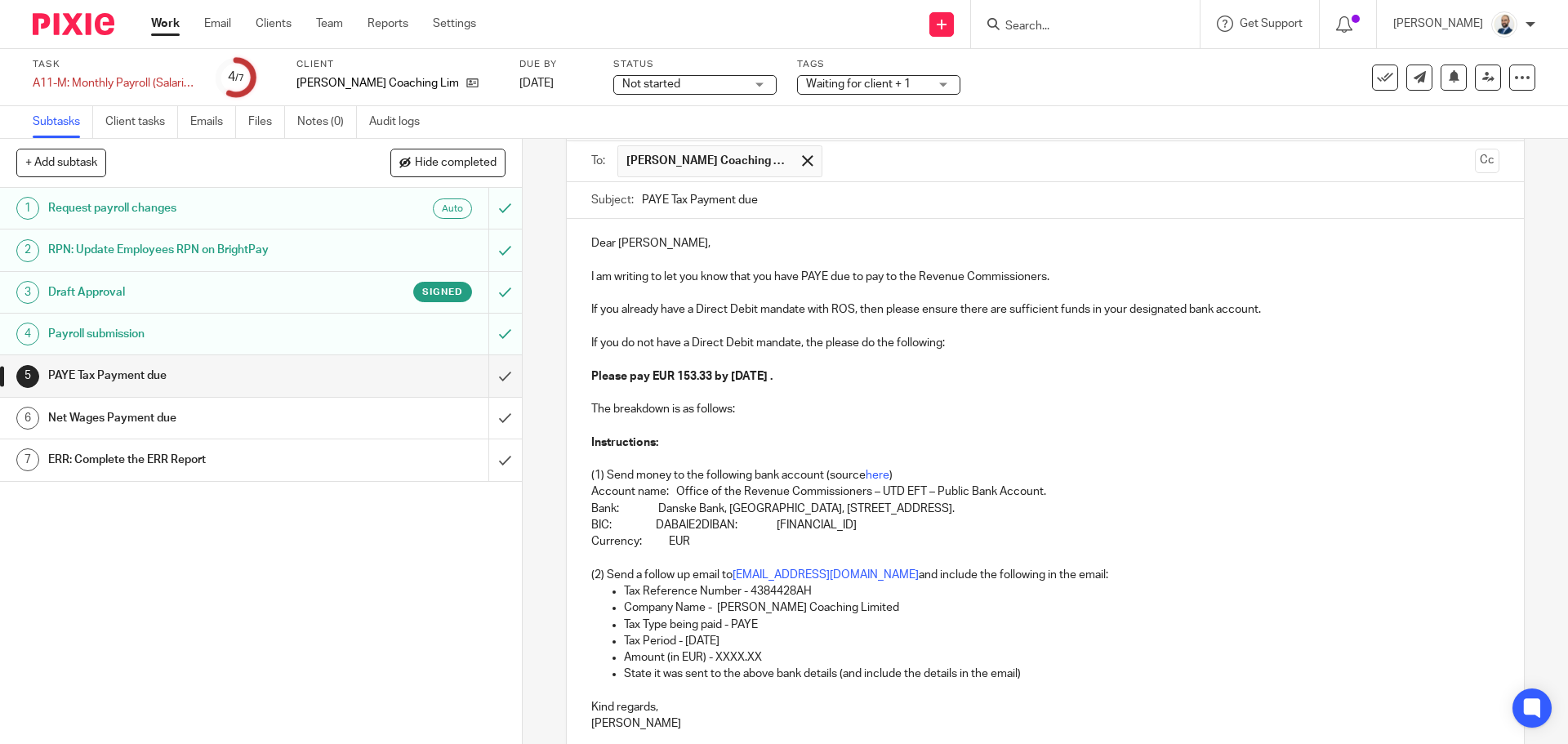
scroll to position [256, 0]
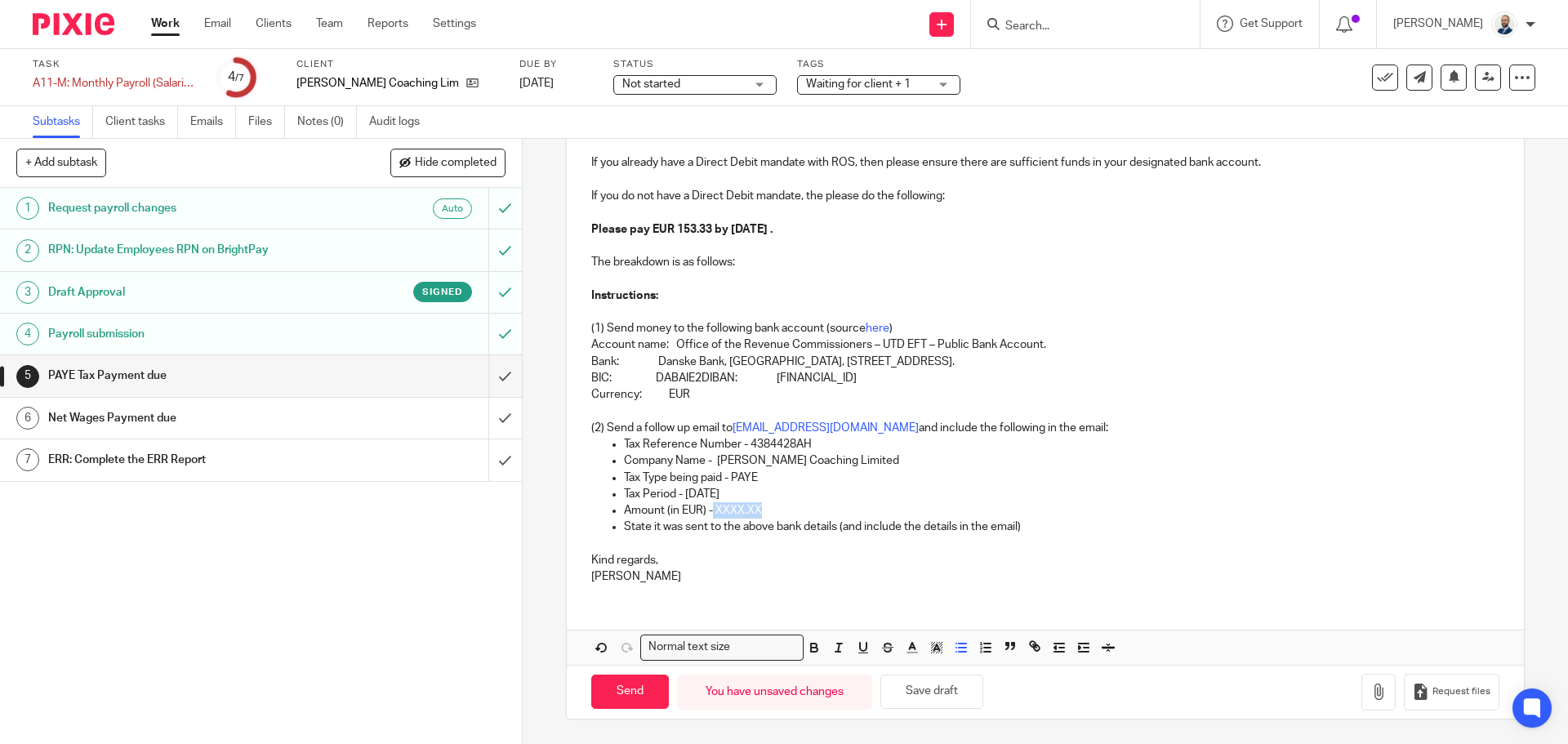
drag, startPoint x: 766, startPoint y: 510, endPoint x: 707, endPoint y: 506, distance: 59.1
click at [707, 506] on p "Amount (in EUR) - XXXX.XX" at bounding box center [1061, 510] width 875 height 16
click at [627, 676] on input "Send" at bounding box center [630, 692] width 78 height 35
type input "Sent"
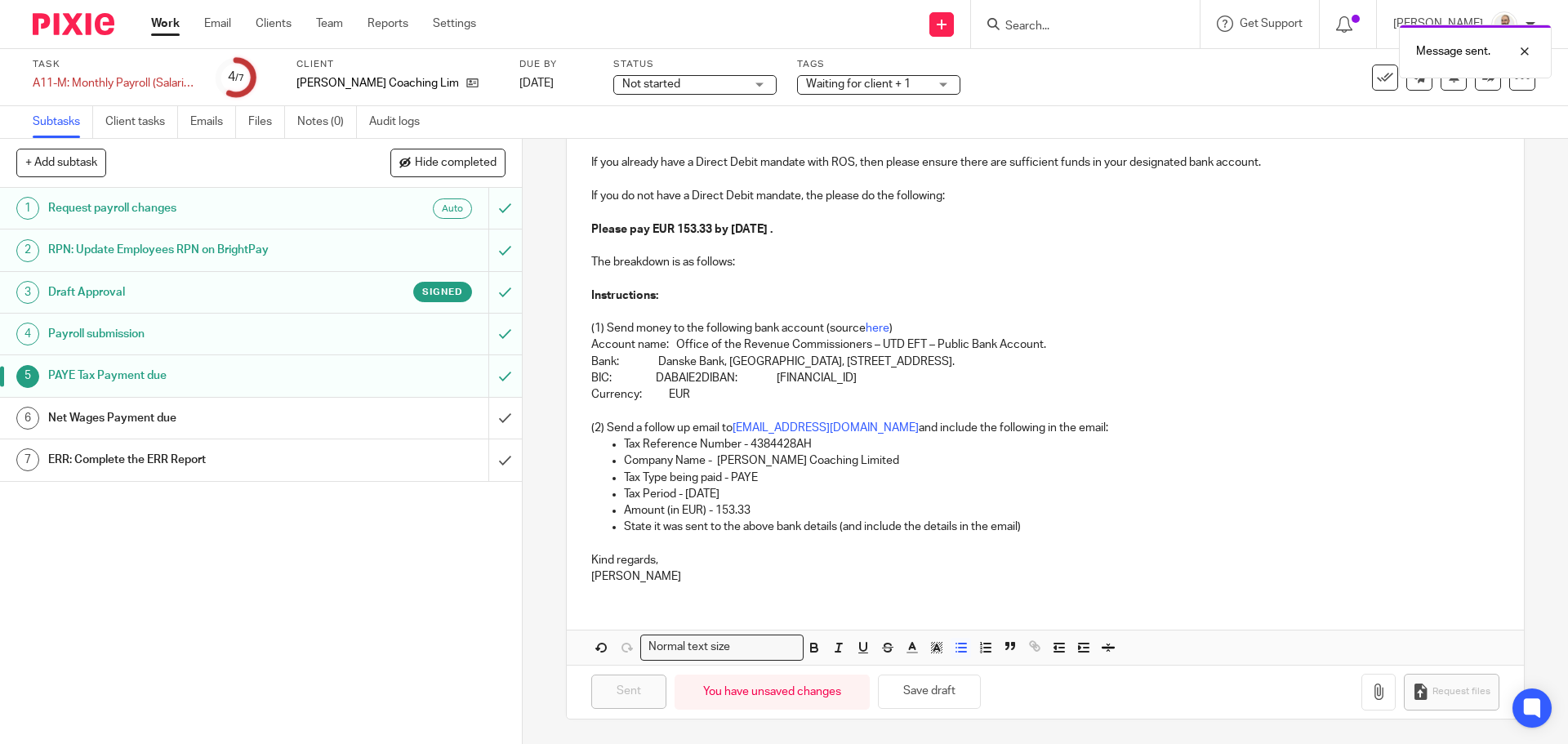
click at [438, 414] on div "Net Wages Payment due" at bounding box center [261, 419] width 424 height 25
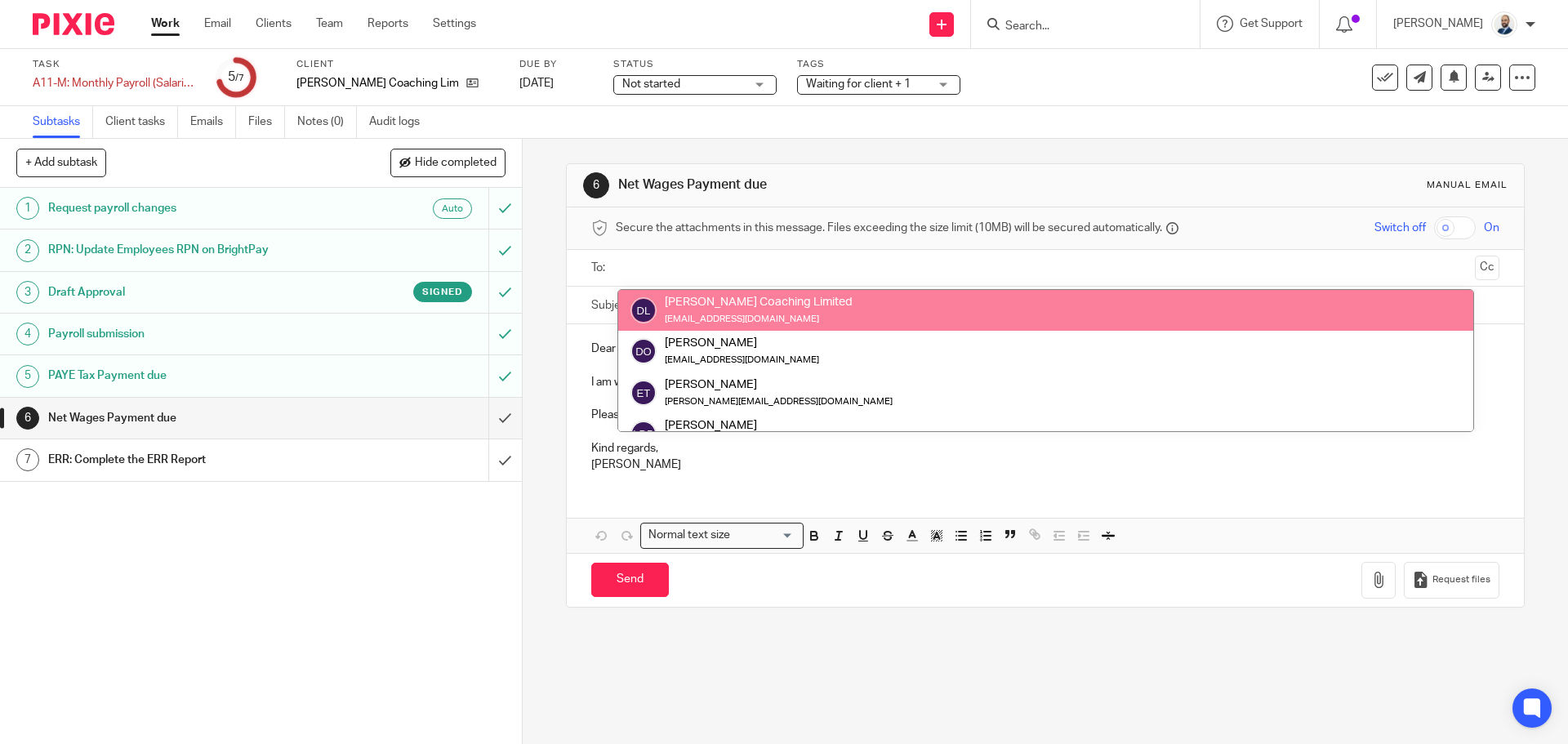
drag, startPoint x: 784, startPoint y: 317, endPoint x: 833, endPoint y: 335, distance: 52.2
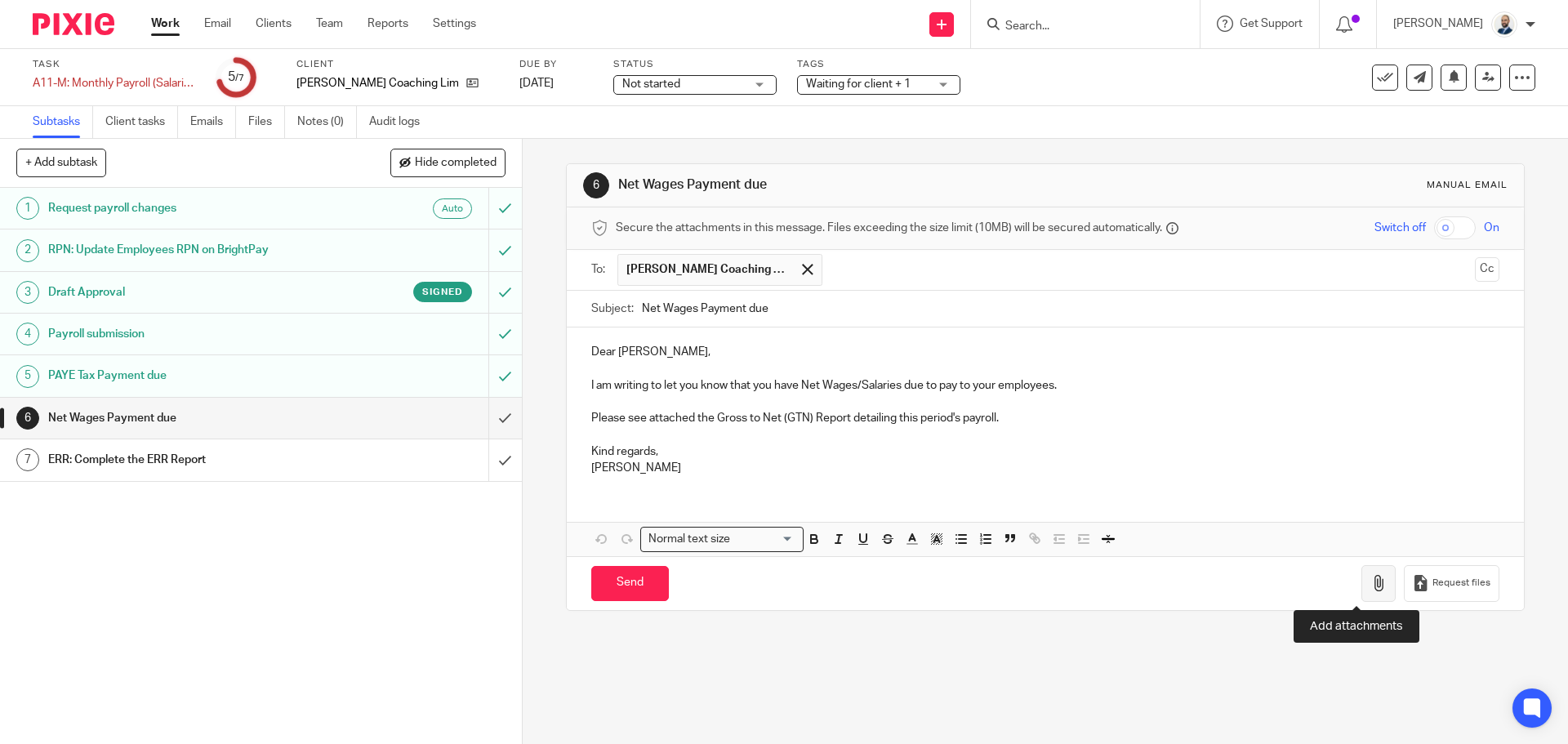
click at [1370, 584] on icon "button" at bounding box center [1378, 583] width 16 height 16
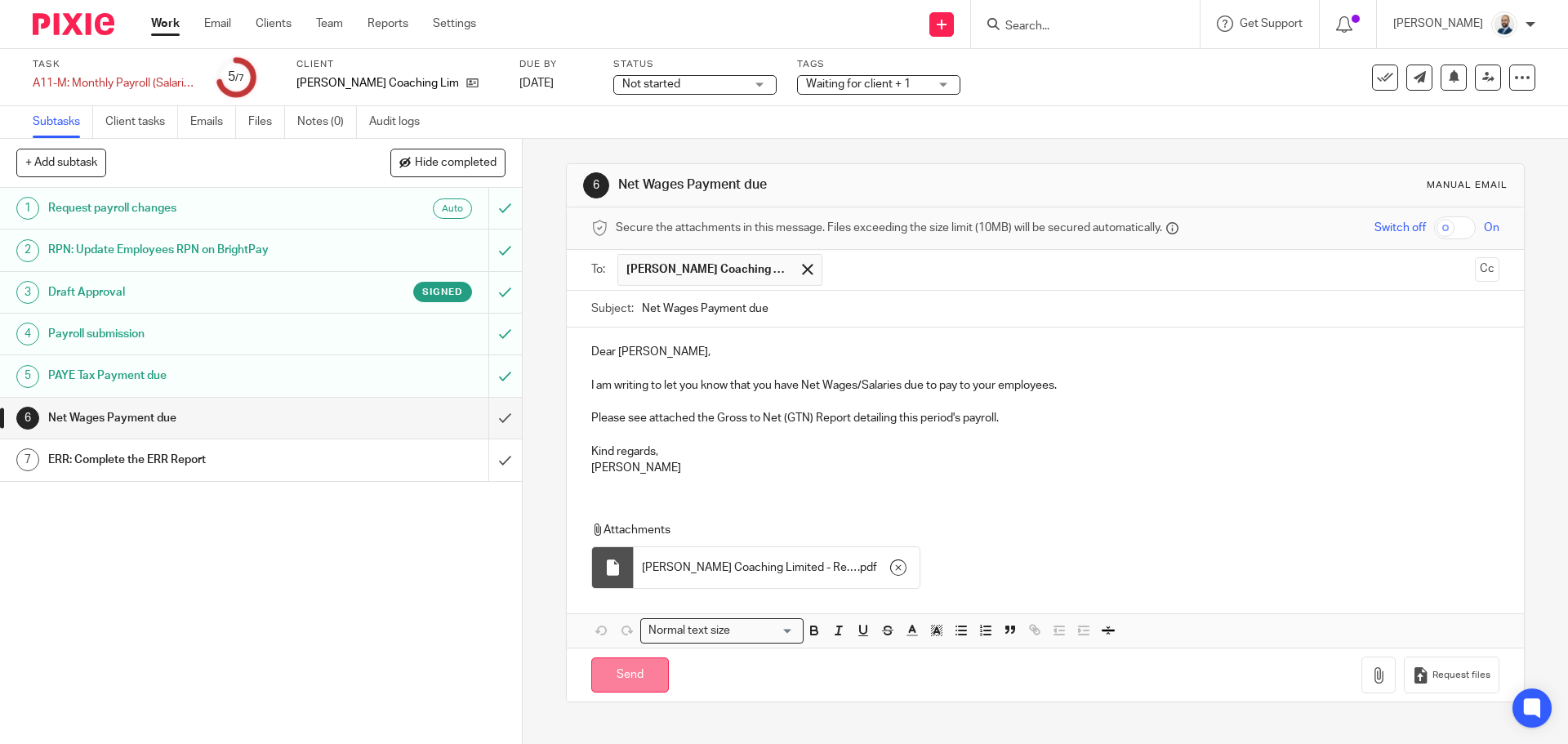
click at [626, 678] on input "Send" at bounding box center [630, 675] width 78 height 35
type input "Sent"
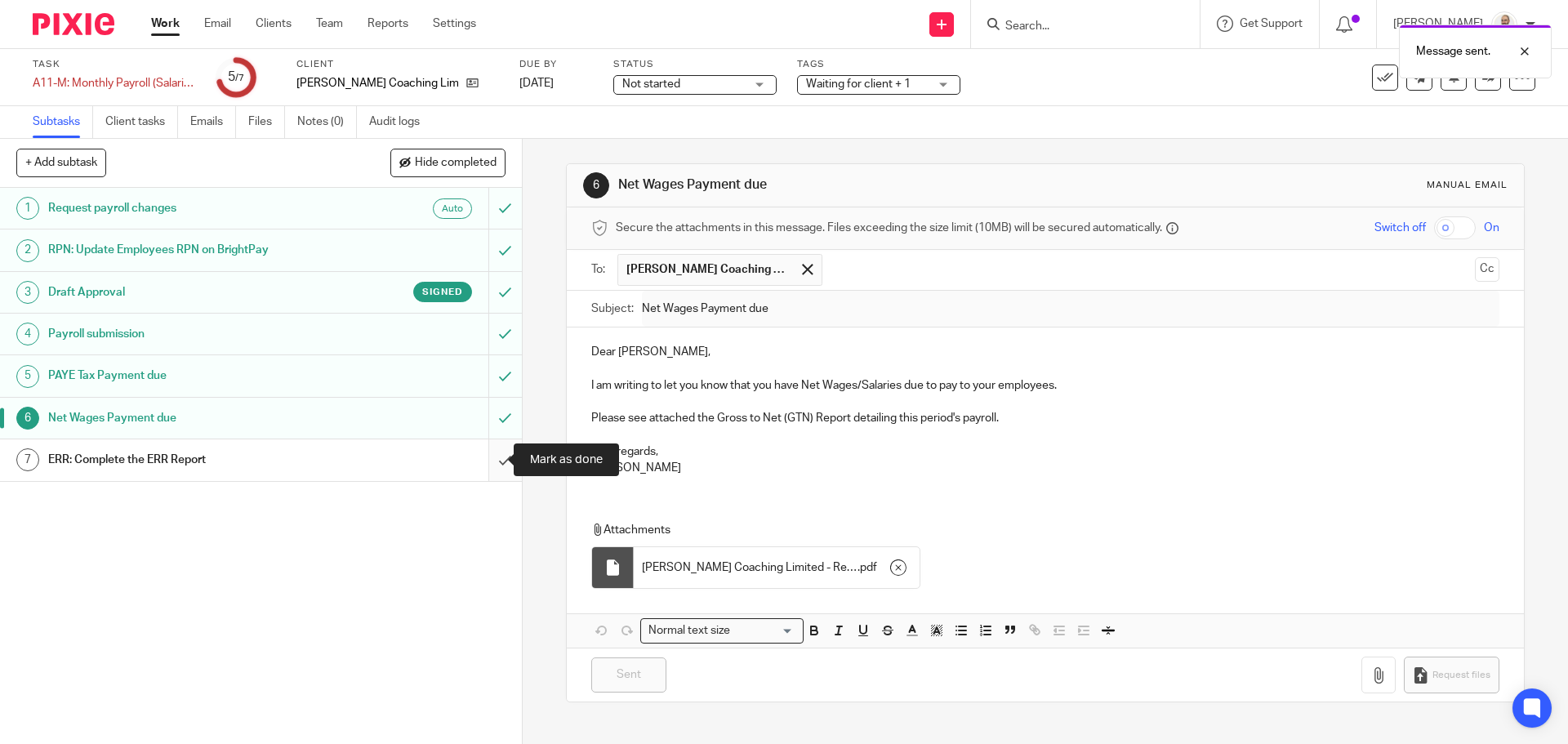
click at [493, 460] on input "submit" at bounding box center [261, 460] width 522 height 41
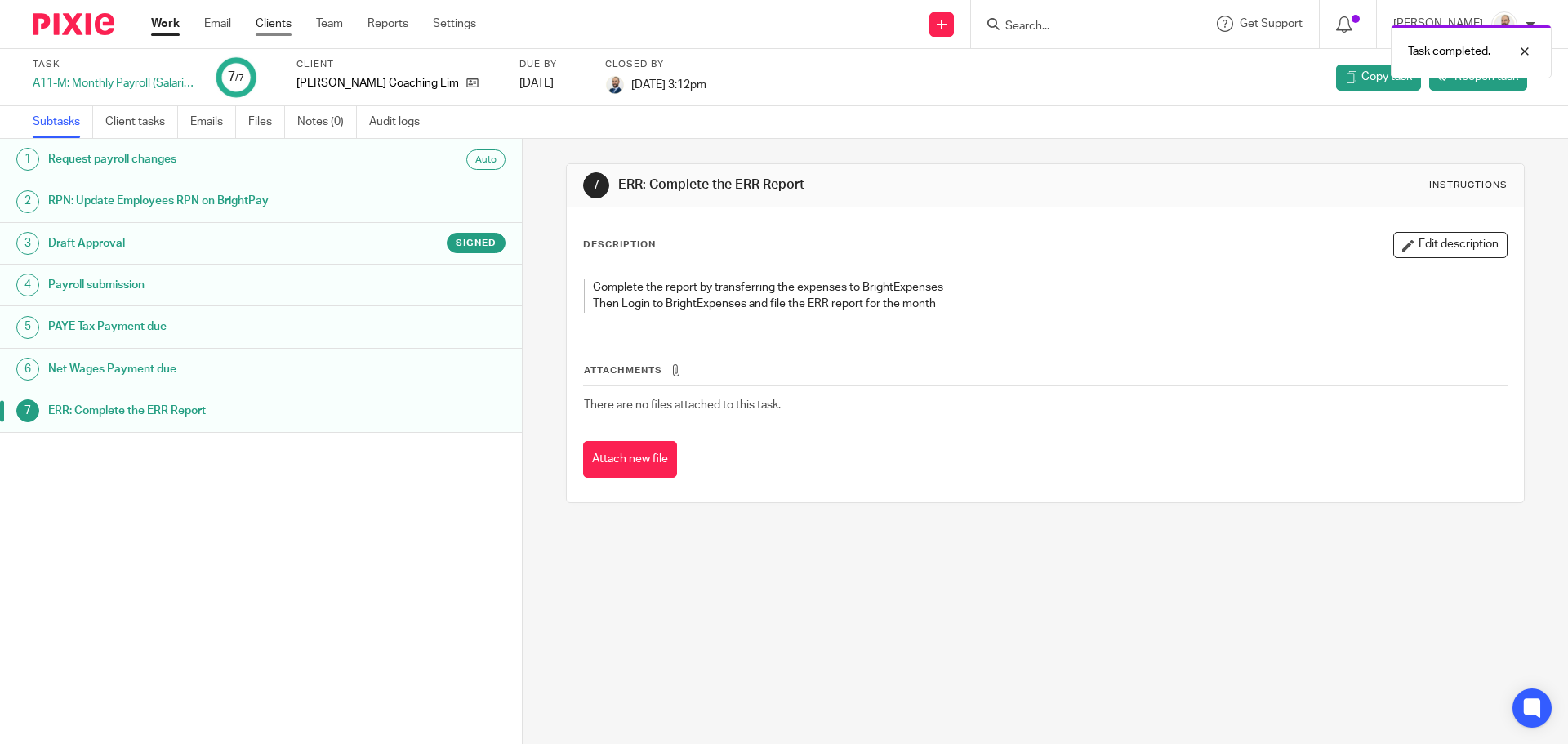
click at [282, 23] on link "Clients" at bounding box center [274, 23] width 36 height 16
